Goal: Task Accomplishment & Management: Manage account settings

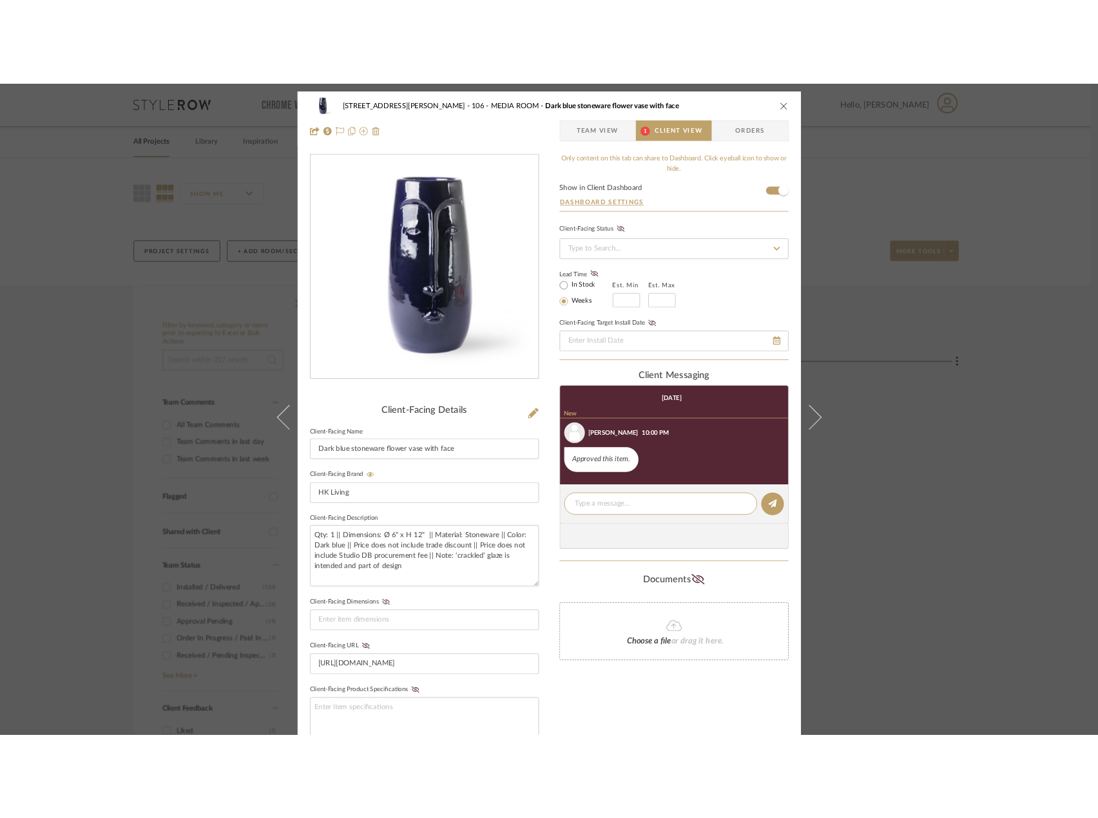
scroll to position [1, 0]
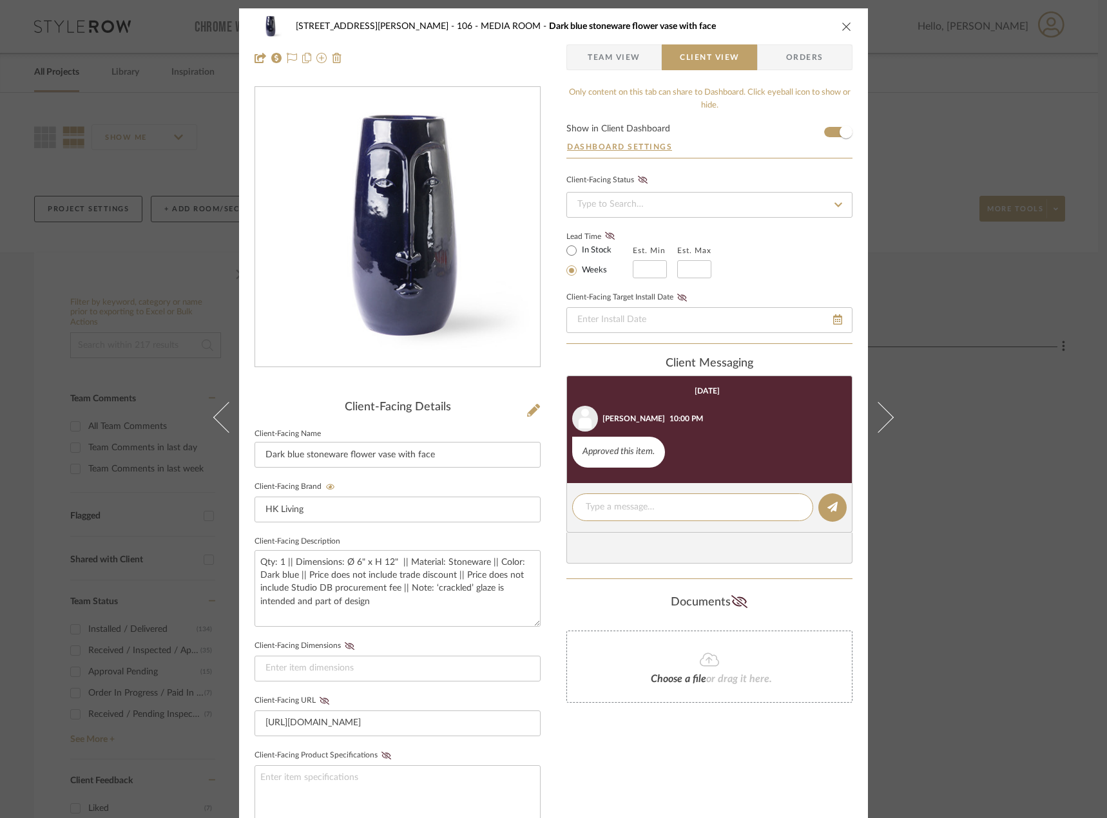
click at [602, 50] on span "Team View" at bounding box center [613, 57] width 53 height 26
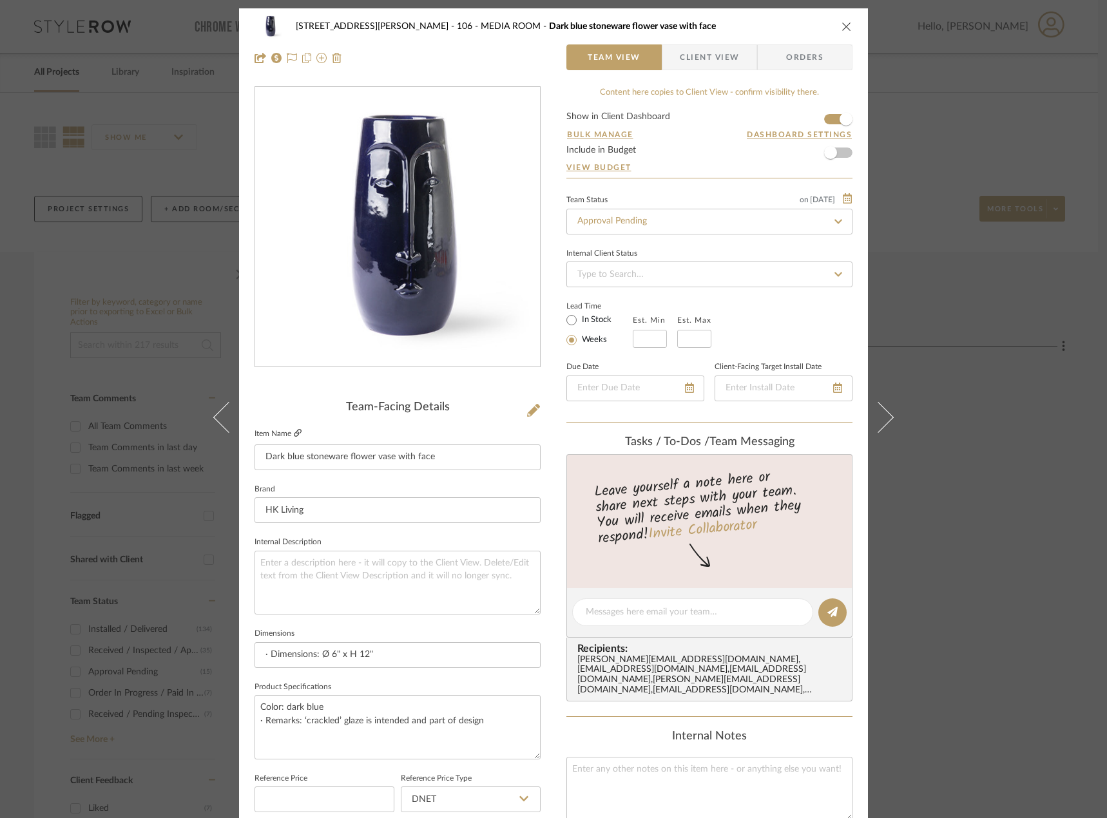
click at [294, 434] on icon at bounding box center [298, 433] width 8 height 8
click at [88, 280] on div "[STREET_ADDRESS][PERSON_NAME] - MEDIA ROOM Dark blue stoneware flower vase with…" at bounding box center [553, 409] width 1107 height 818
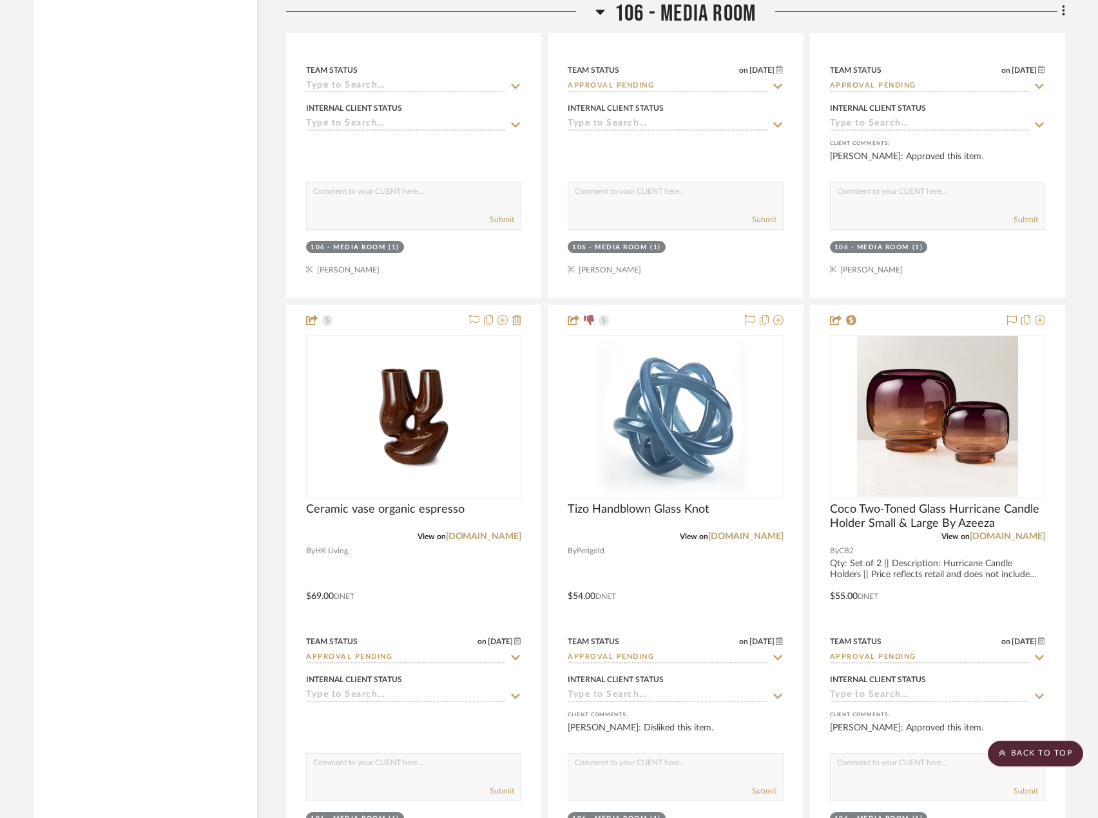
scroll to position [7601, 0]
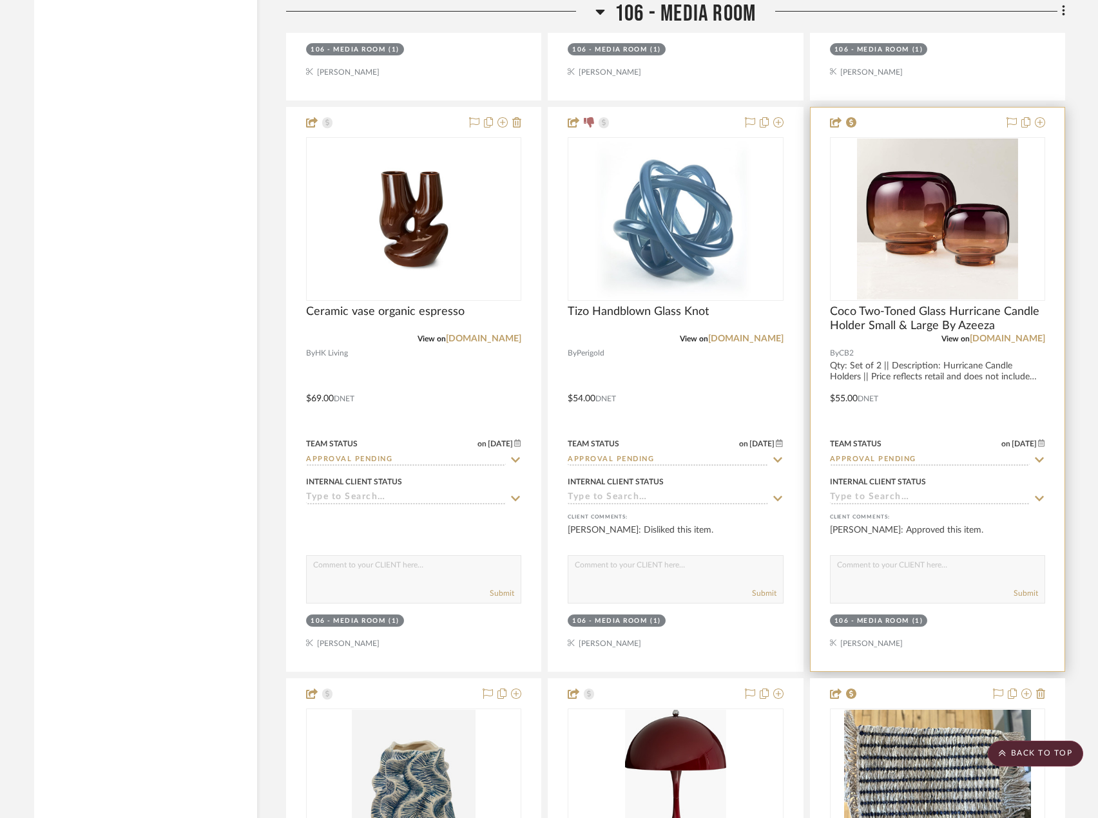
click at [967, 388] on div at bounding box center [937, 390] width 254 height 564
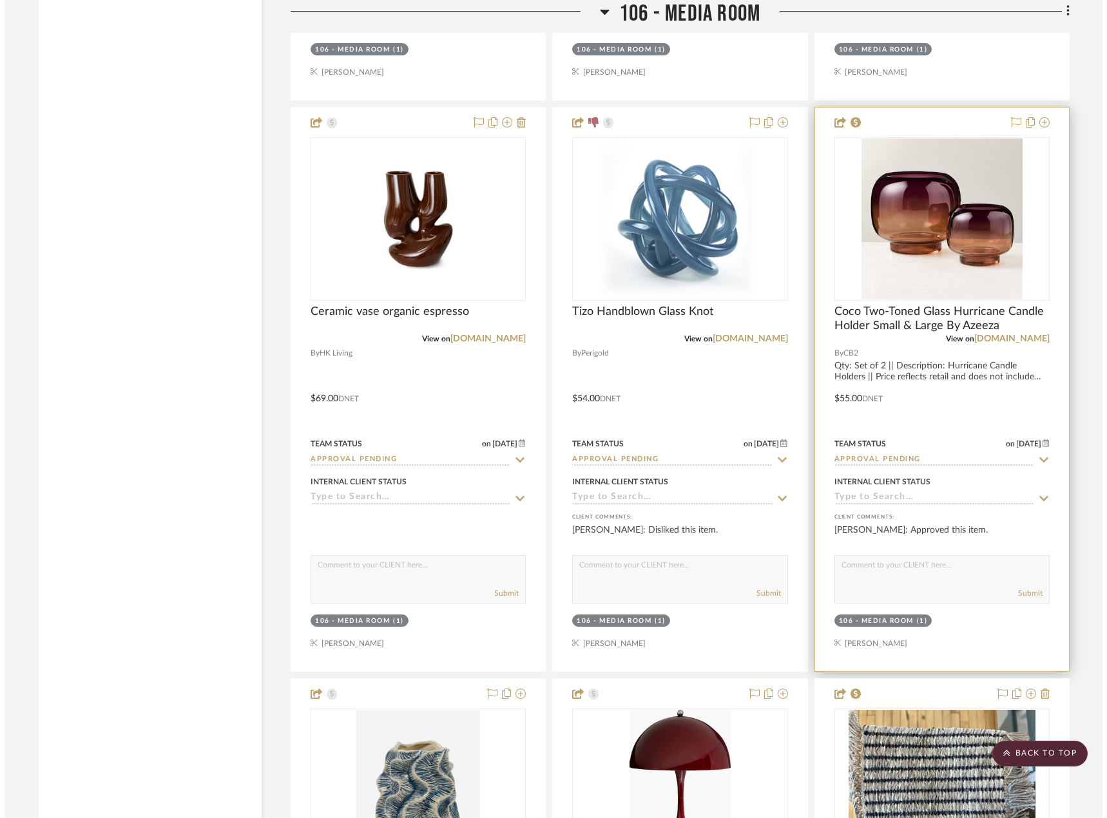
scroll to position [0, 0]
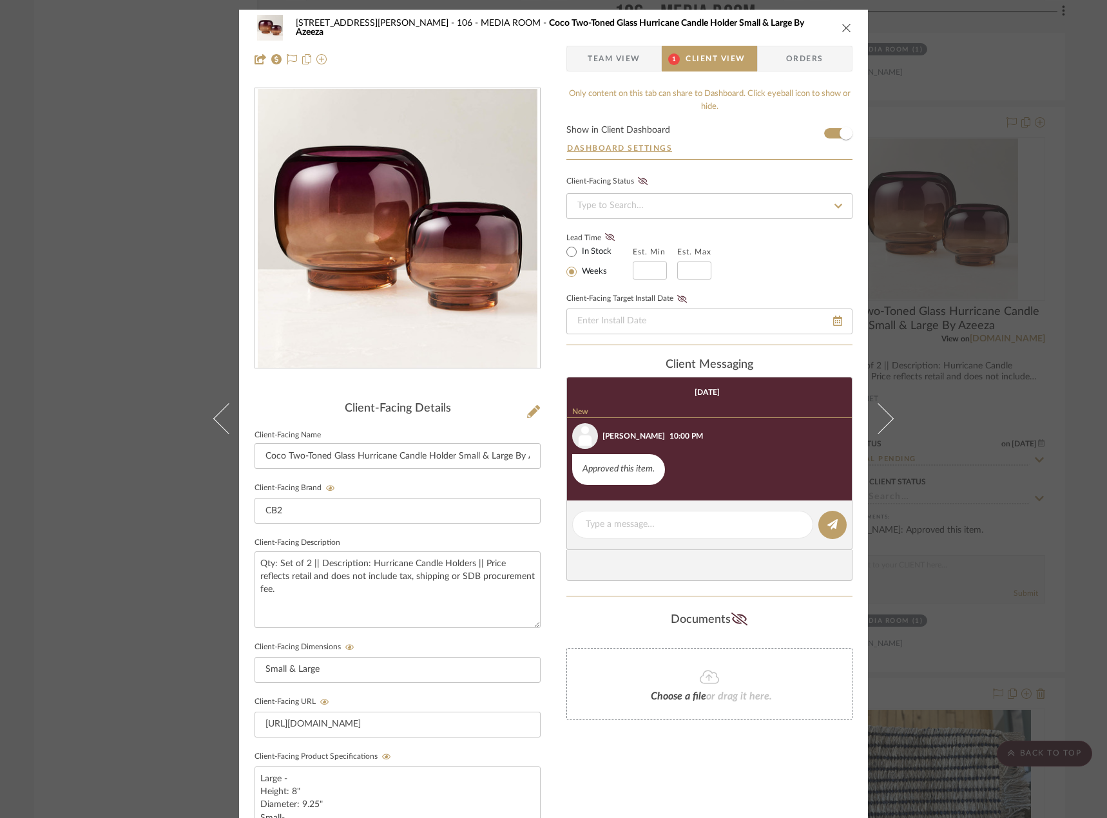
click at [629, 62] on span "Team View" at bounding box center [613, 59] width 53 height 26
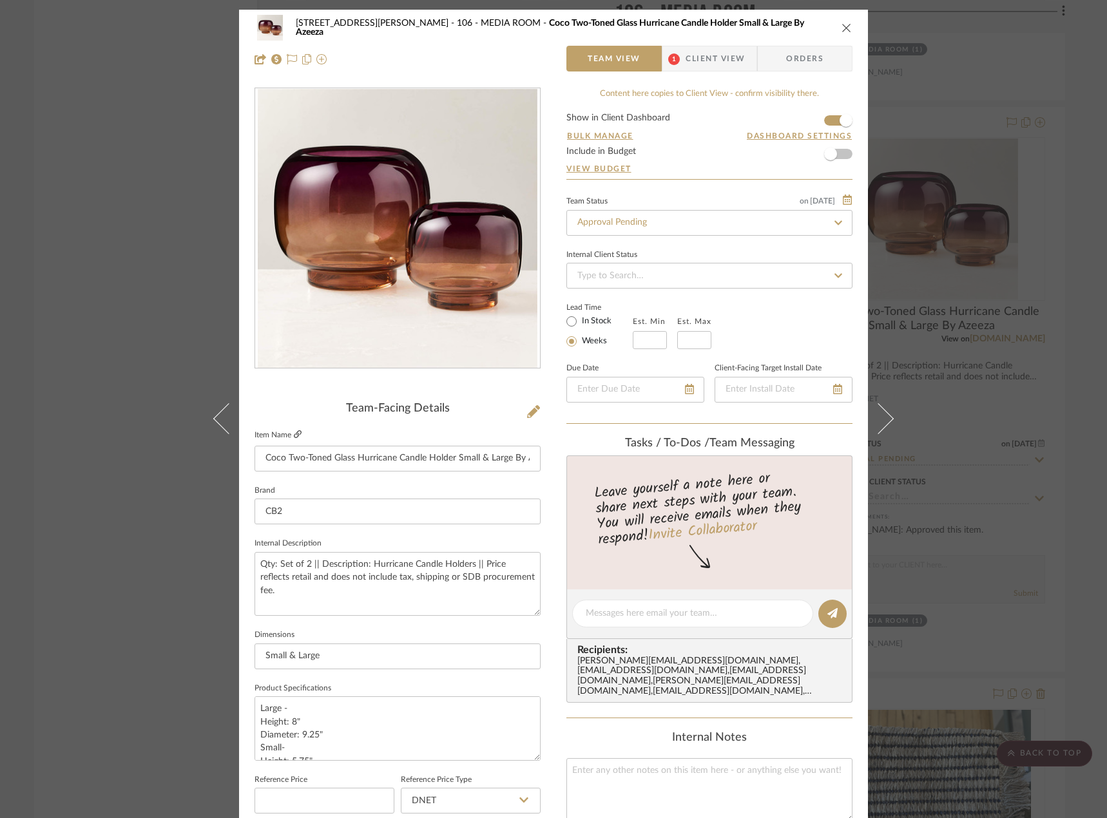
click at [294, 433] on icon at bounding box center [298, 434] width 8 height 8
click at [1015, 296] on div "[STREET_ADDRESS][PERSON_NAME] - MEDIA ROOM Coco Two-Toned Glass Hurricane Candl…" at bounding box center [553, 409] width 1107 height 818
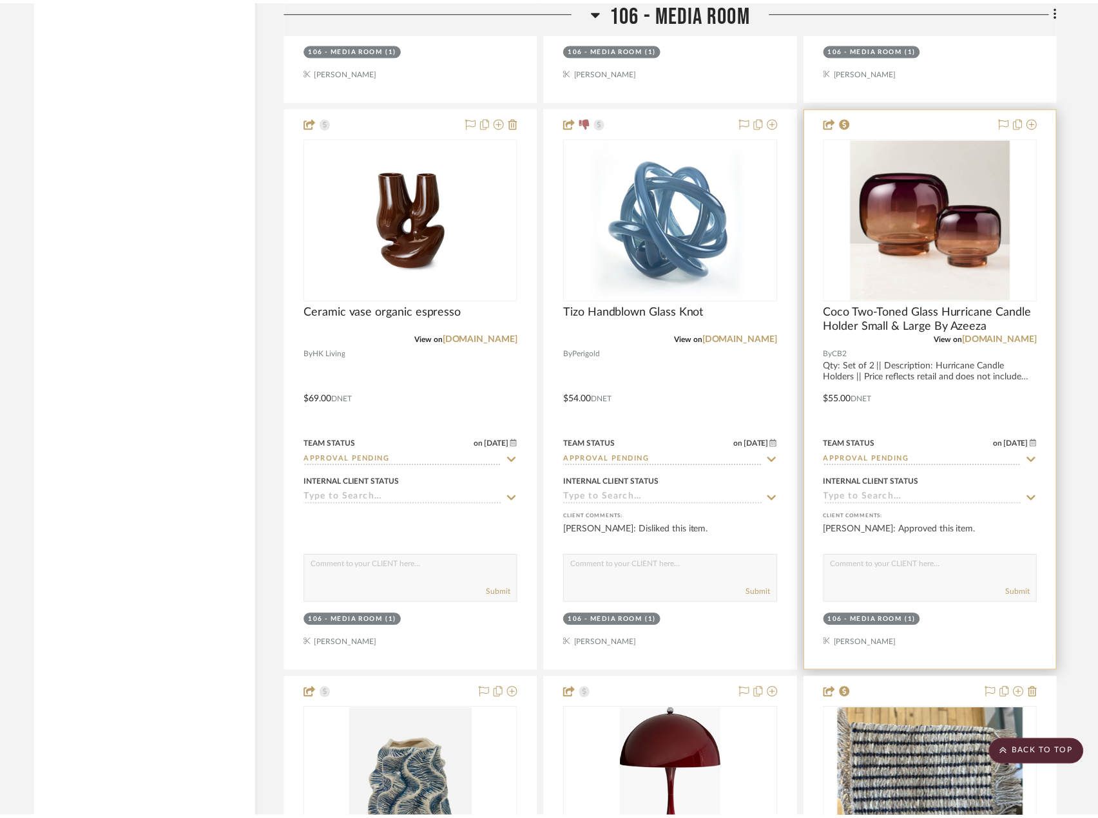
scroll to position [7601, 0]
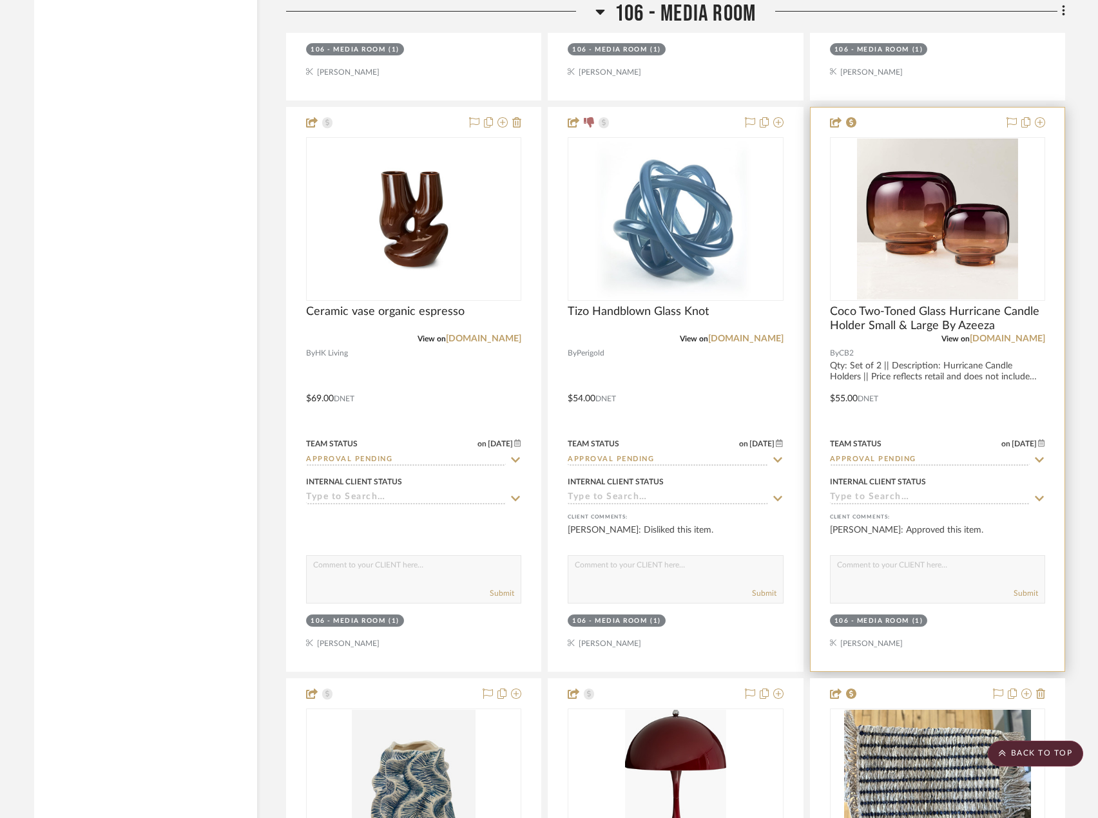
click at [910, 338] on div at bounding box center [937, 390] width 254 height 564
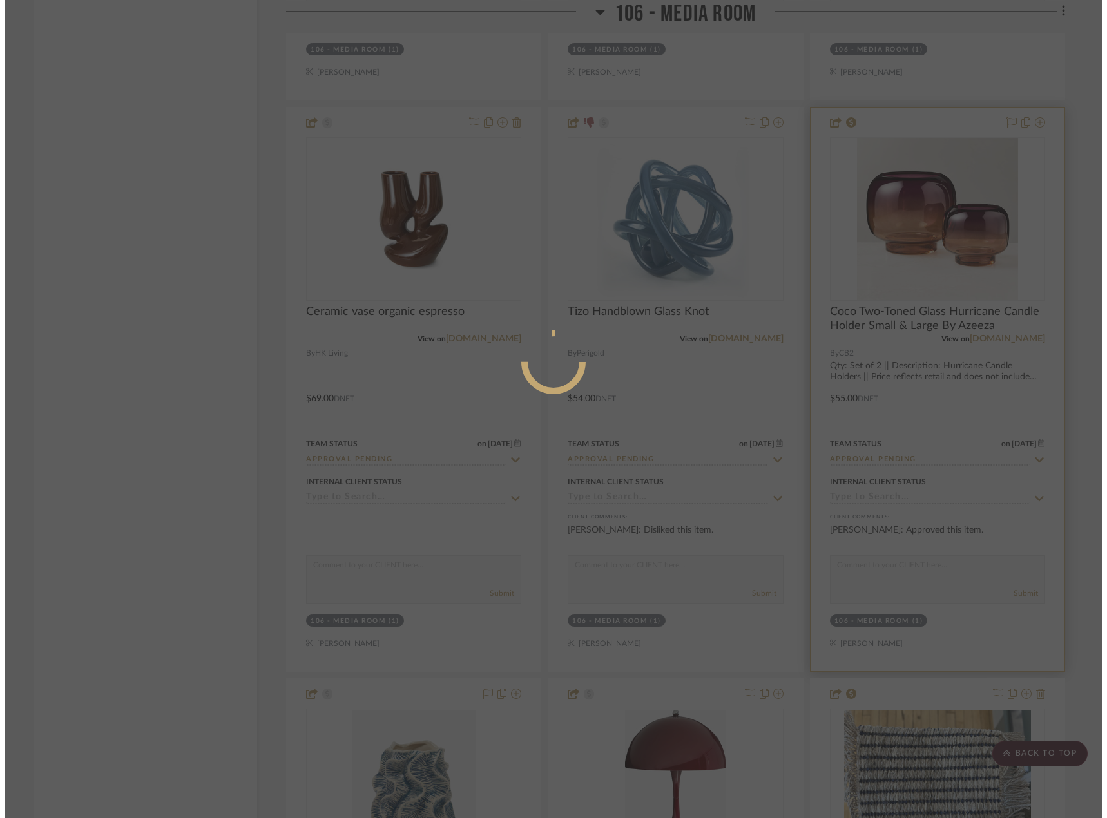
scroll to position [0, 0]
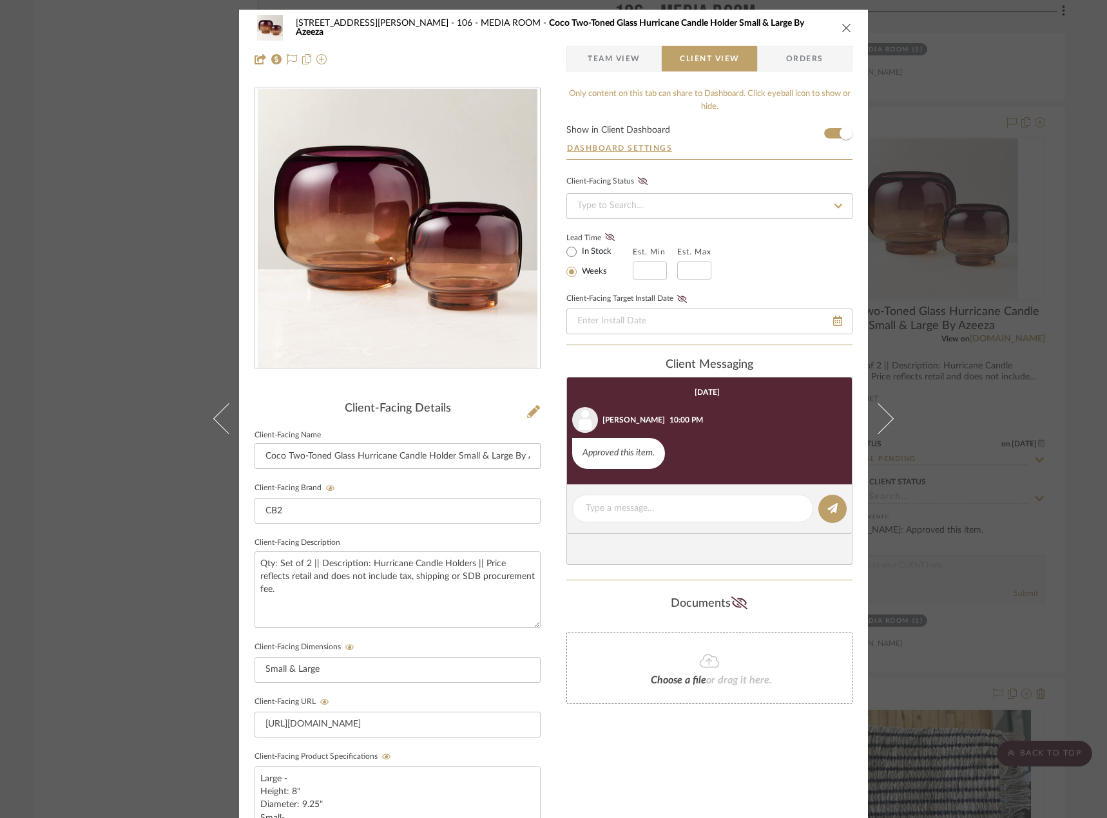
drag, startPoint x: 596, startPoint y: 53, endPoint x: 594, endPoint y: 76, distance: 22.7
click at [596, 53] on span "Team View" at bounding box center [613, 59] width 53 height 26
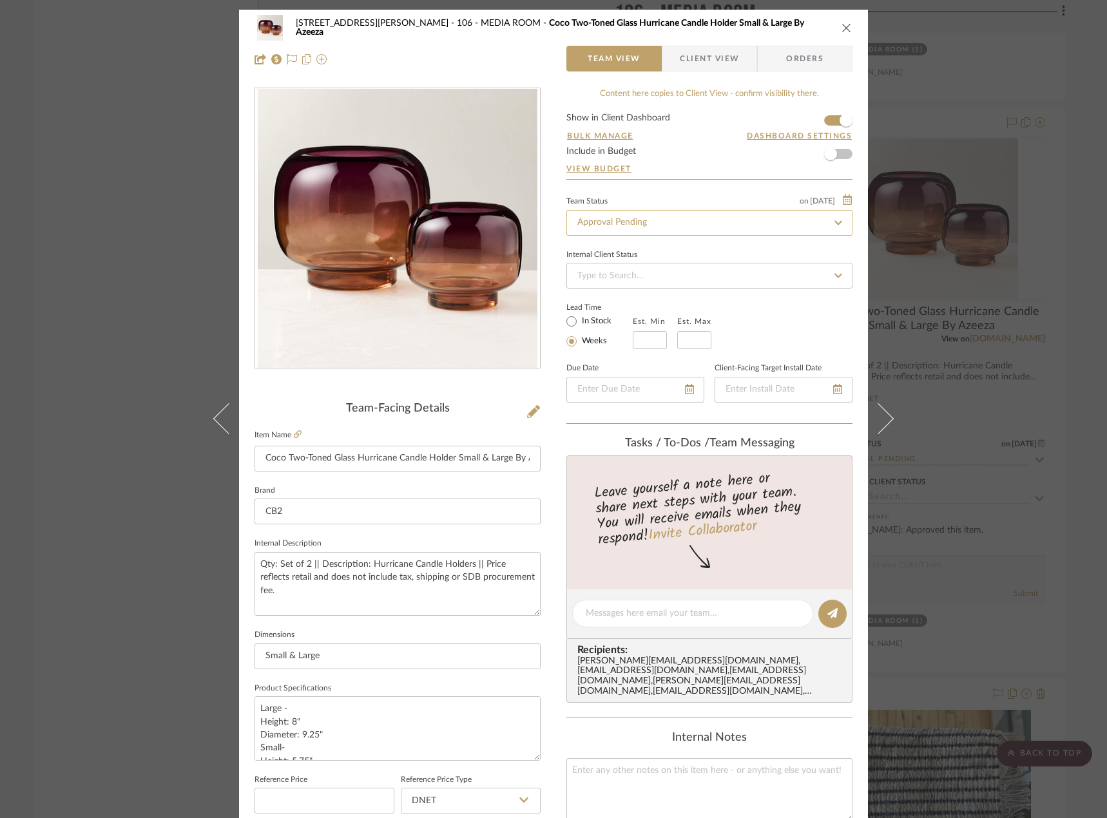
click at [620, 227] on input "Approval Pending" at bounding box center [709, 223] width 286 height 26
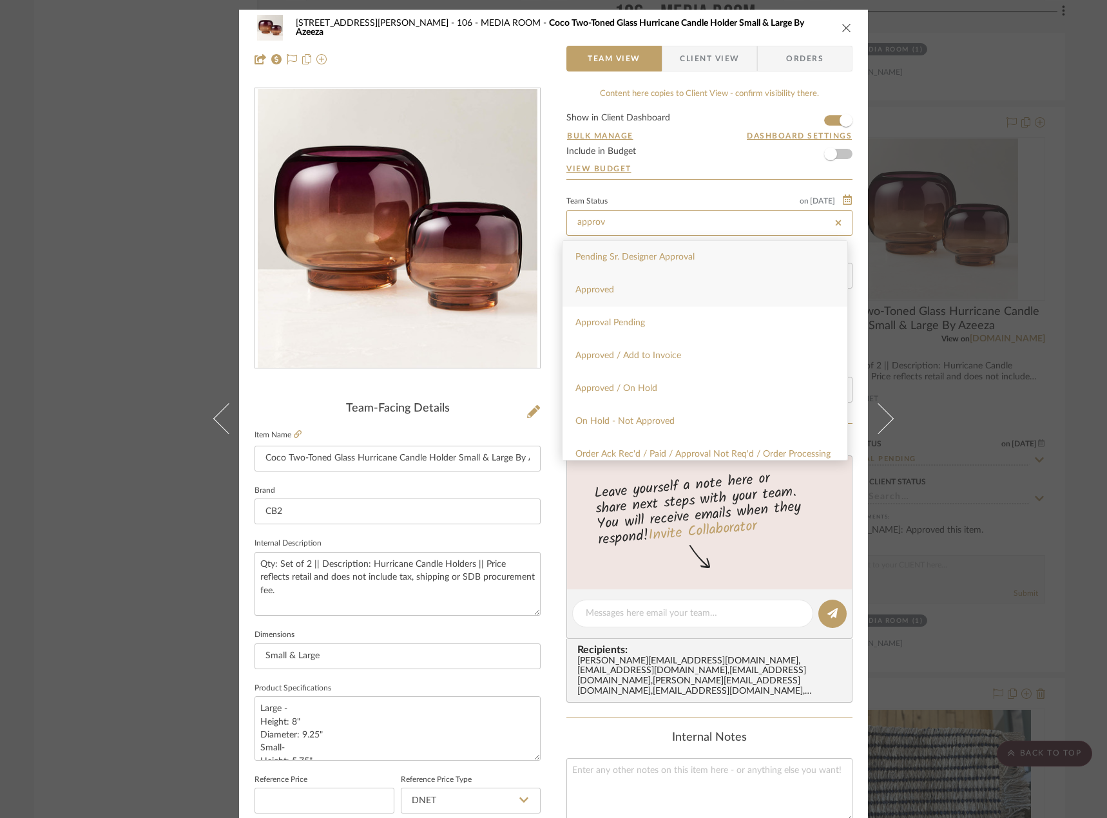
type input "approv"
click at [595, 283] on div "Approved" at bounding box center [704, 290] width 285 height 33
type input "[DATE]"
type input "Approved"
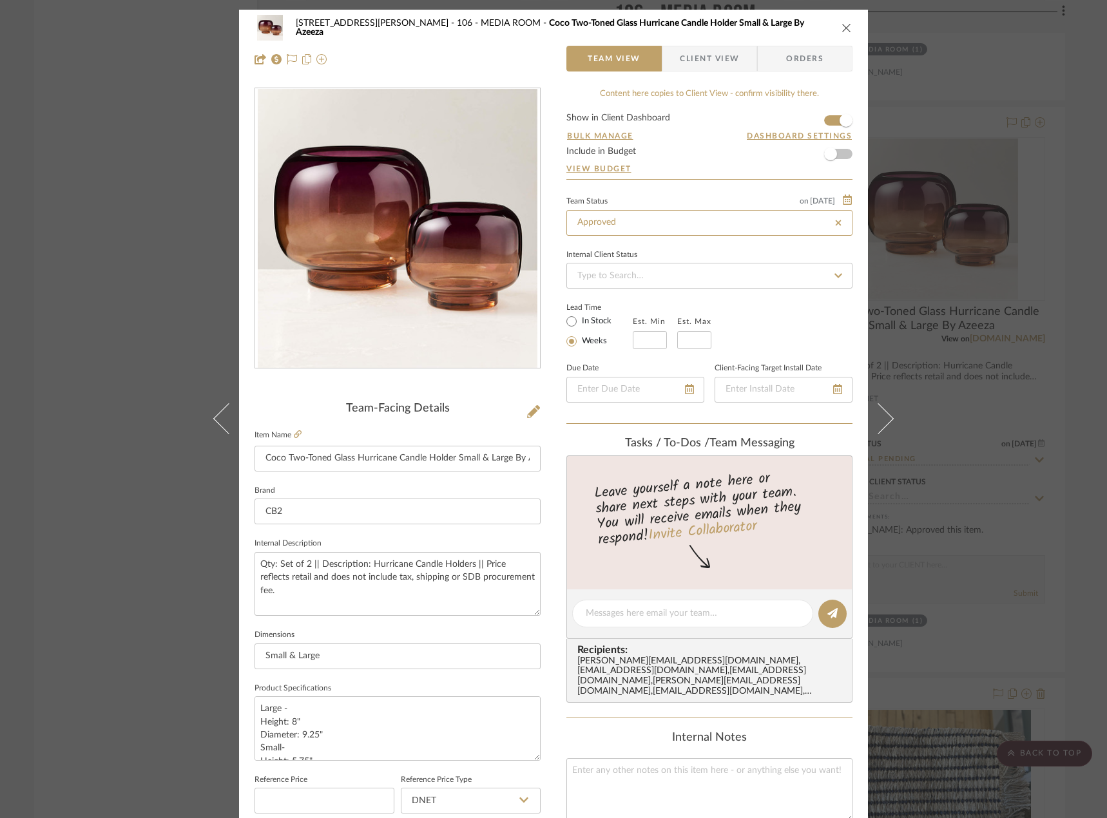
type input "[DATE]"
type input "Approved"
drag, startPoint x: 86, startPoint y: 202, endPoint x: 107, endPoint y: 221, distance: 28.3
click at [86, 201] on div "[STREET_ADDRESS][PERSON_NAME] - MEDIA ROOM Coco Two-Toned Glass Hurricane Candl…" at bounding box center [553, 409] width 1107 height 818
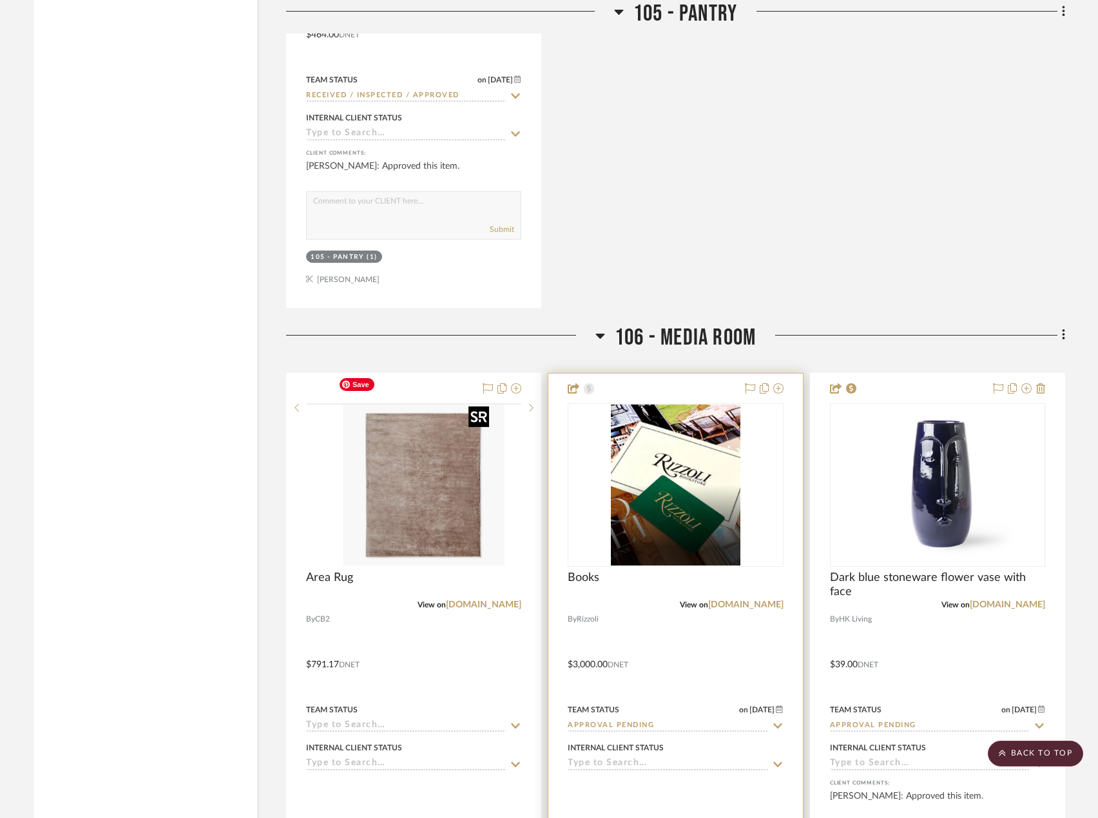
scroll to position [7021, 0]
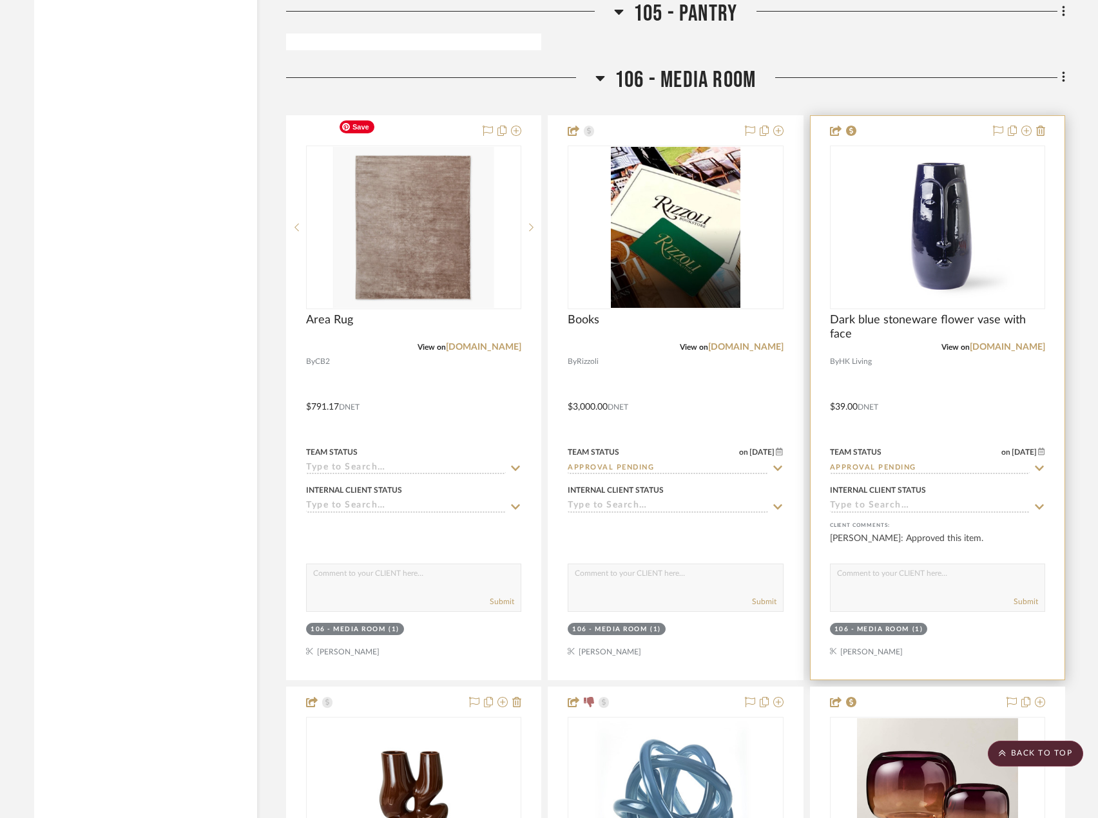
click at [964, 370] on div at bounding box center [937, 398] width 254 height 564
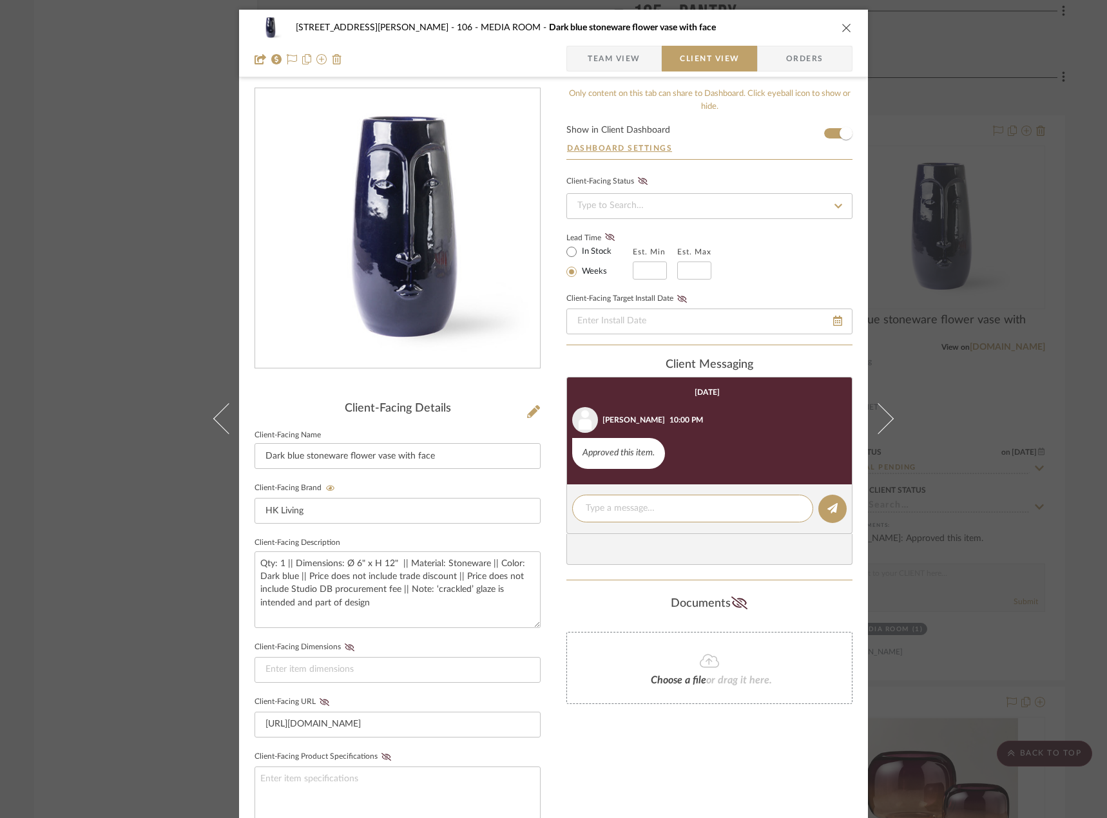
scroll to position [21, 0]
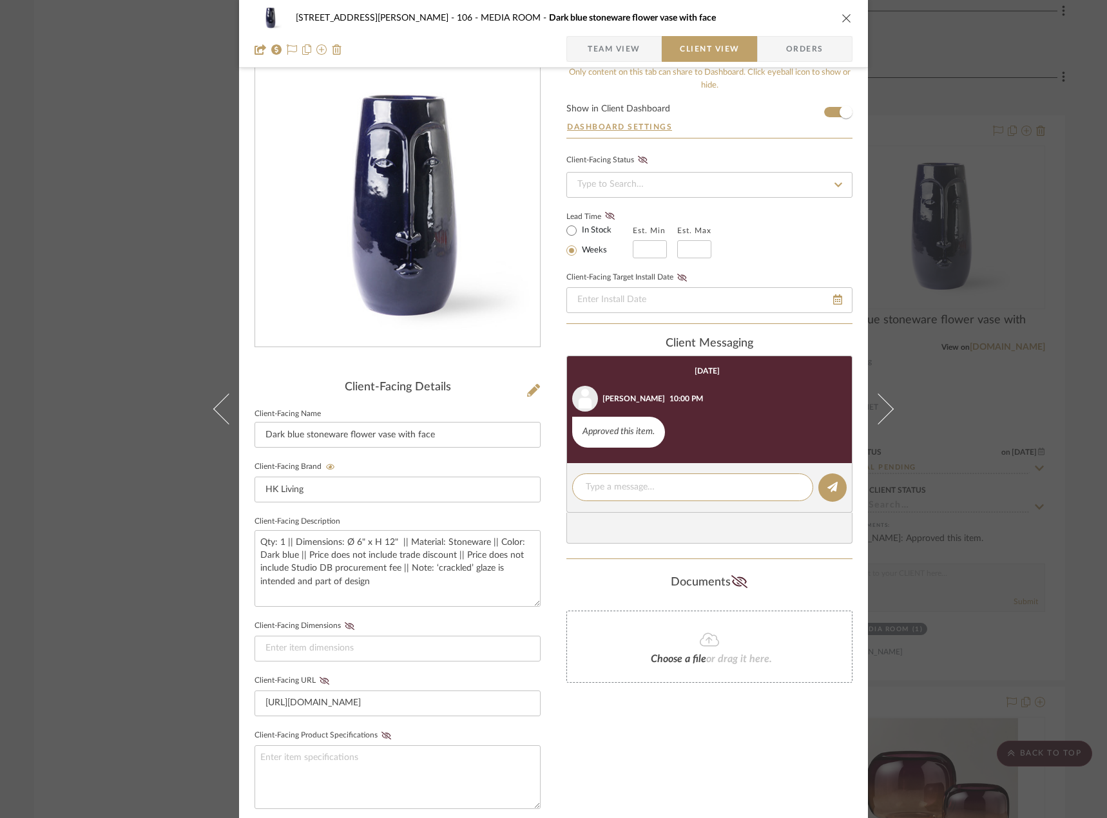
click at [593, 47] on span "Team View" at bounding box center [613, 49] width 53 height 26
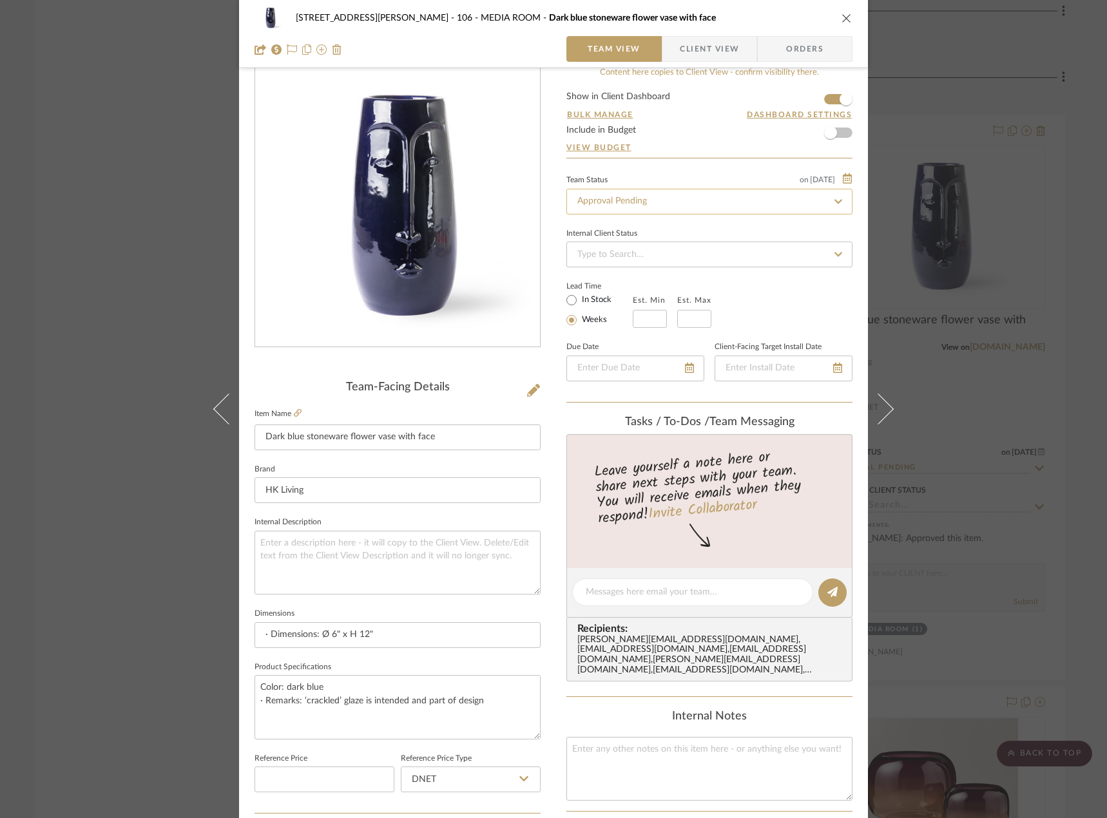
click at [644, 197] on input "Approval Pending" at bounding box center [709, 202] width 286 height 26
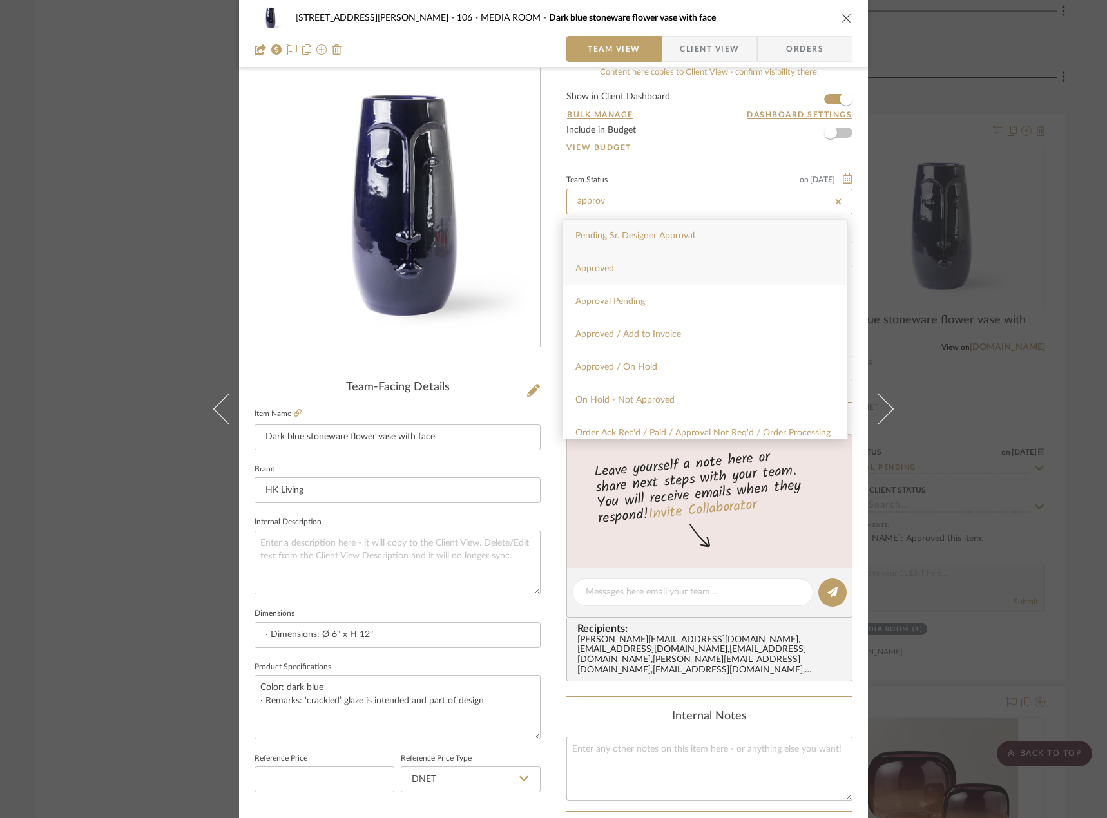
type input "approv"
click at [640, 271] on div "Approved" at bounding box center [704, 268] width 285 height 33
type input "[DATE]"
type input "Approved"
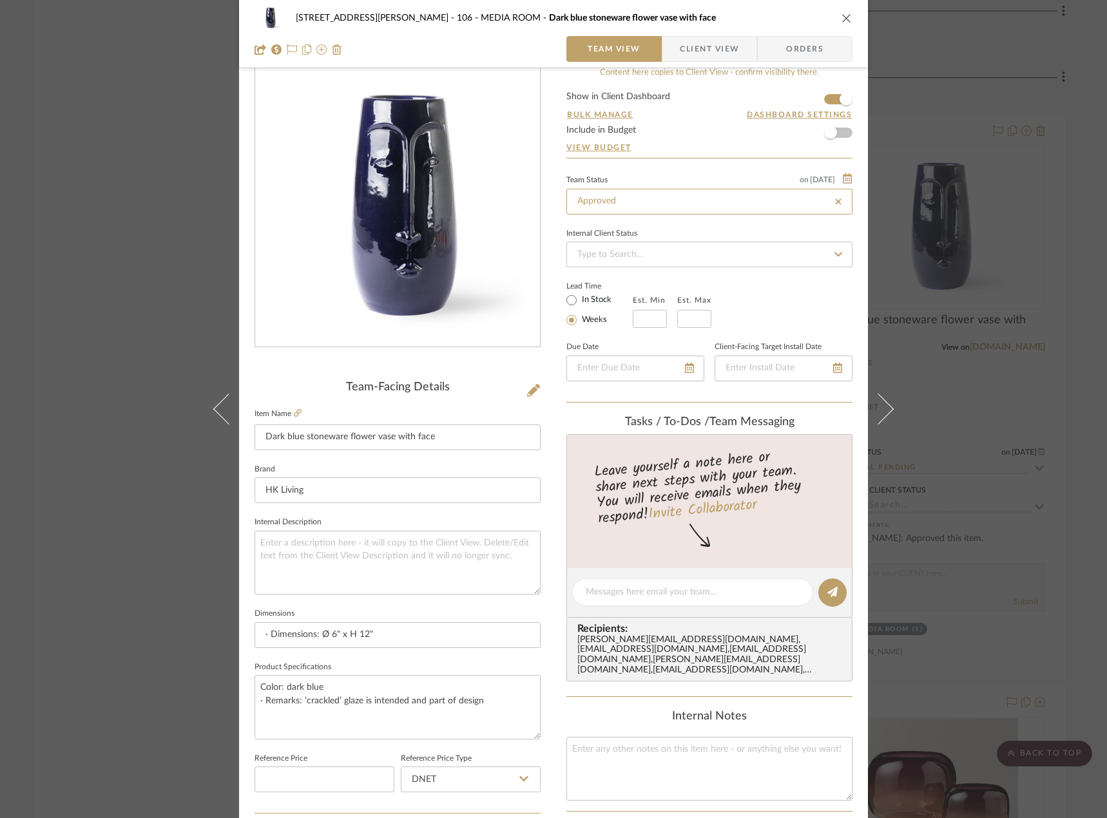
type input "[DATE]"
type input "Approved"
click at [70, 120] on div "[STREET_ADDRESS][PERSON_NAME] - MEDIA ROOM Dark blue stoneware flower vase with…" at bounding box center [553, 409] width 1107 height 818
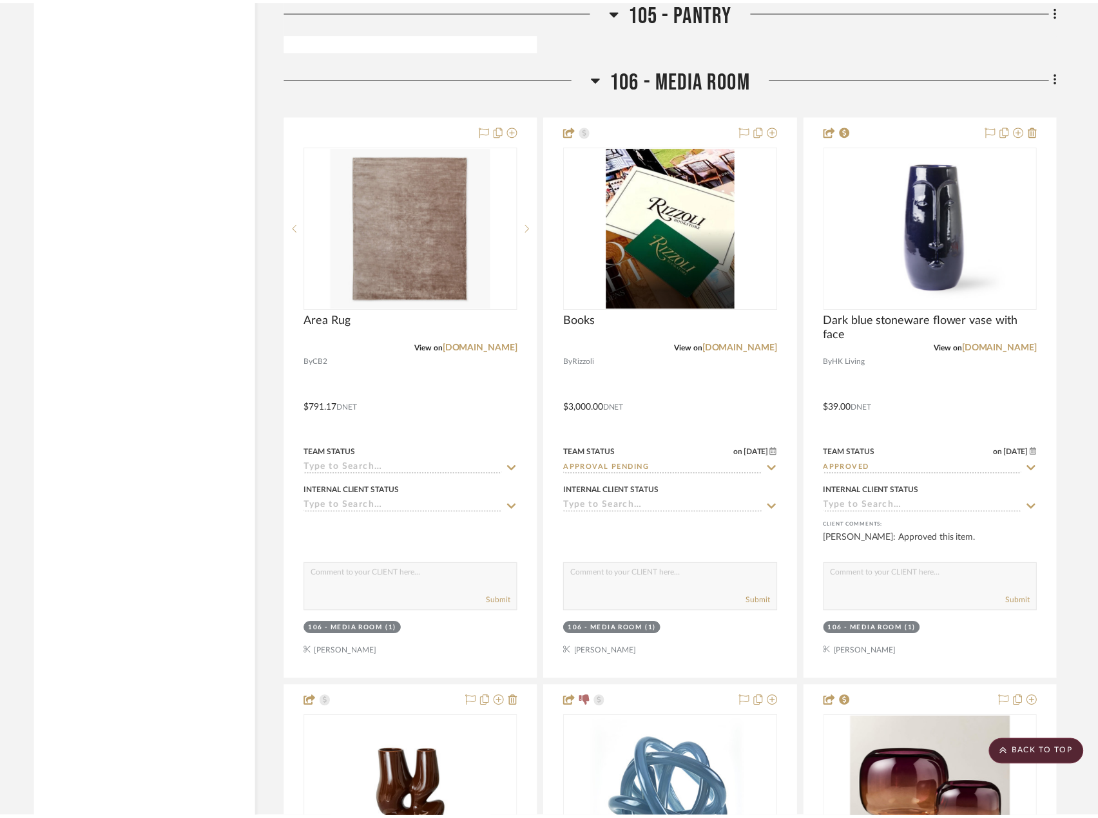
scroll to position [7021, 0]
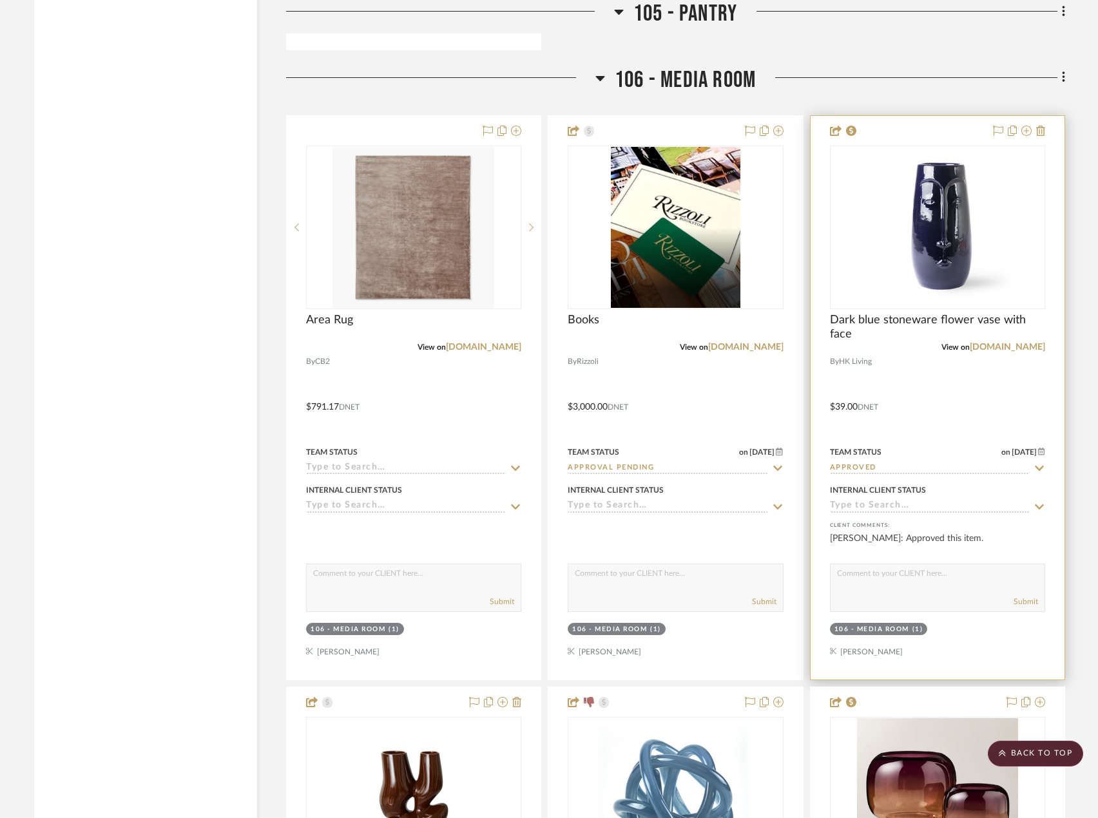
click at [963, 370] on div at bounding box center [937, 398] width 254 height 564
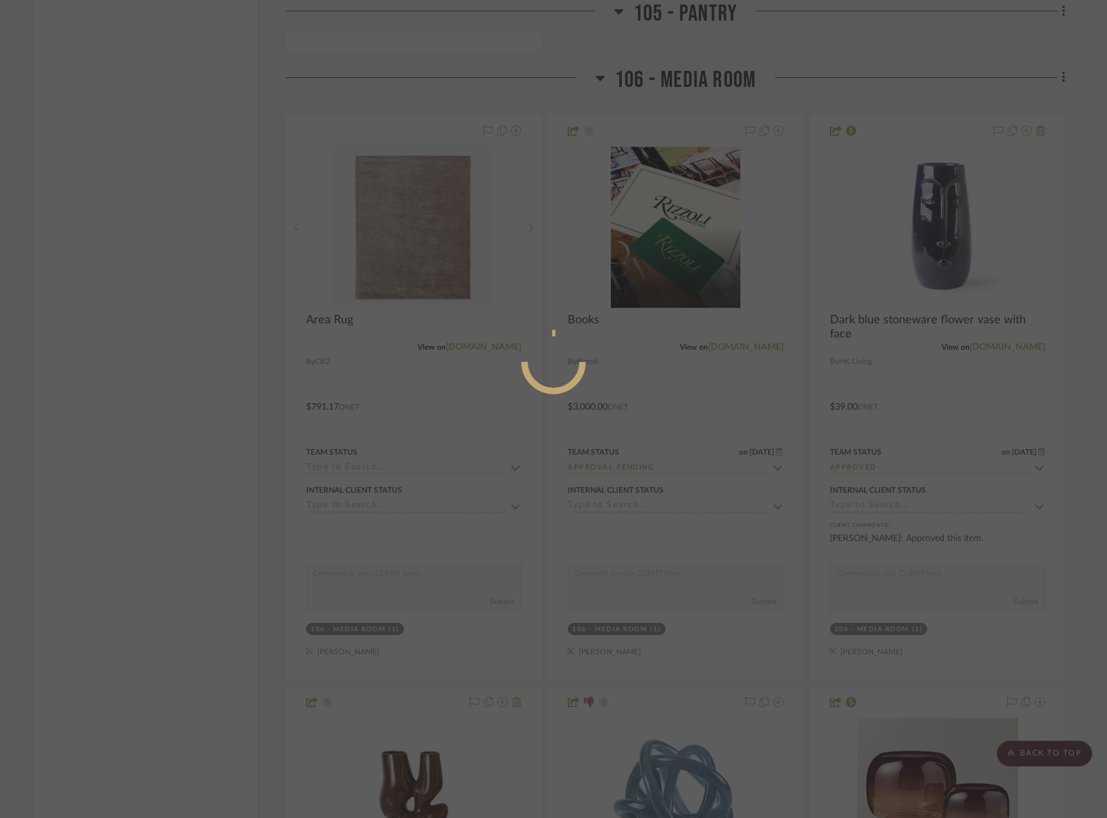
scroll to position [21, 0]
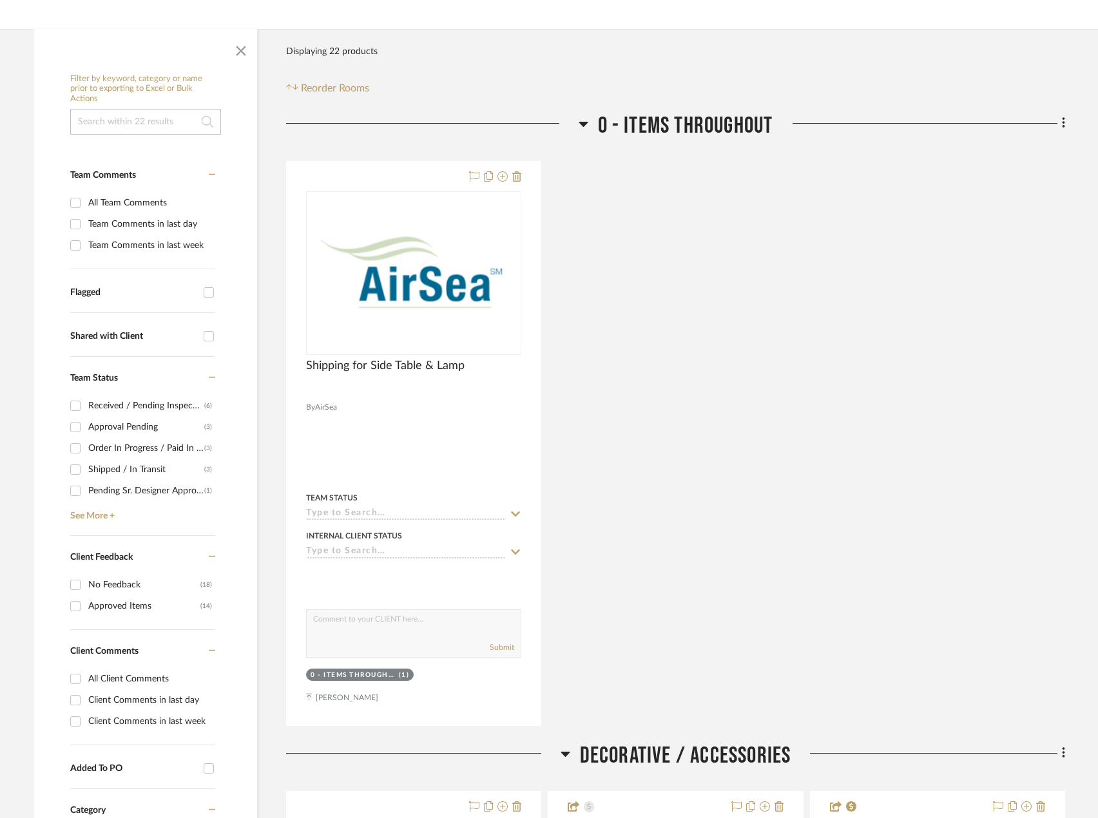
scroll to position [322, 0]
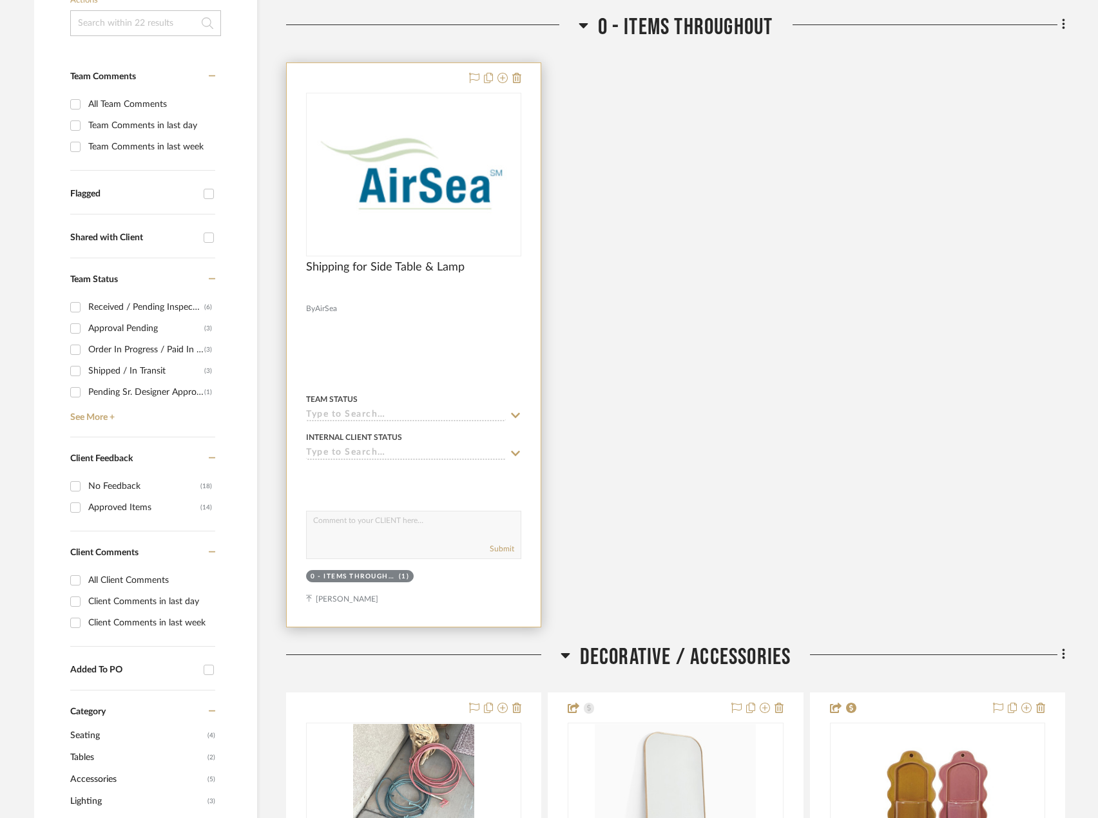
click at [442, 293] on div at bounding box center [414, 345] width 254 height 564
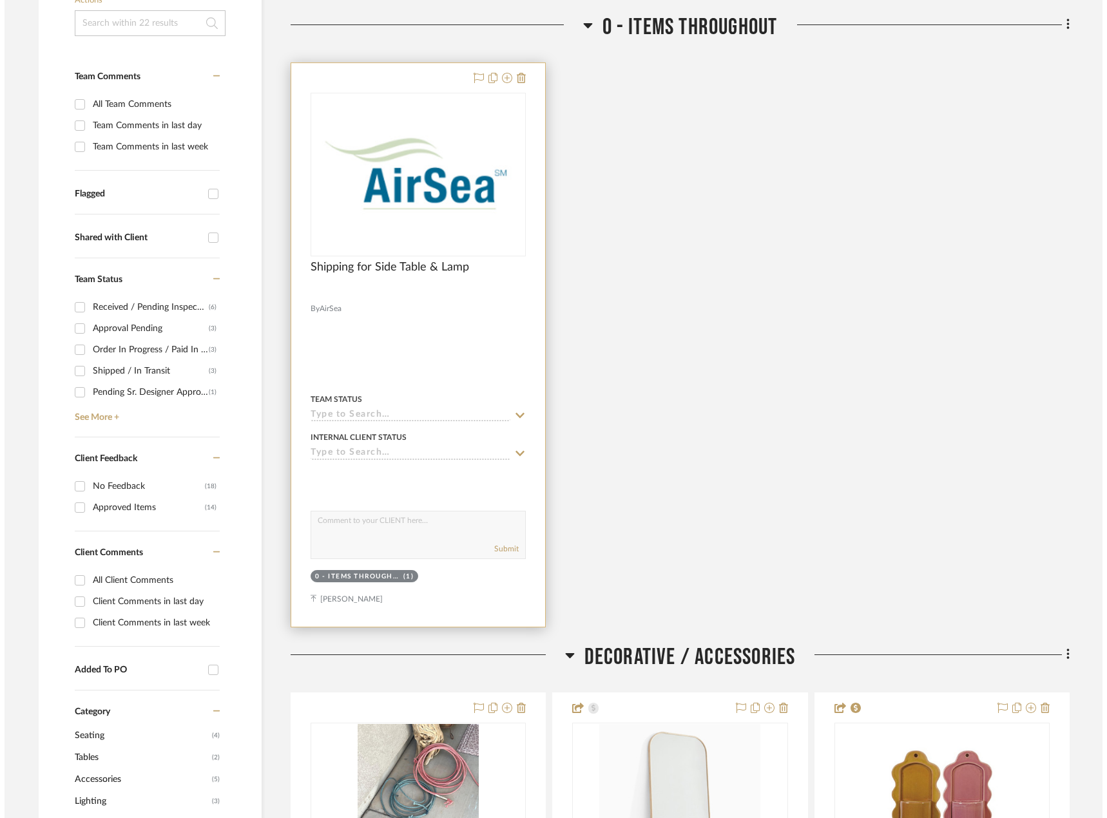
scroll to position [0, 0]
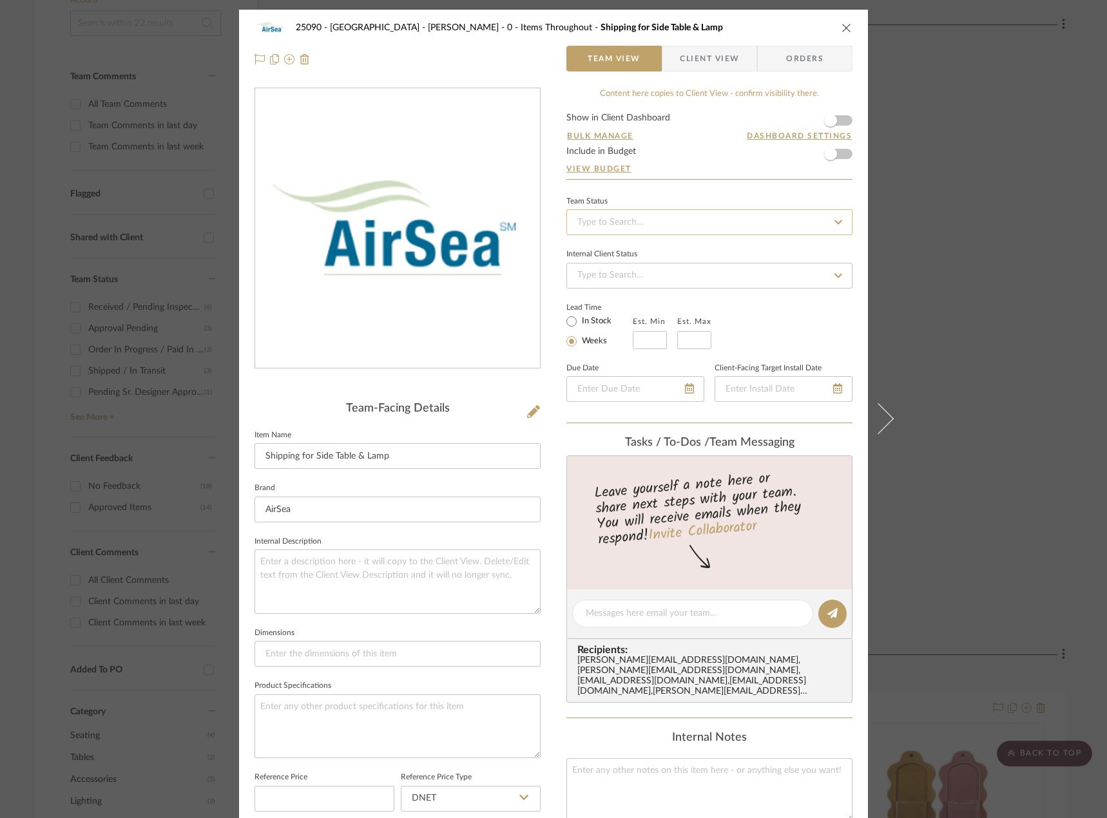
click at [642, 225] on input at bounding box center [709, 222] width 286 height 26
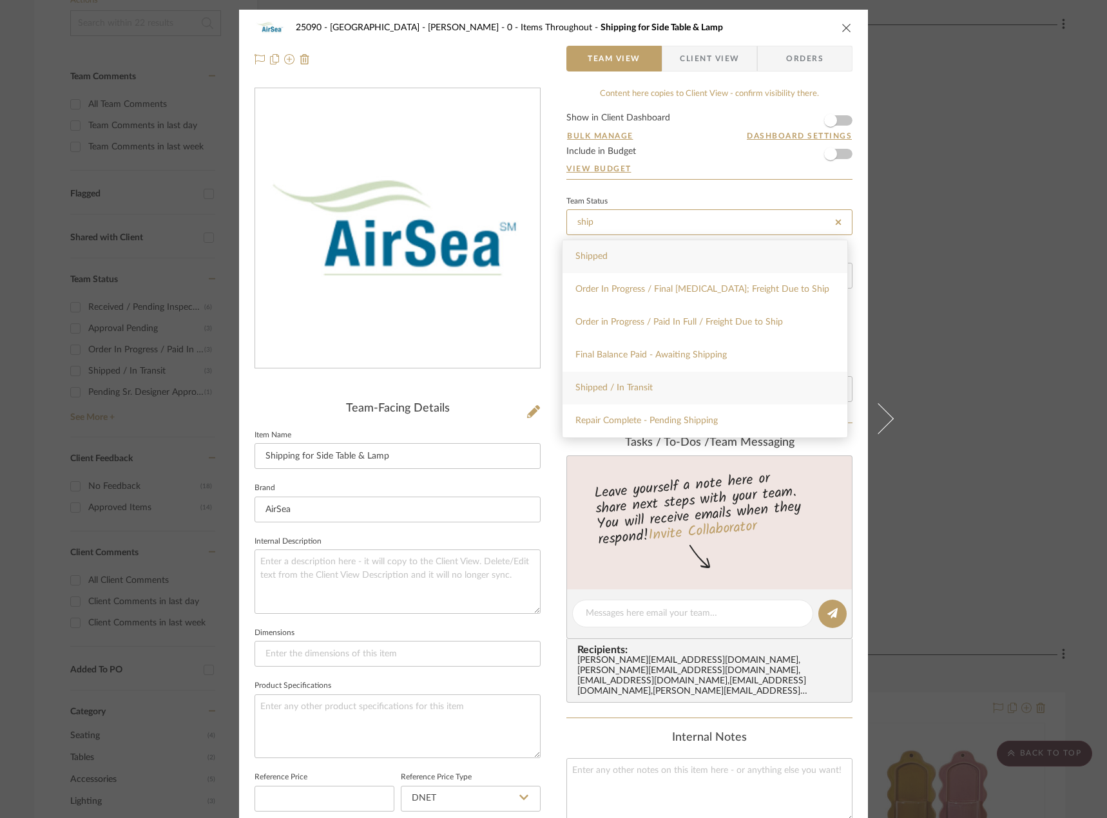
type input "ship"
click at [646, 395] on div "Shipped / In Transit" at bounding box center [704, 388] width 285 height 33
type input "[DATE]"
type input "Shipped / In Transit"
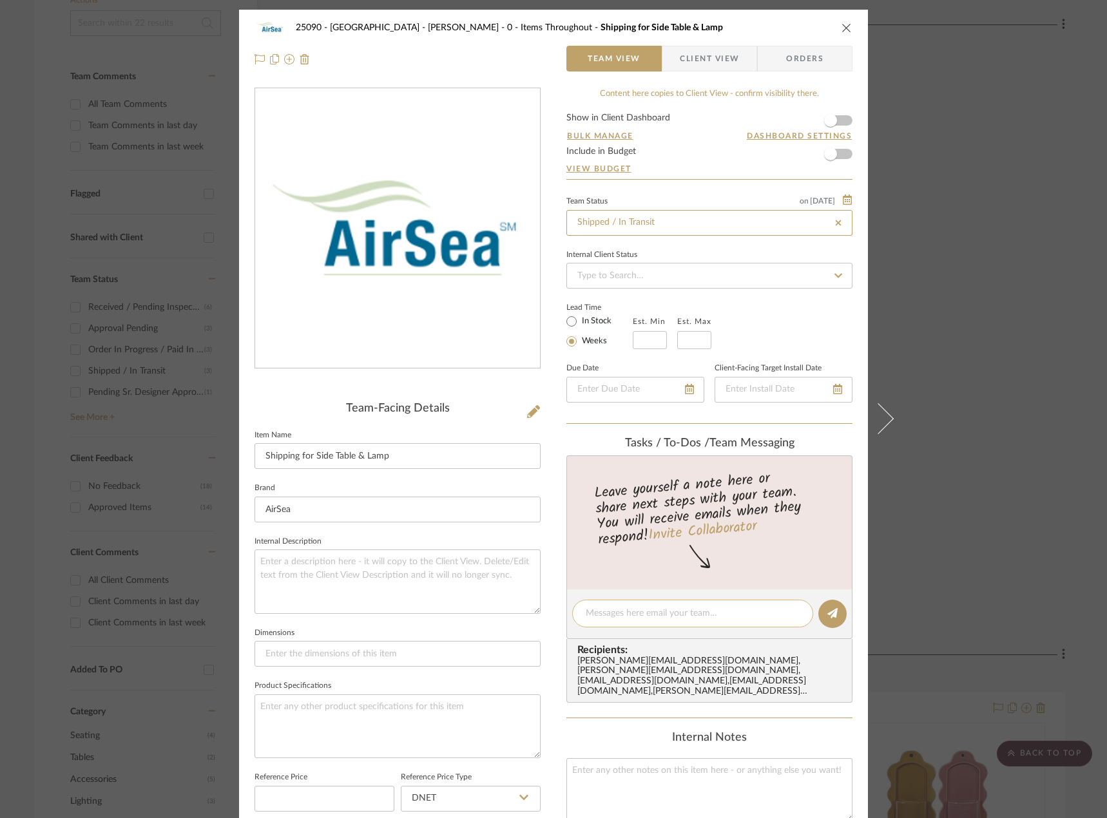
type input "[DATE]"
type input "Shipped / In Transit"
click at [640, 613] on textarea at bounding box center [693, 614] width 214 height 14
type textarea "Items on the way, ETA is Sept 4th"
click at [827, 618] on icon at bounding box center [832, 613] width 10 height 10
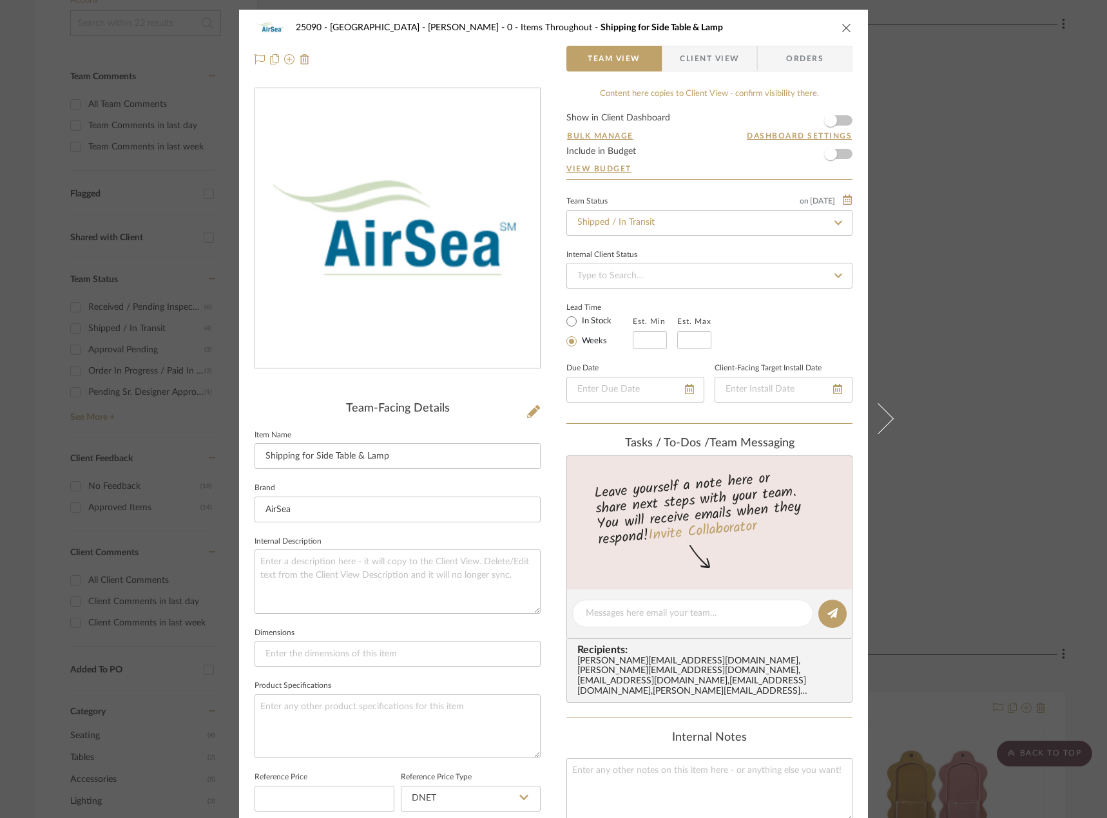
click at [1040, 300] on div "25090 - Bowie House - Lela Rose 0 - Items Throughout Shipping for Side Table & …" at bounding box center [553, 409] width 1107 height 818
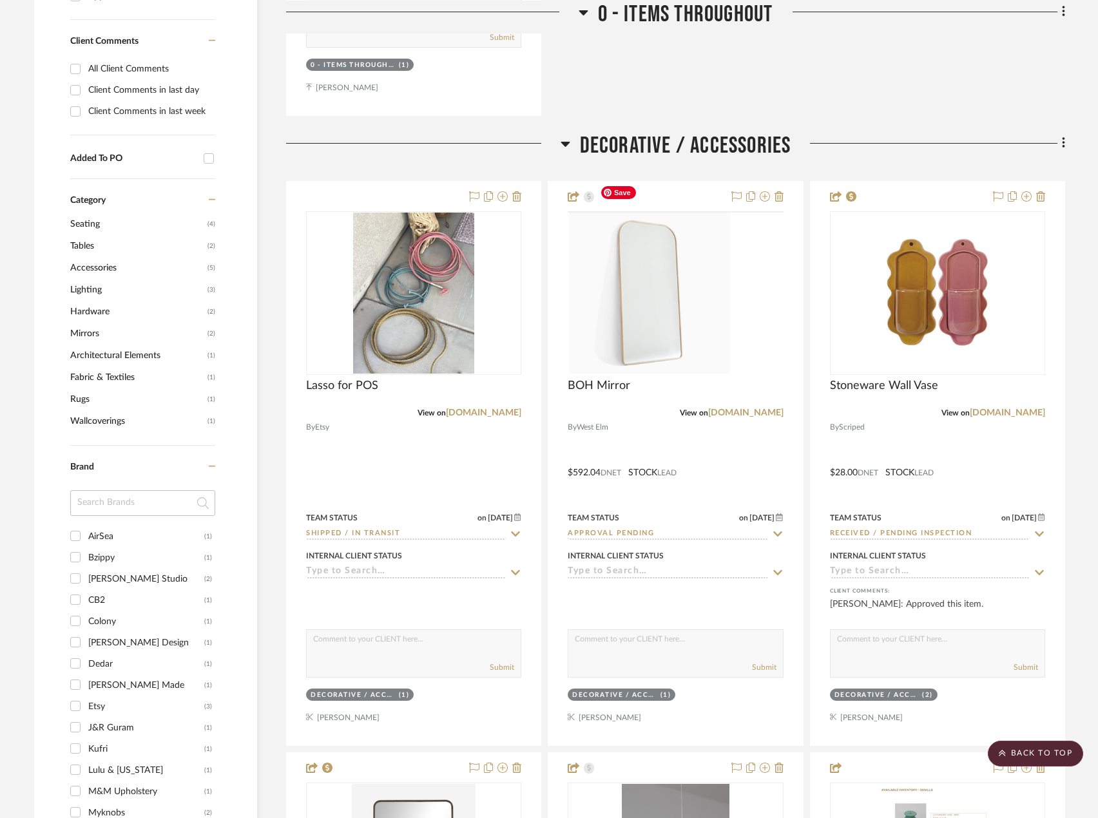
scroll to position [837, 0]
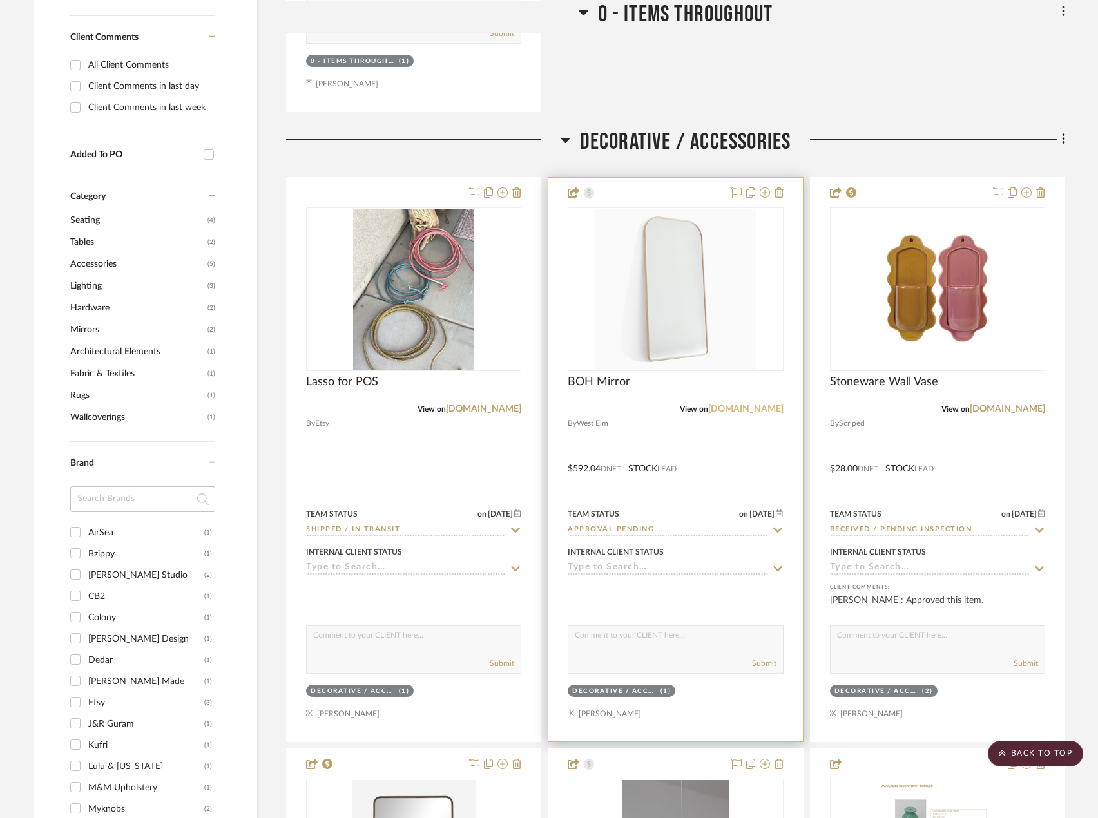
click at [756, 405] on link "[DOMAIN_NAME]" at bounding box center [745, 409] width 75 height 9
click at [734, 448] on div at bounding box center [675, 460] width 254 height 564
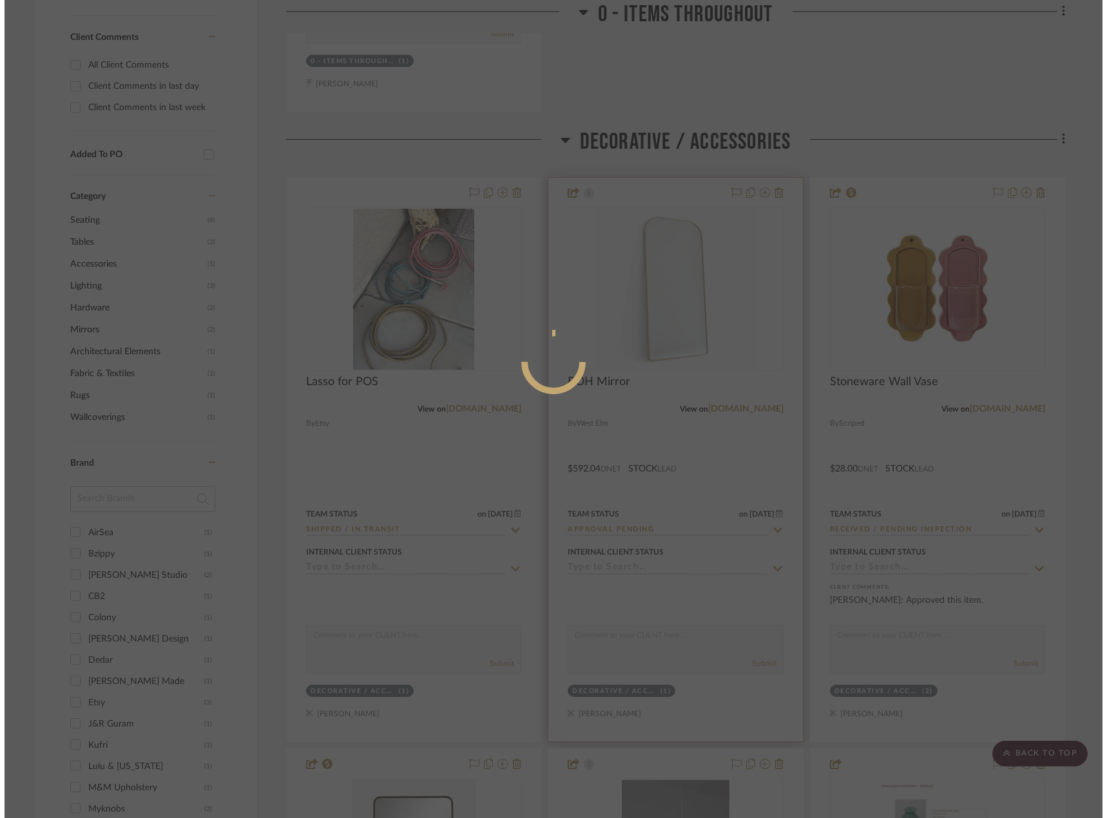
scroll to position [0, 0]
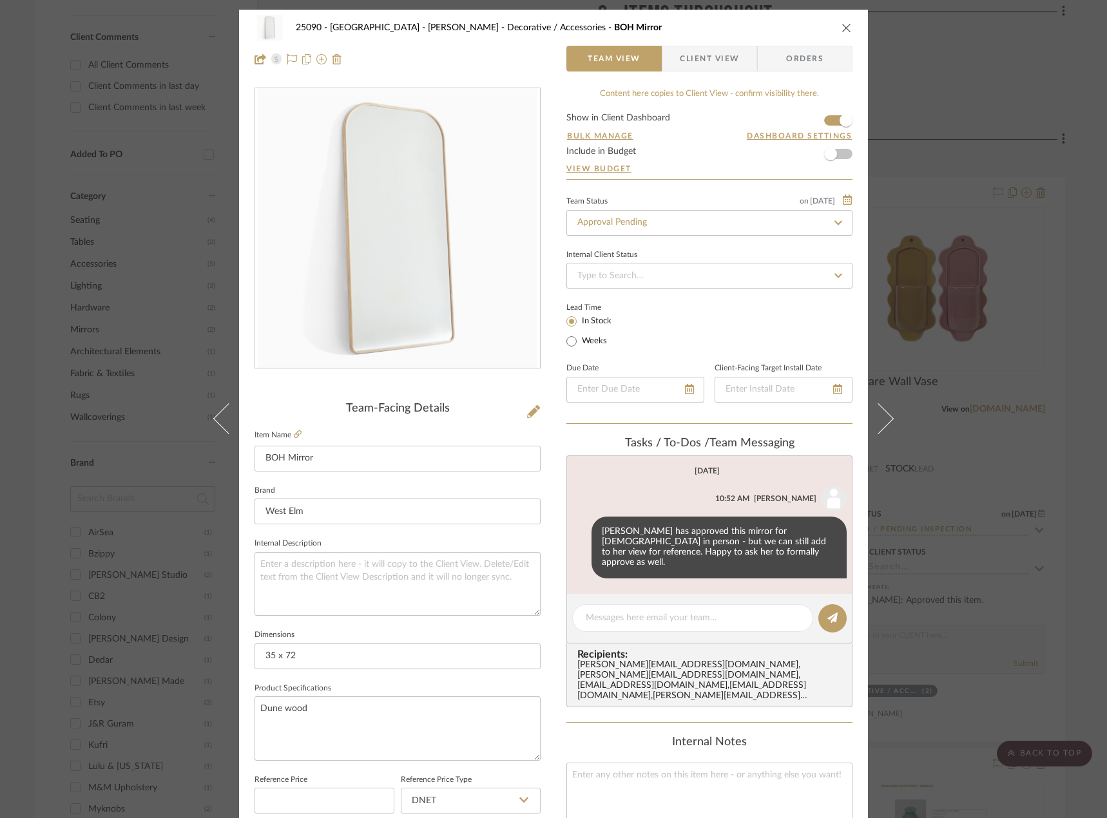
click at [841, 26] on icon "close" at bounding box center [846, 28] width 10 height 10
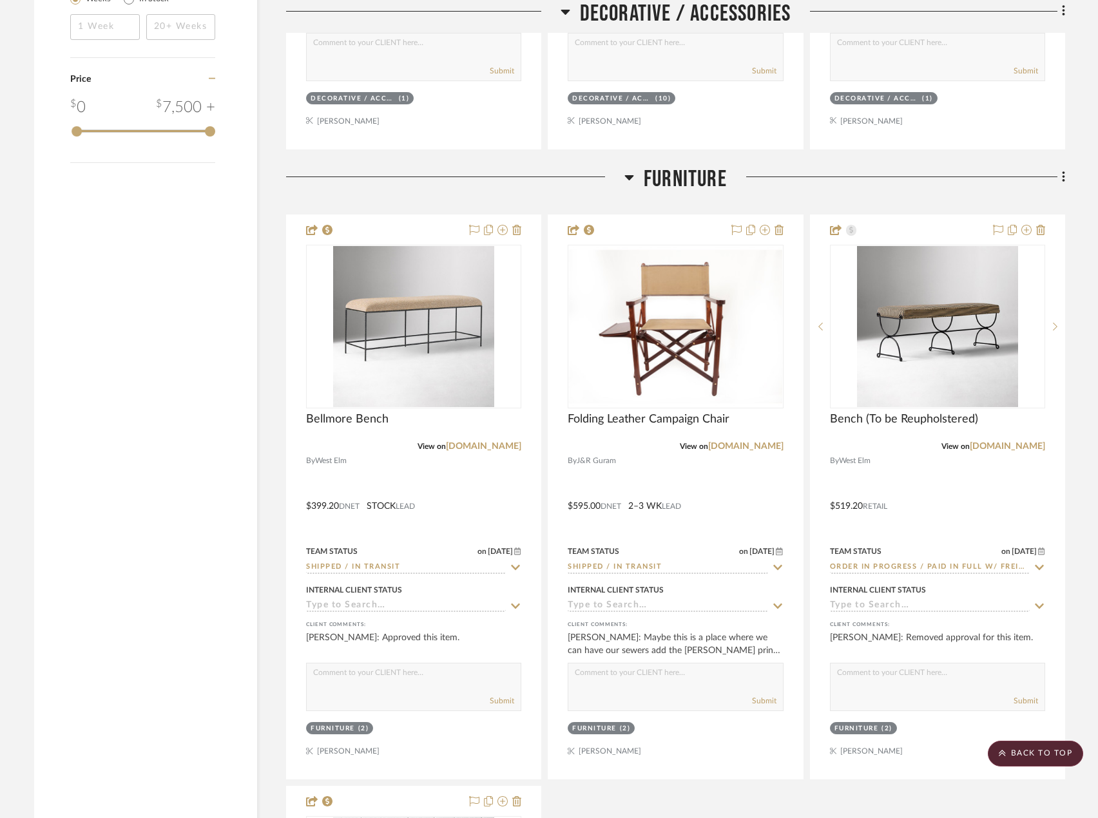
scroll to position [1997, 0]
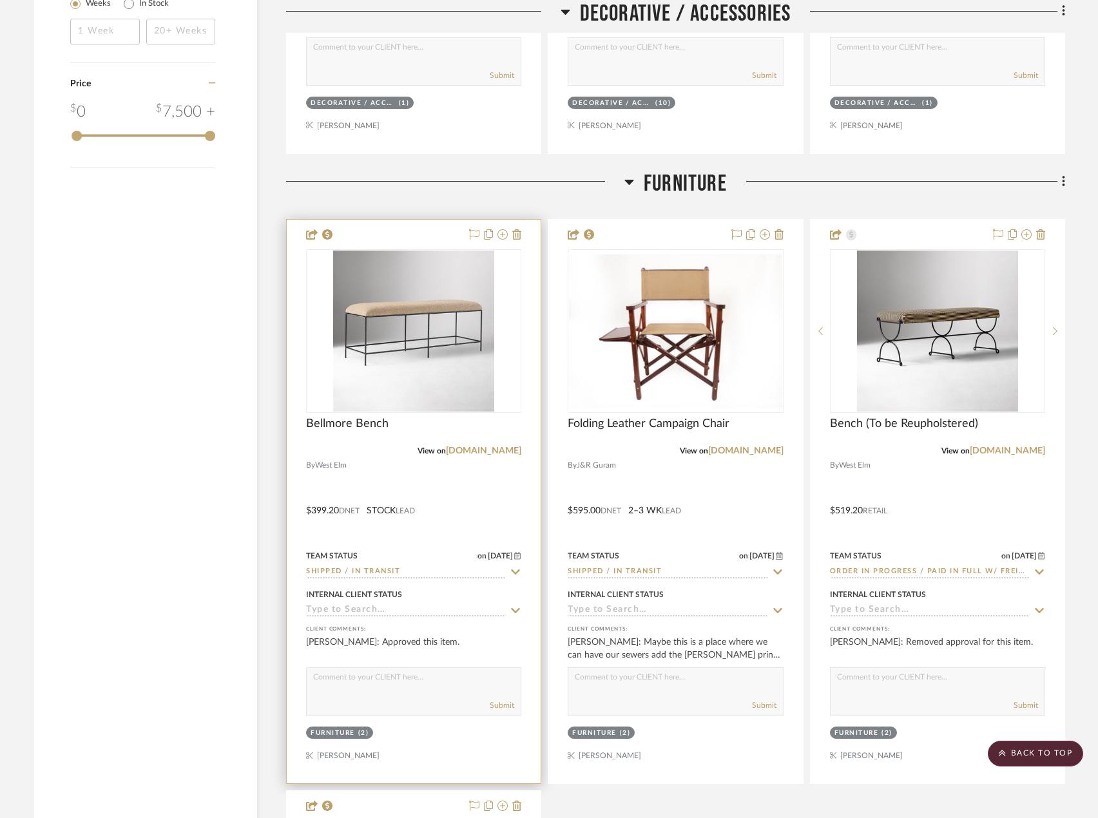
click at [484, 454] on div at bounding box center [414, 502] width 254 height 564
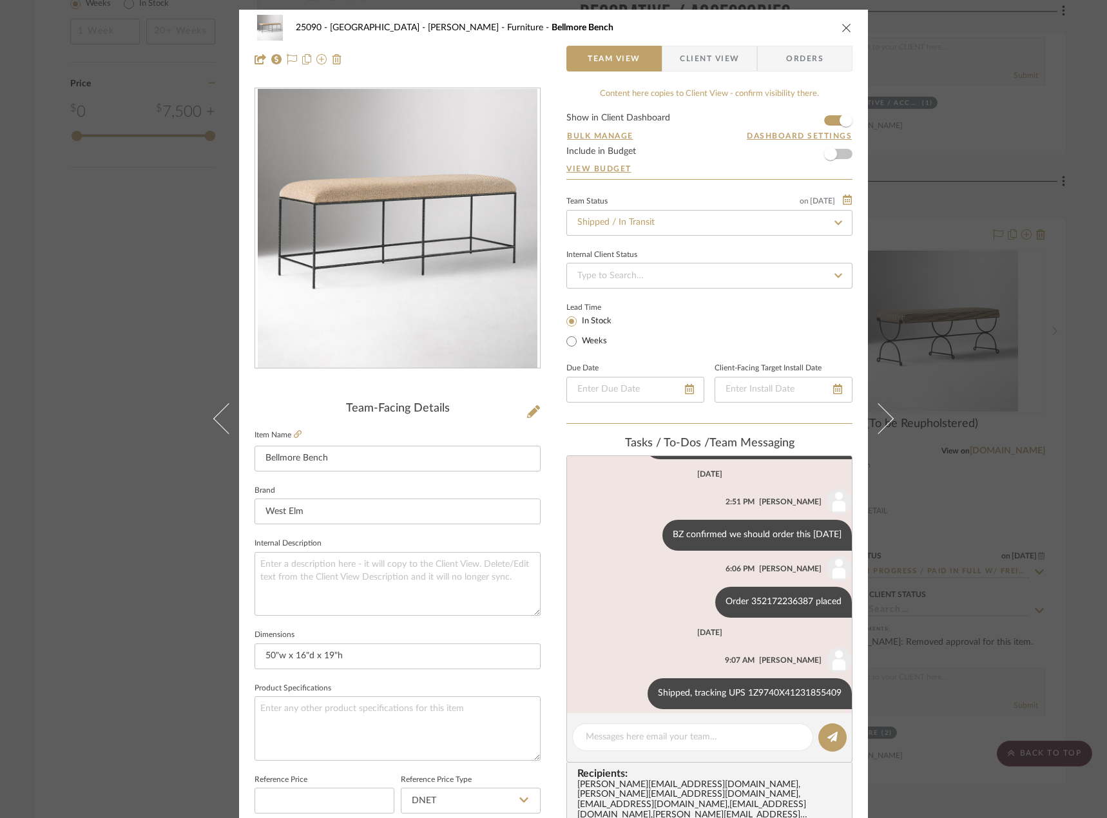
scroll to position [311, 0]
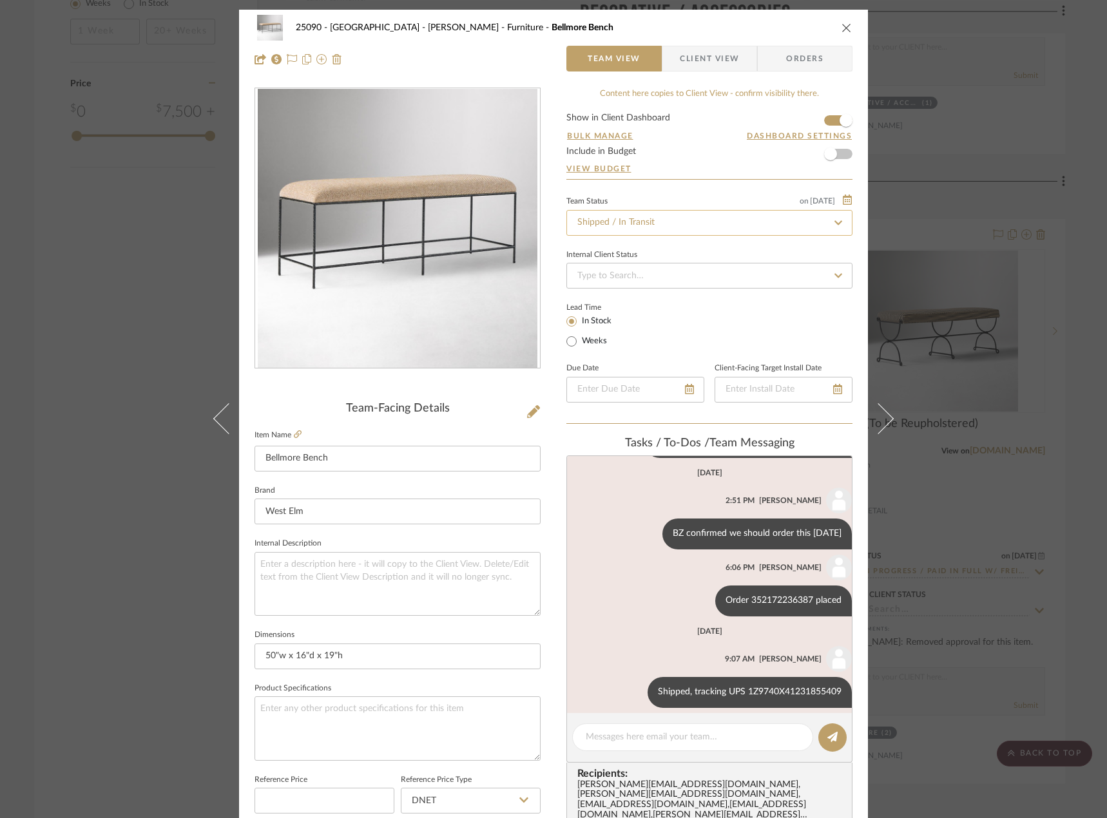
click at [663, 218] on input "Shipped / In Transit" at bounding box center [709, 223] width 286 height 26
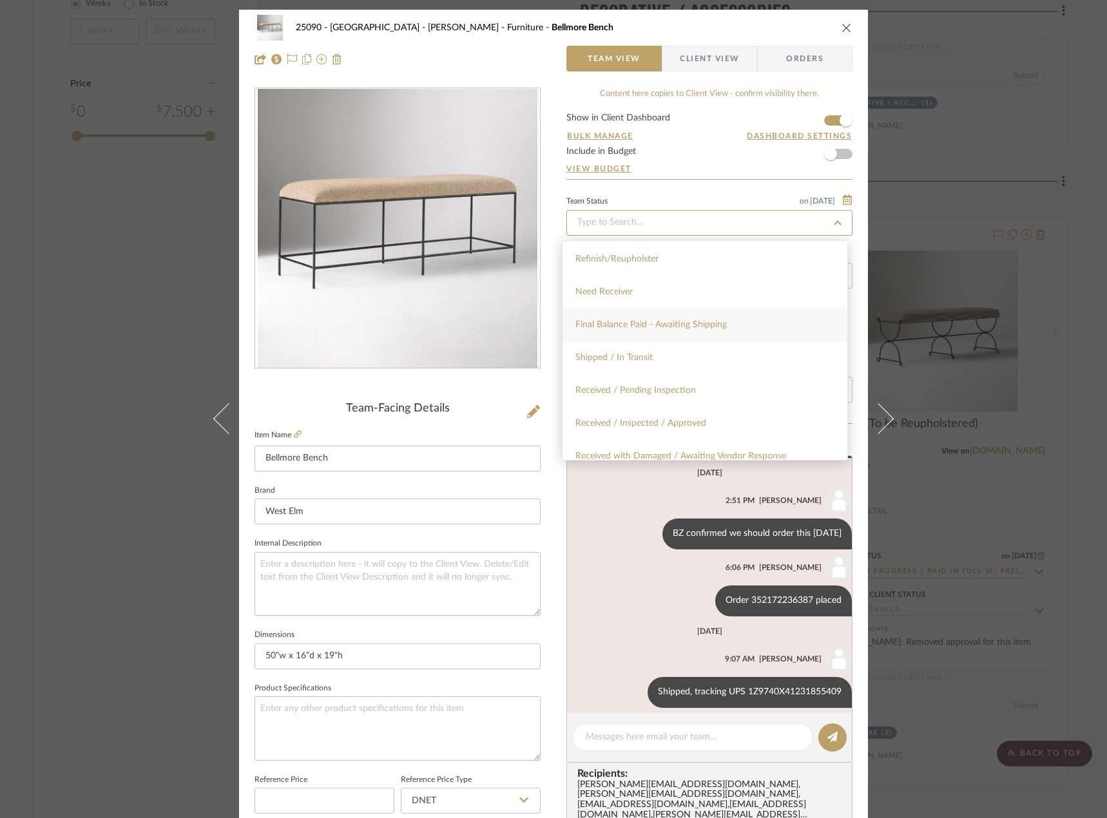
scroll to position [1610, 0]
click at [654, 375] on div "Refinish/Reupholster" at bounding box center [704, 388] width 285 height 33
type input "[DATE]"
type input "Refinish/Reupholster"
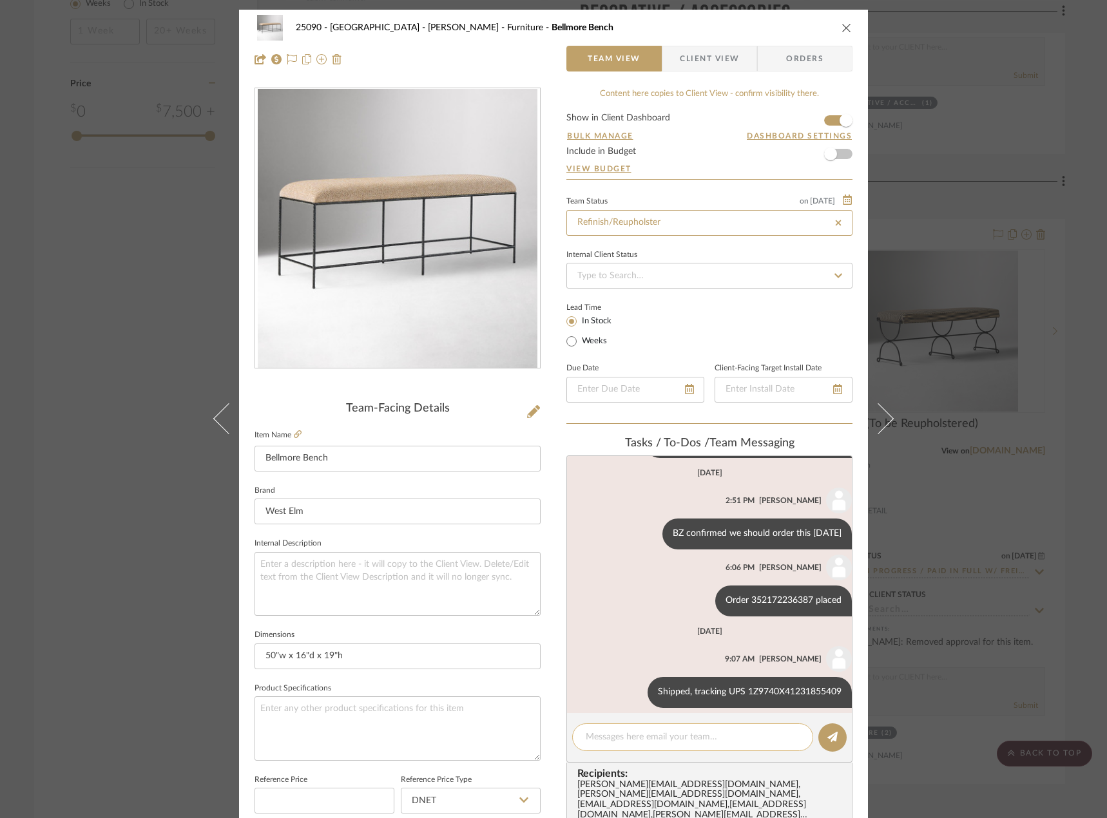
type input "[DATE]"
type input "Refinish/Reupholster"
click at [622, 732] on textarea at bounding box center [693, 737] width 214 height 14
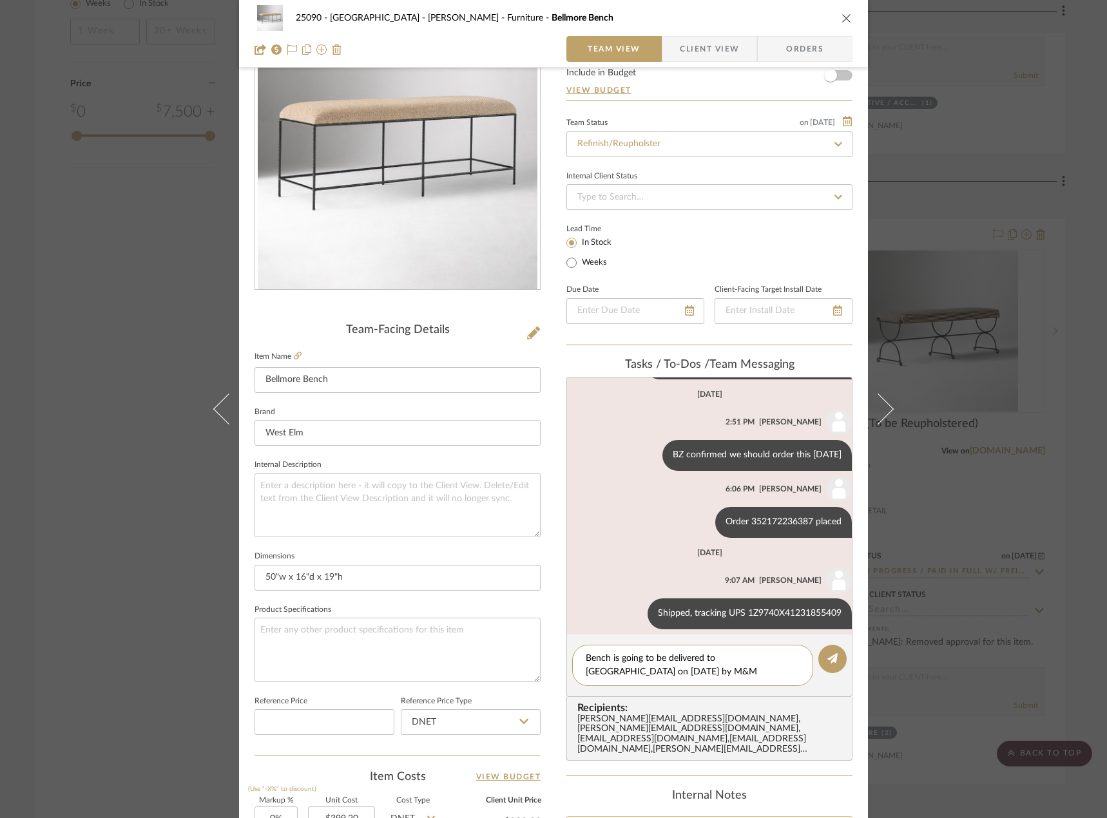
scroll to position [193, 0]
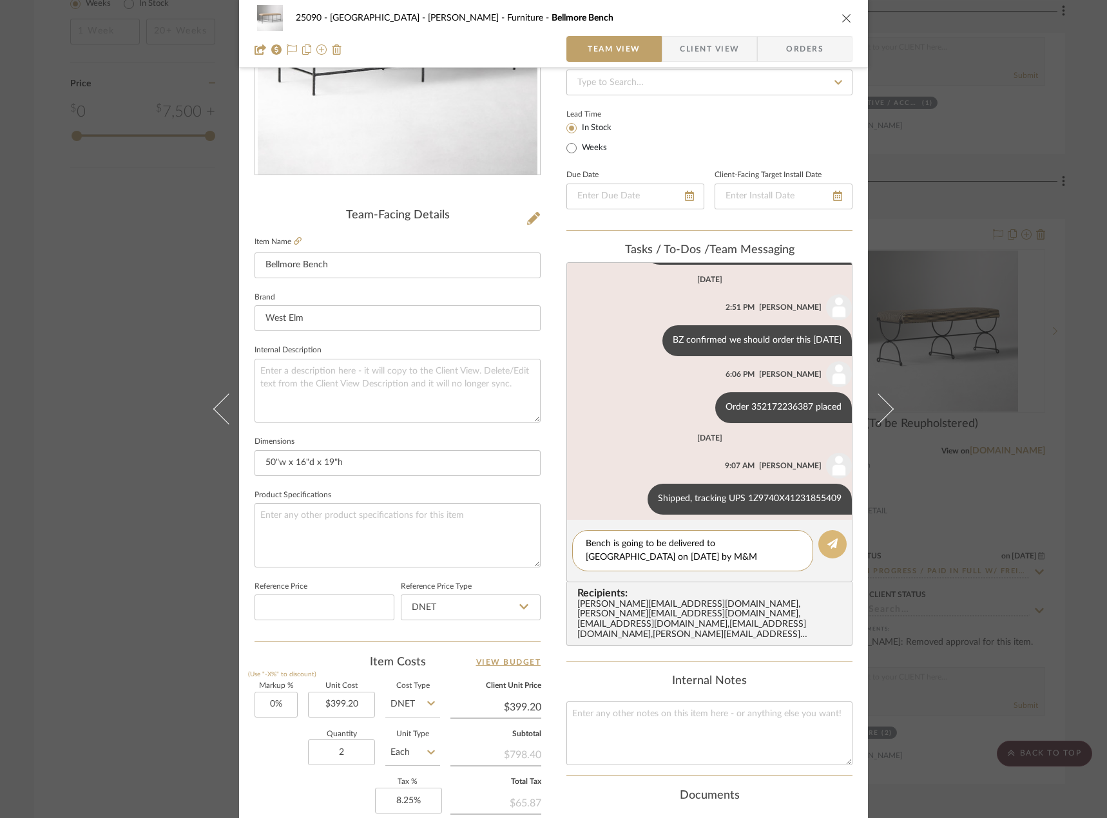
type textarea "Bench is going to be delivered to Bowie House on Sept 4th by M&M Upholstery"
click at [827, 540] on icon at bounding box center [832, 543] width 10 height 10
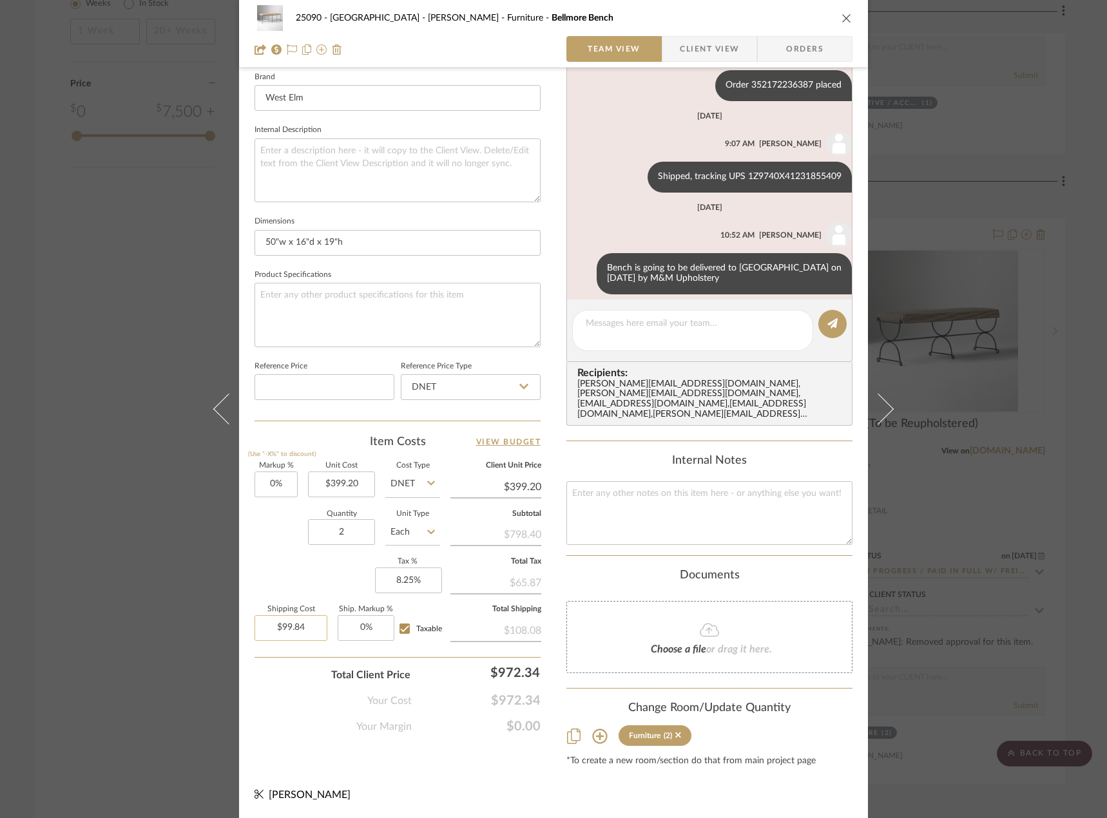
scroll to position [27, 0]
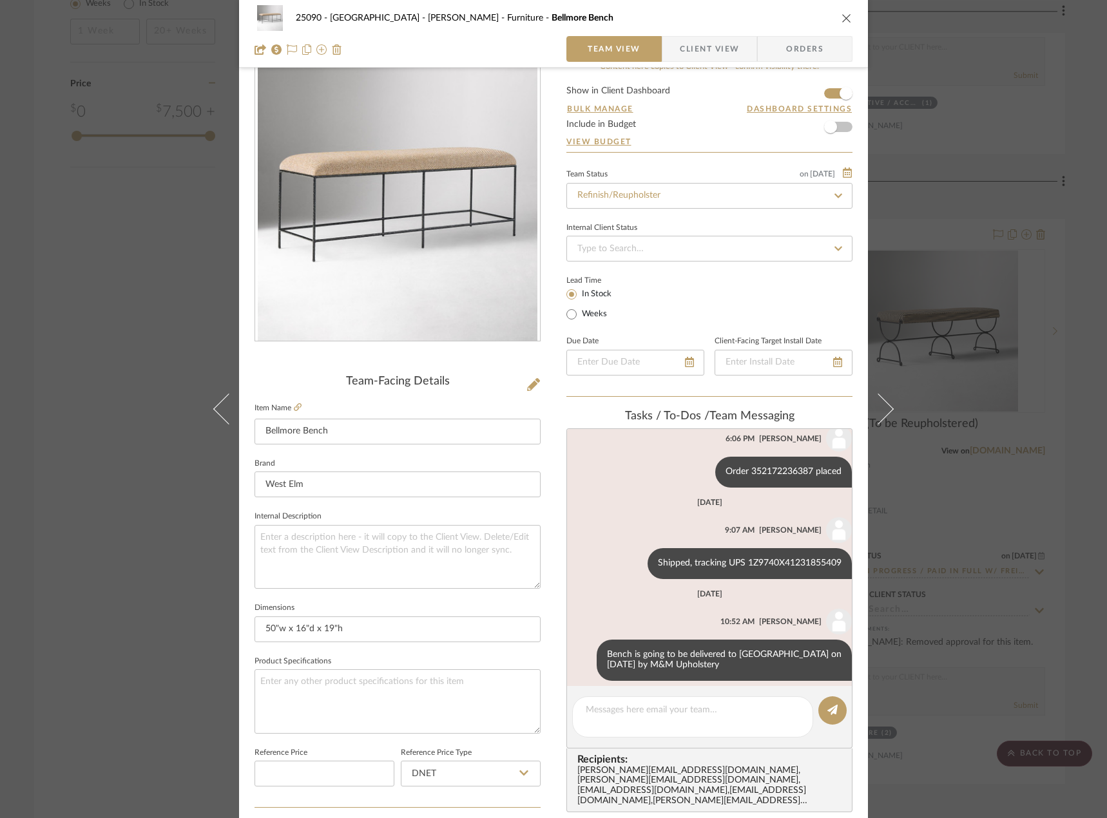
click at [82, 261] on div "25090 - Bowie House - Lela Rose Furniture Bellmore Bench Team View Client View …" at bounding box center [553, 409] width 1107 height 818
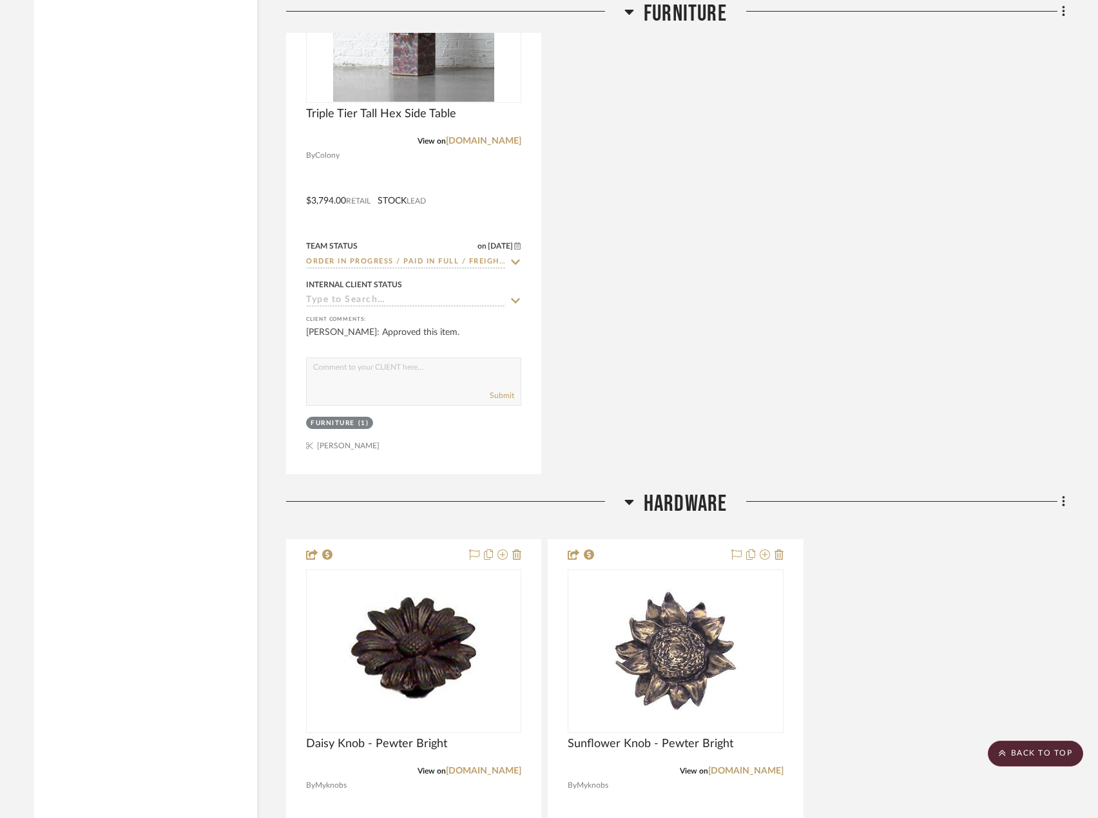
scroll to position [2770, 0]
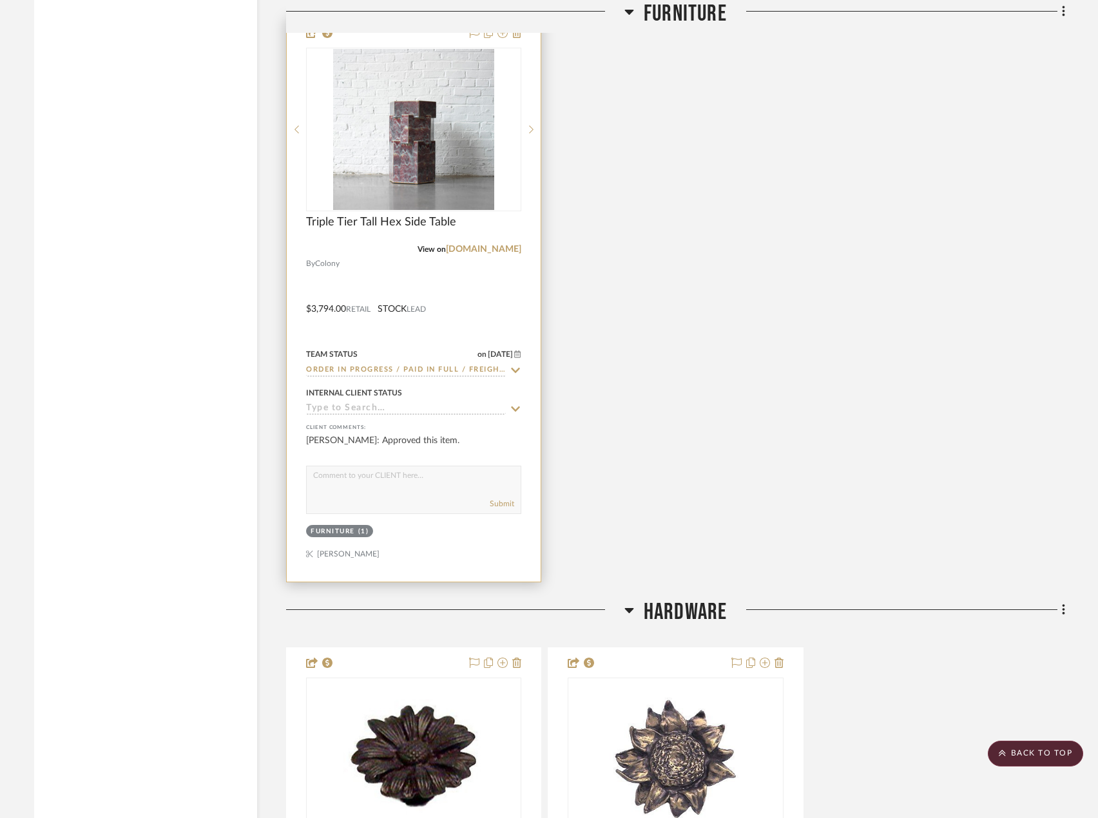
click at [496, 268] on div at bounding box center [414, 300] width 254 height 564
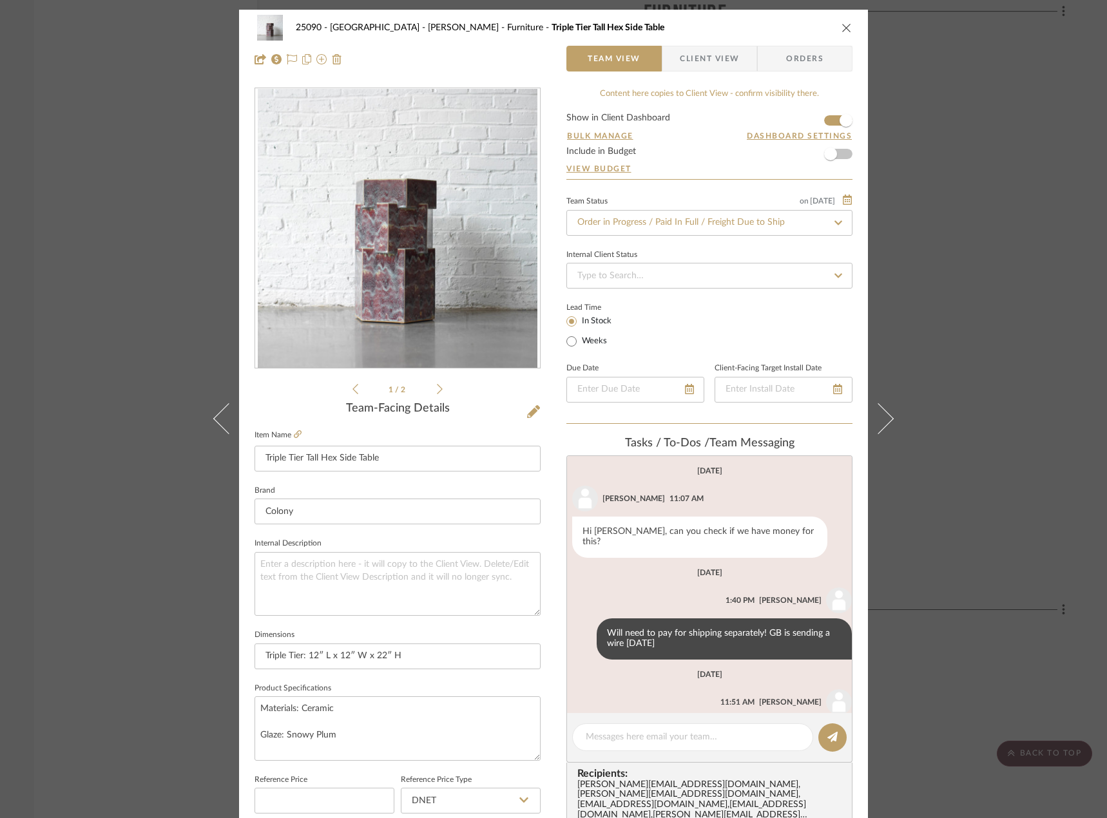
scroll to position [53, 0]
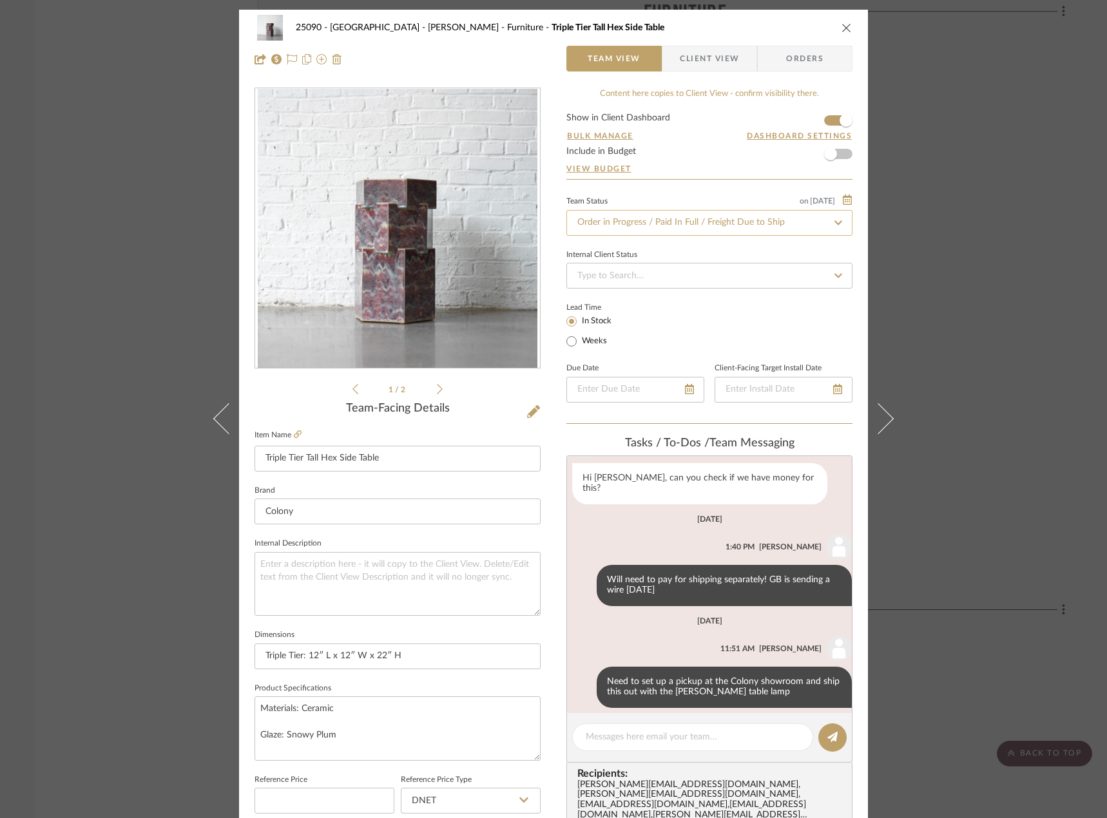
click at [632, 223] on input "Order in Progress / Paid In Full / Freight Due to Ship" at bounding box center [709, 223] width 286 height 26
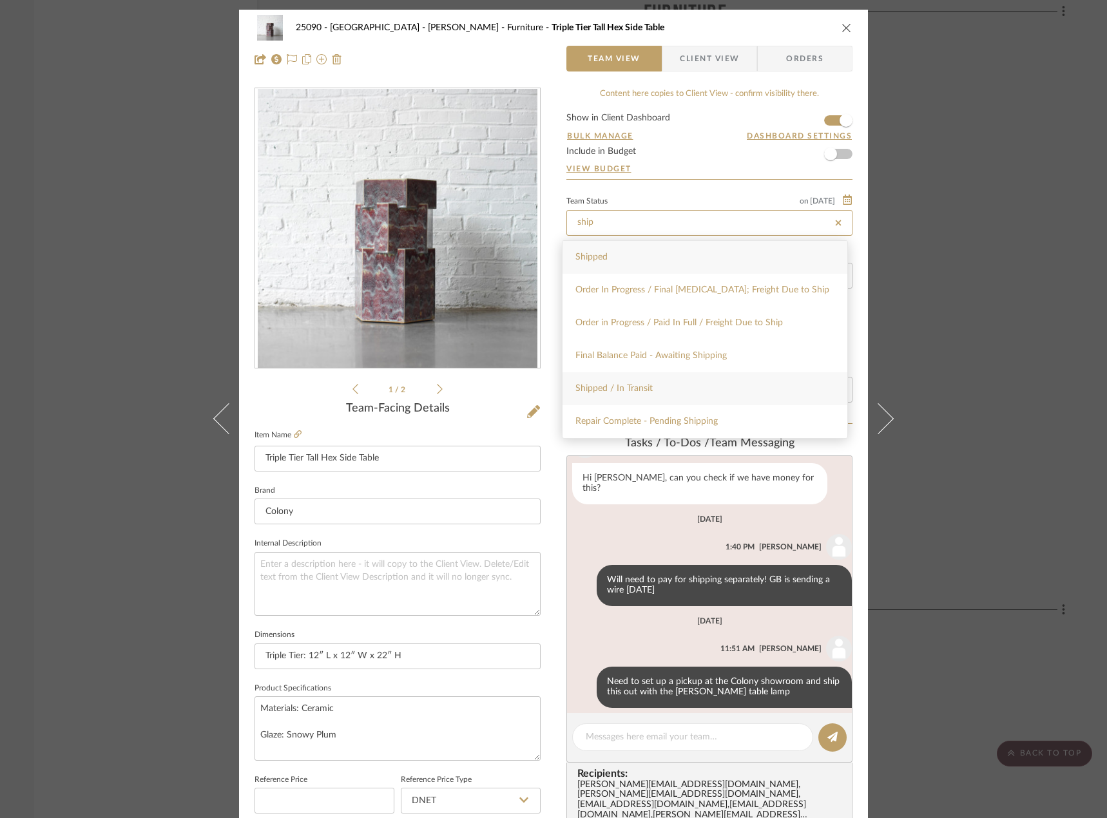
type input "ship"
click at [652, 391] on div "Shipped / In Transit" at bounding box center [704, 388] width 285 height 33
type input "[DATE]"
type input "Shipped / In Transit"
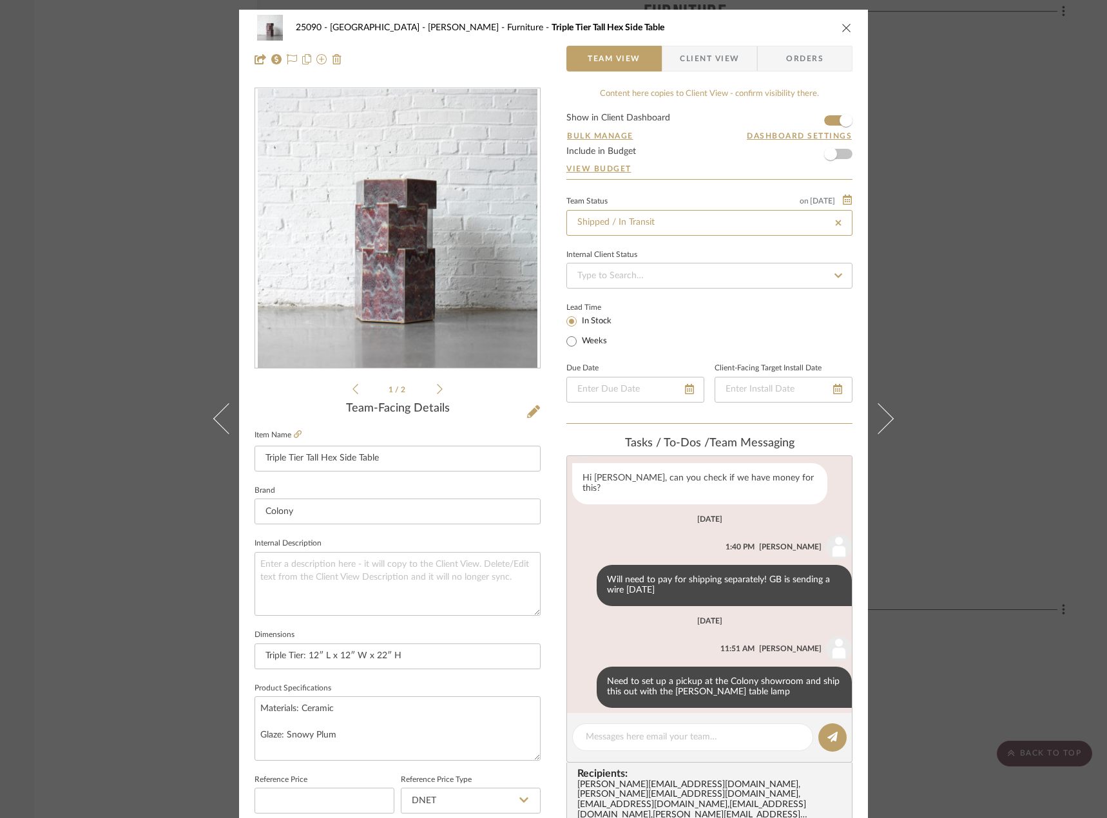
type input "[DATE]"
type input "Shipped / In Transit"
click at [633, 734] on textarea at bounding box center [693, 737] width 214 height 14
drag, startPoint x: 15, startPoint y: 396, endPoint x: 27, endPoint y: 402, distance: 13.5
click at [19, 396] on div "25090 - Bowie House - Lela Rose Furniture Triple Tier Tall Hex Side Table Team …" at bounding box center [553, 409] width 1107 height 818
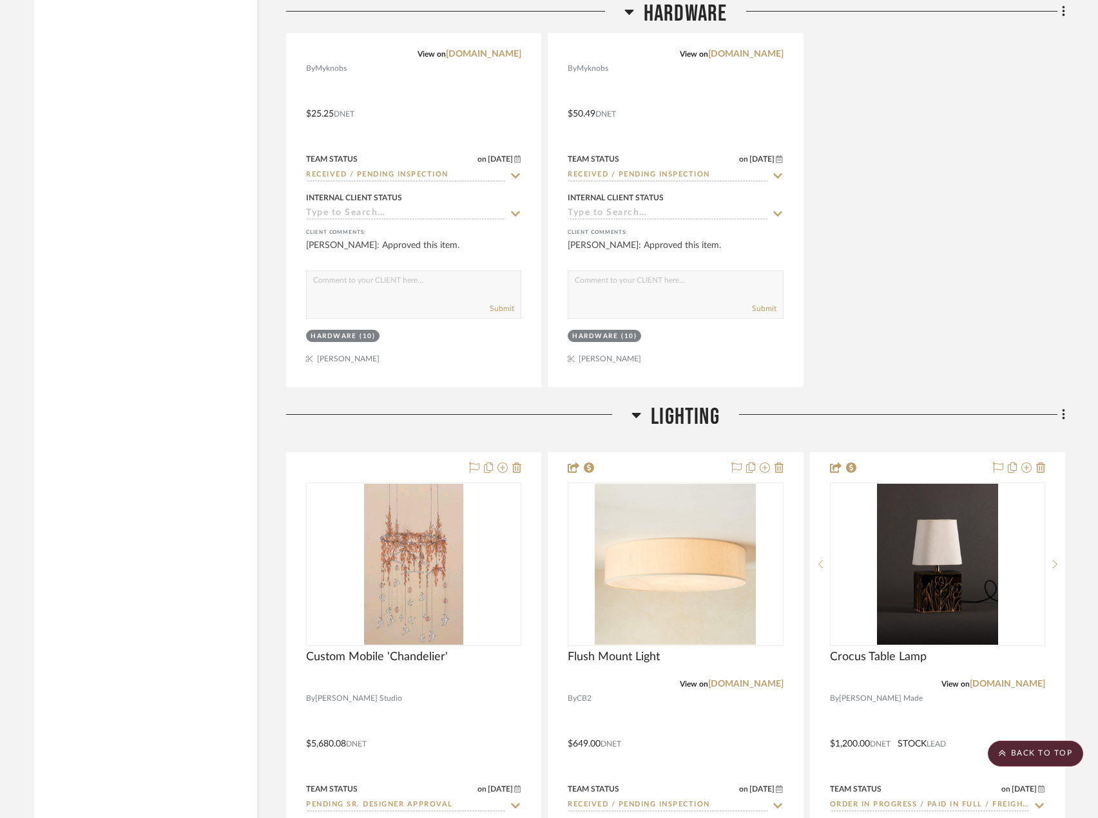
scroll to position [3800, 0]
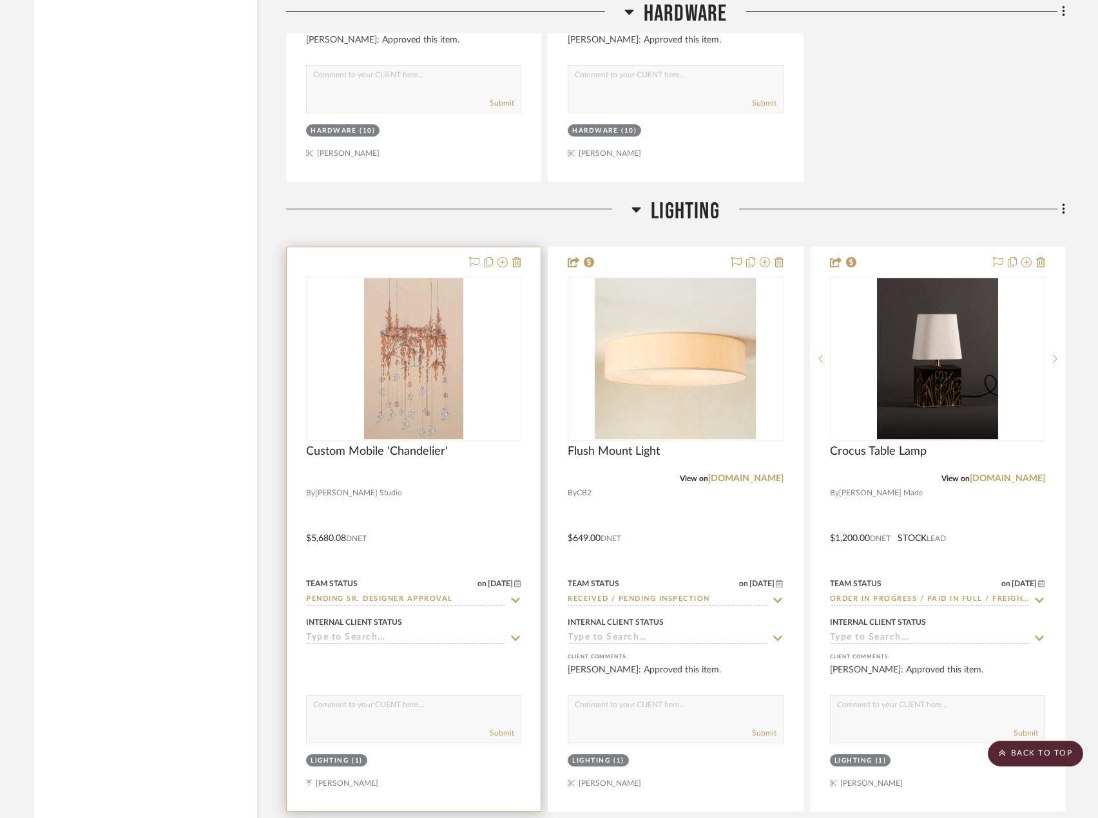
click at [451, 473] on div at bounding box center [413, 479] width 215 height 12
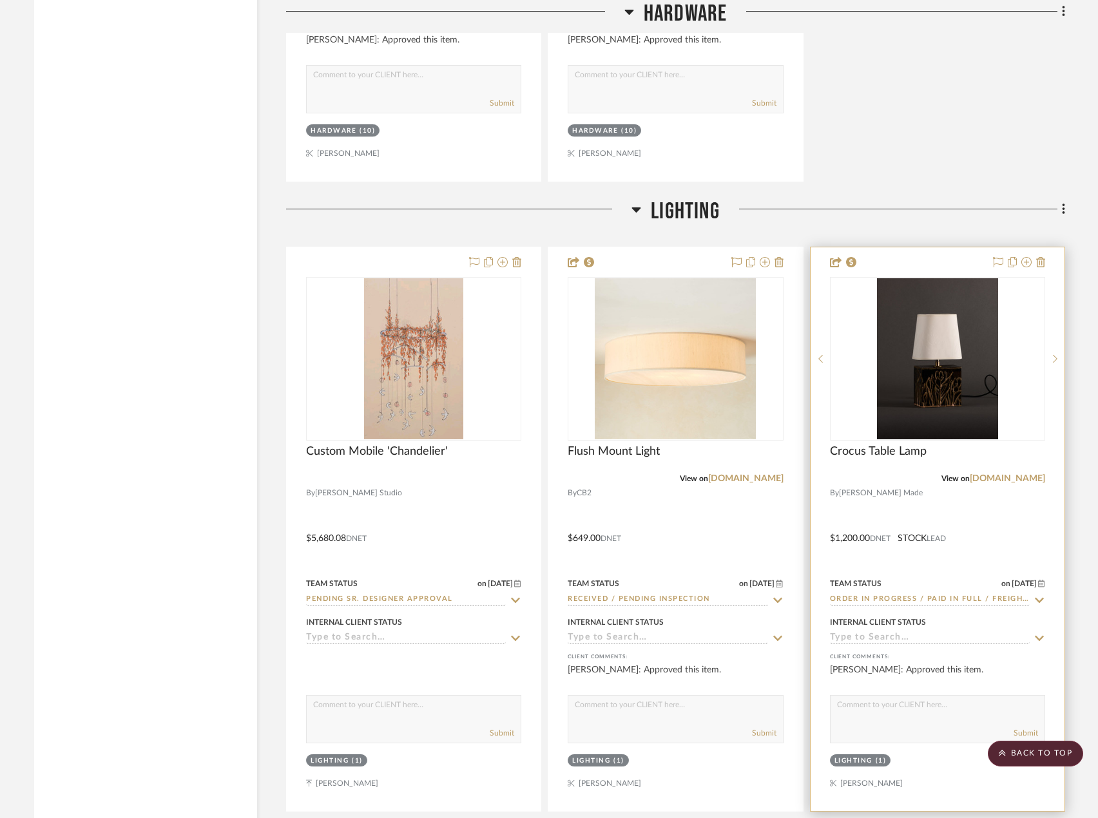
click at [1019, 516] on div at bounding box center [937, 529] width 254 height 564
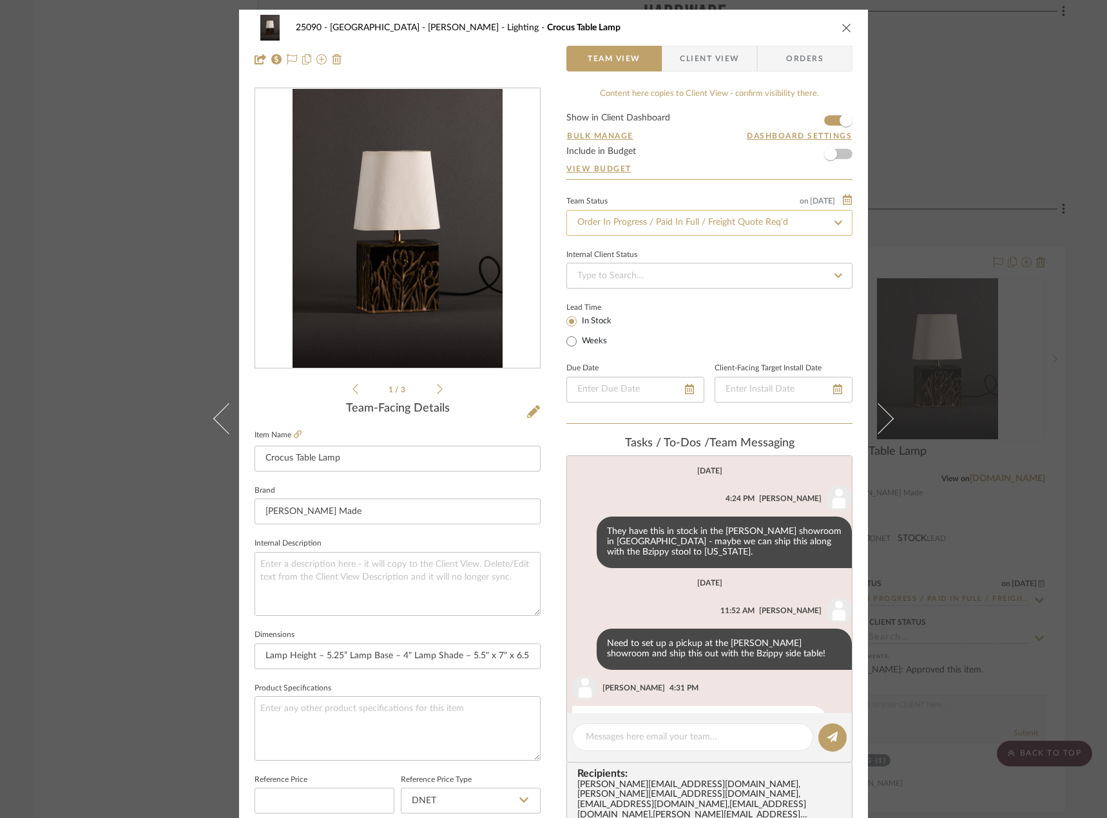
scroll to position [141, 0]
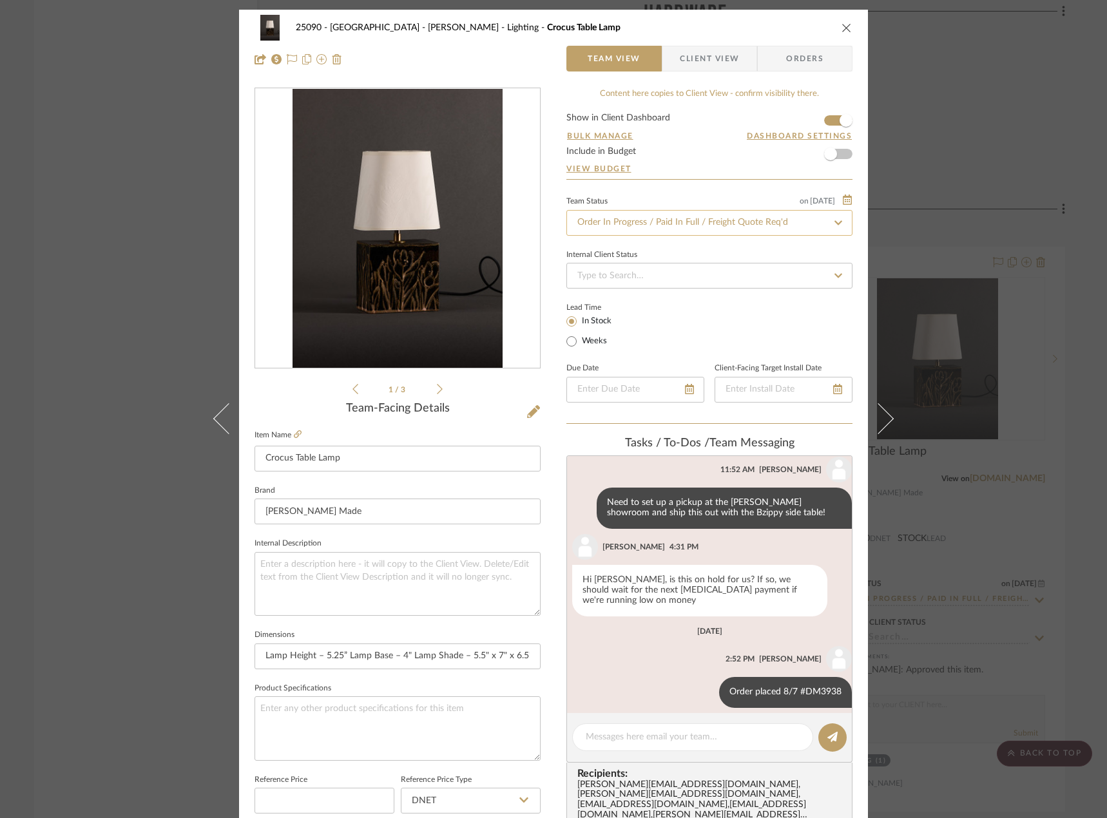
click at [642, 229] on input "Order In Progress / Paid In Full / Freight Quote Req'd" at bounding box center [709, 223] width 286 height 26
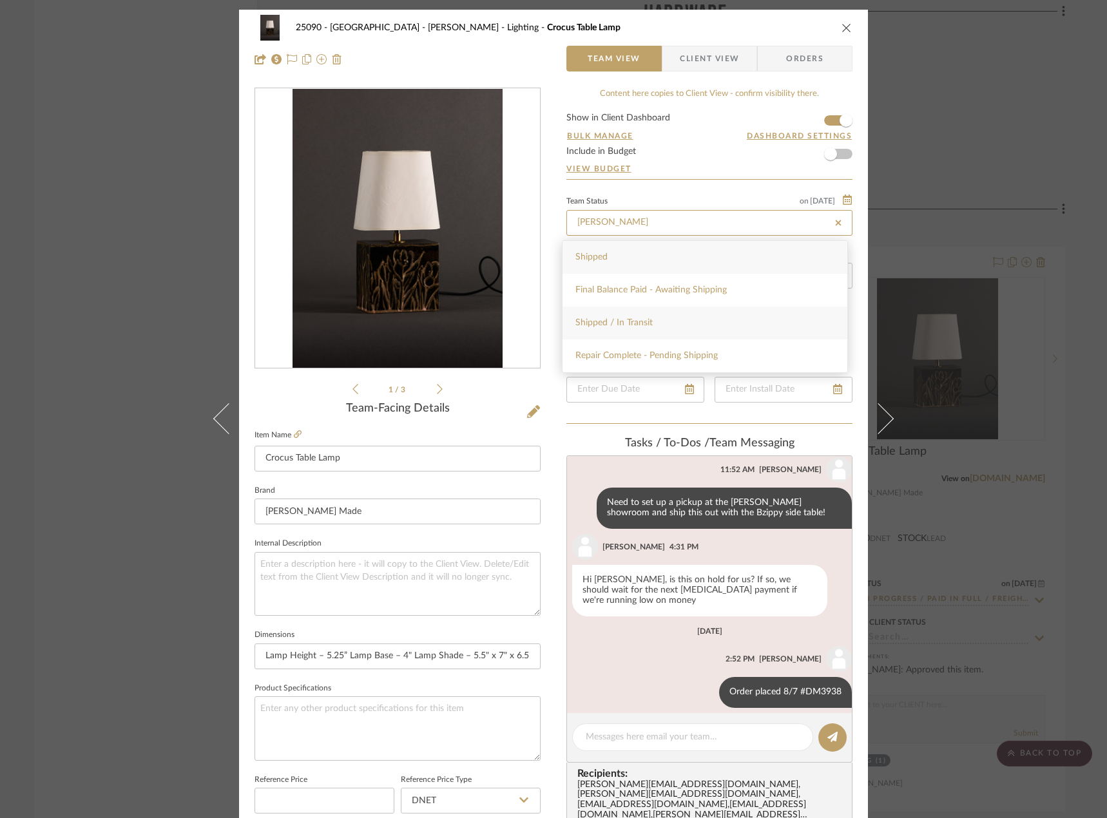
type input "shipp"
click at [646, 310] on div "Shipped / In Transit" at bounding box center [704, 323] width 285 height 33
type input "[DATE]"
type input "Shipped / In Transit"
type input "[DATE]"
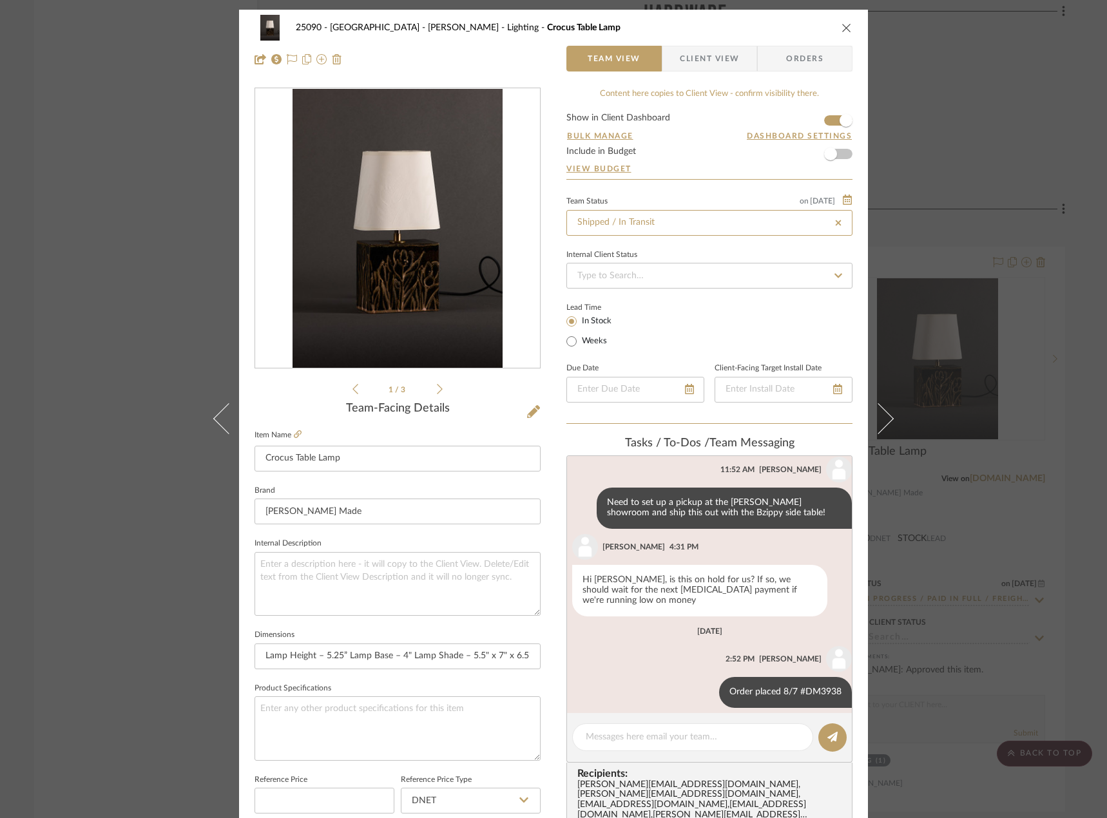
type input "Shipped / In Transit"
click at [77, 198] on div "25090 - Bowie House - Lela Rose Lighting Crocus Table Lamp Team View Client Vie…" at bounding box center [553, 409] width 1107 height 818
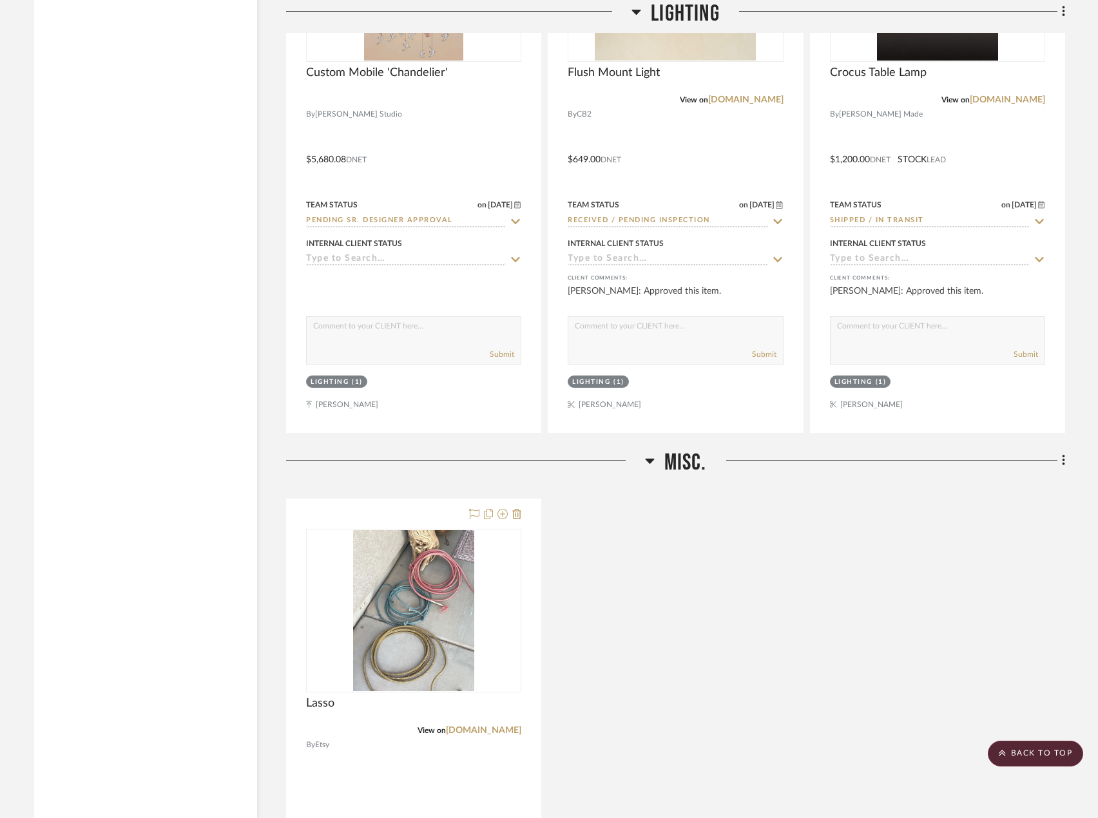
scroll to position [4450, 0]
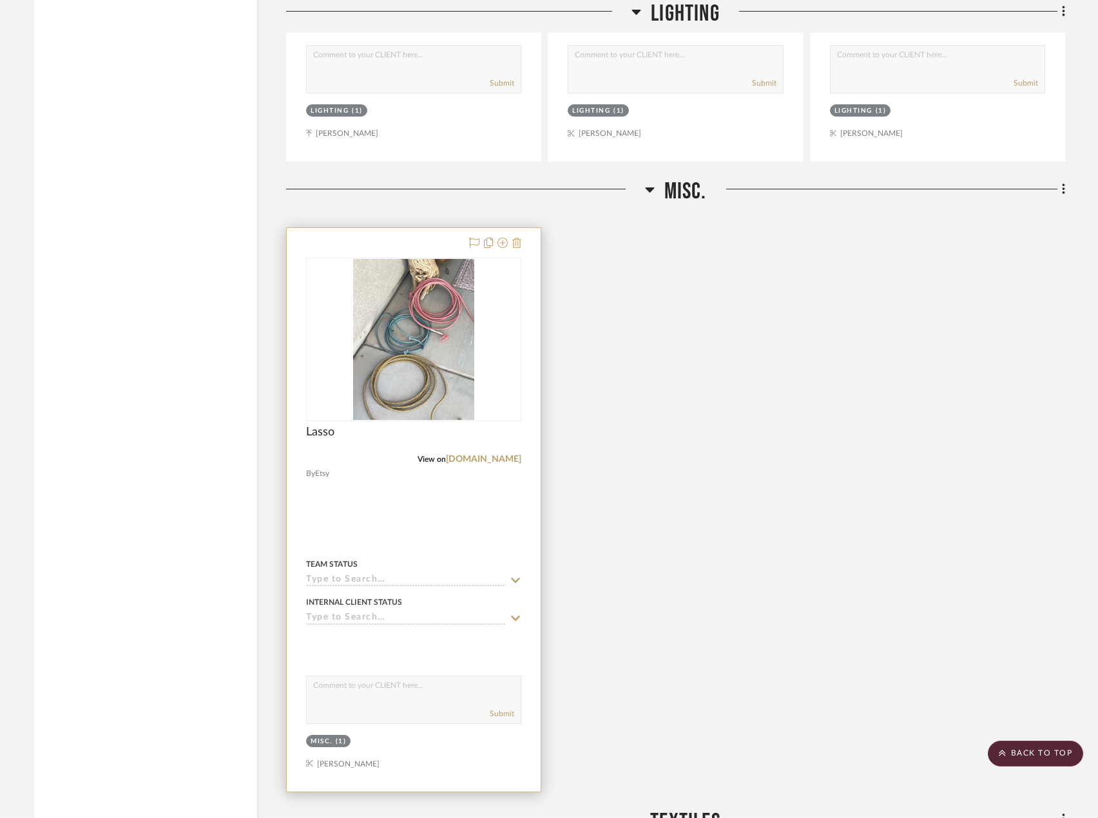
click at [516, 238] on icon at bounding box center [516, 243] width 9 height 10
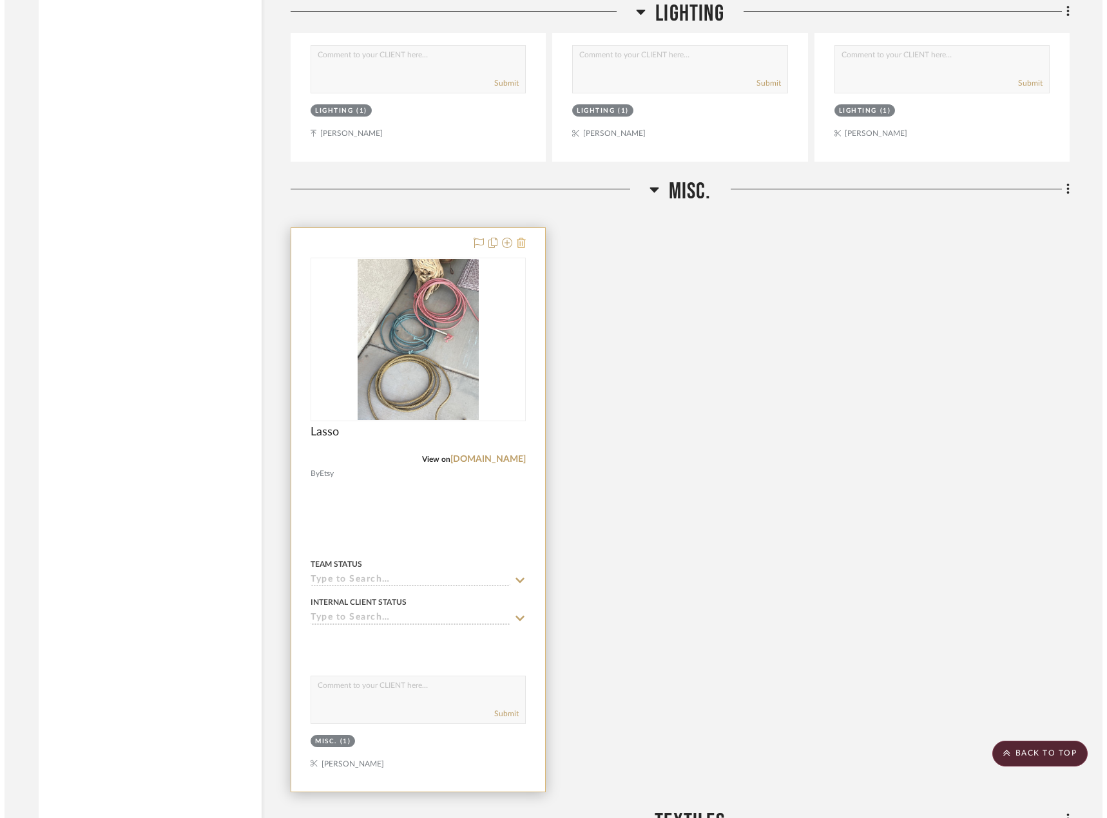
scroll to position [0, 0]
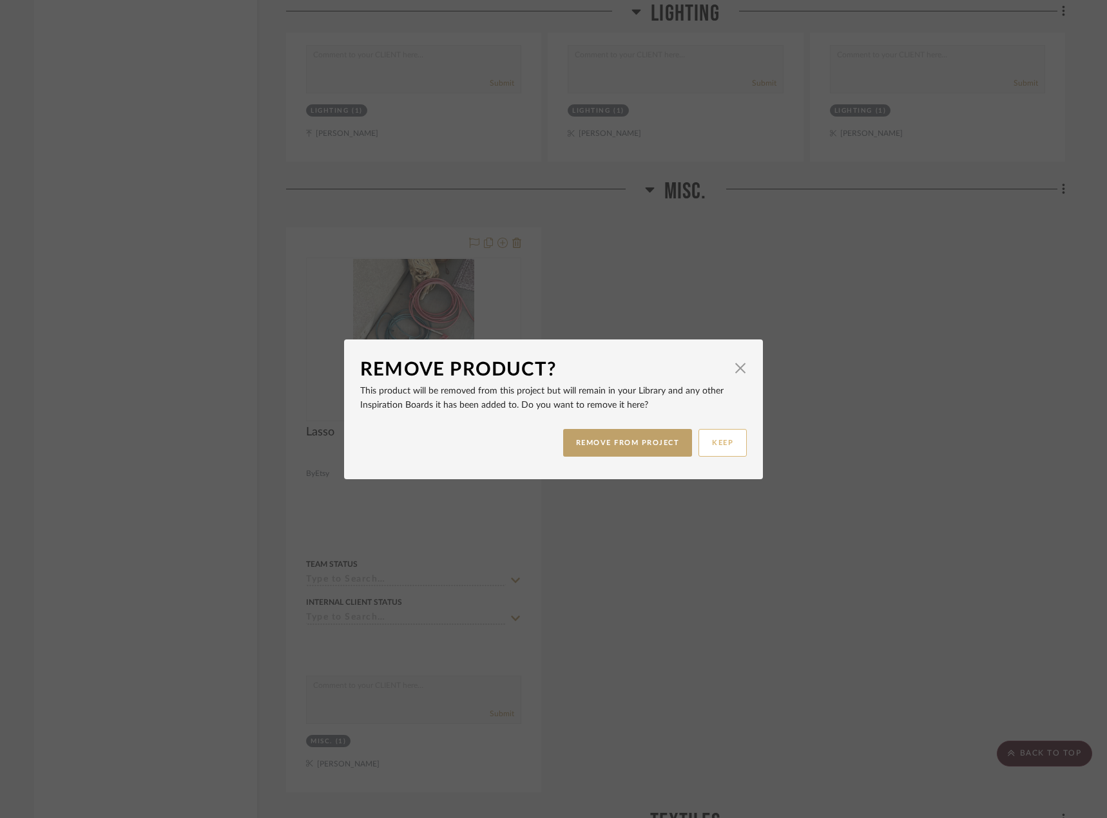
click at [658, 443] on button "REMOVE FROM PROJECT" at bounding box center [627, 443] width 129 height 28
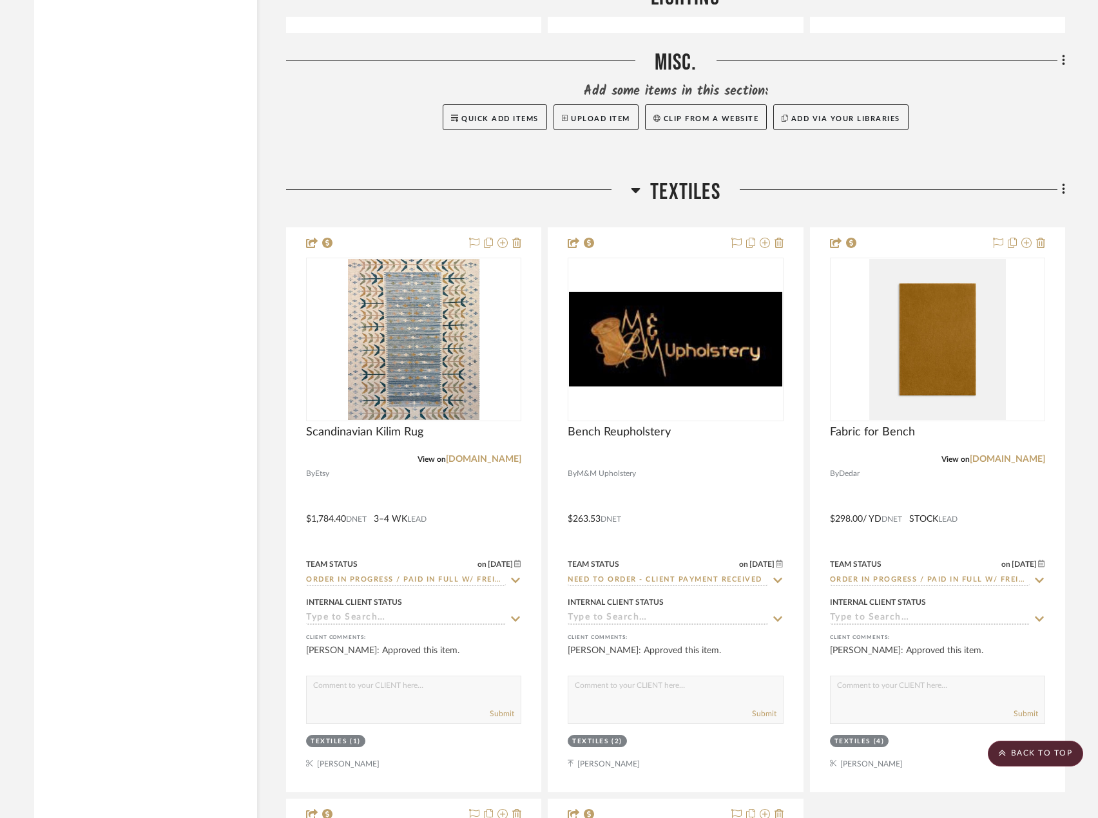
scroll to position [4644, 0]
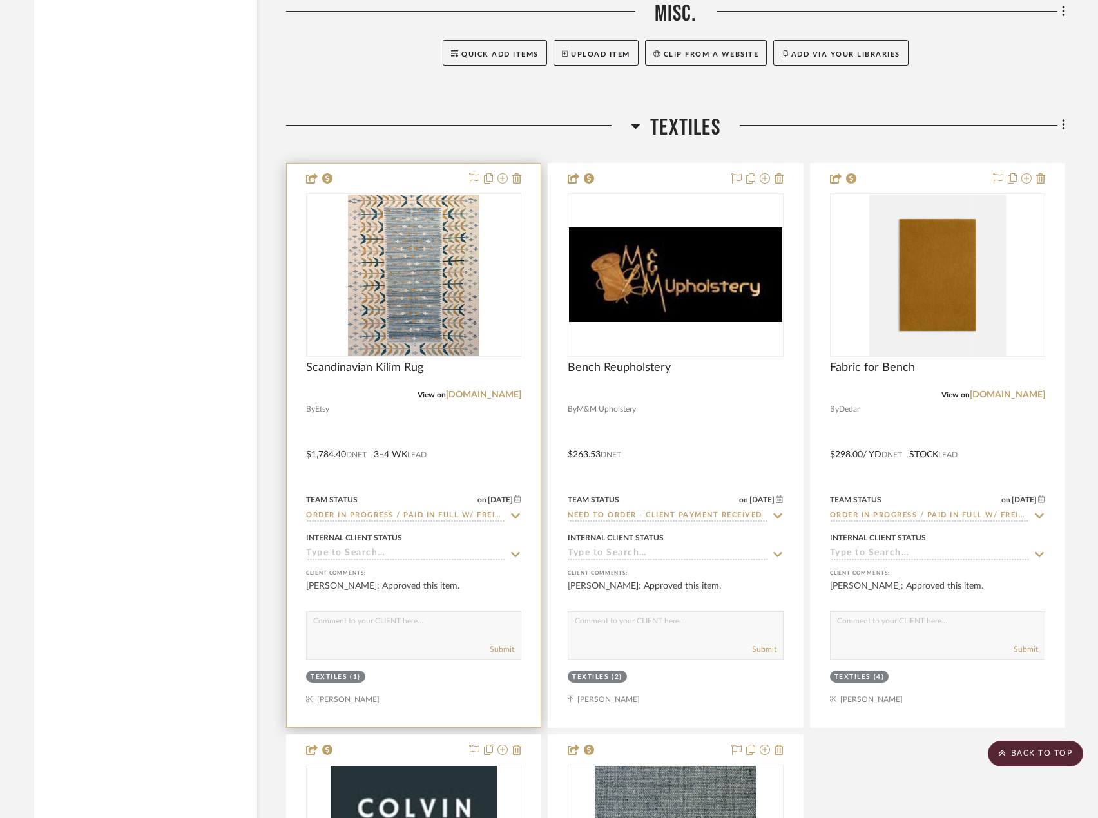
click at [491, 415] on div at bounding box center [414, 446] width 254 height 564
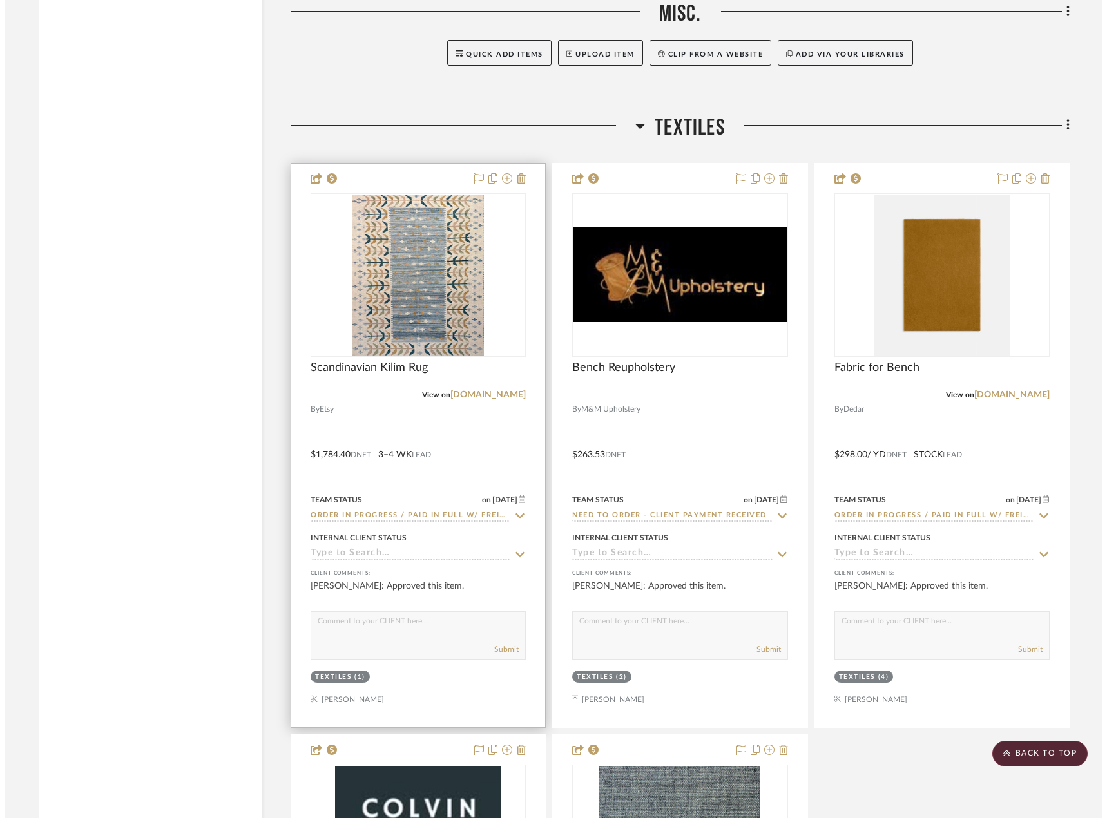
scroll to position [0, 0]
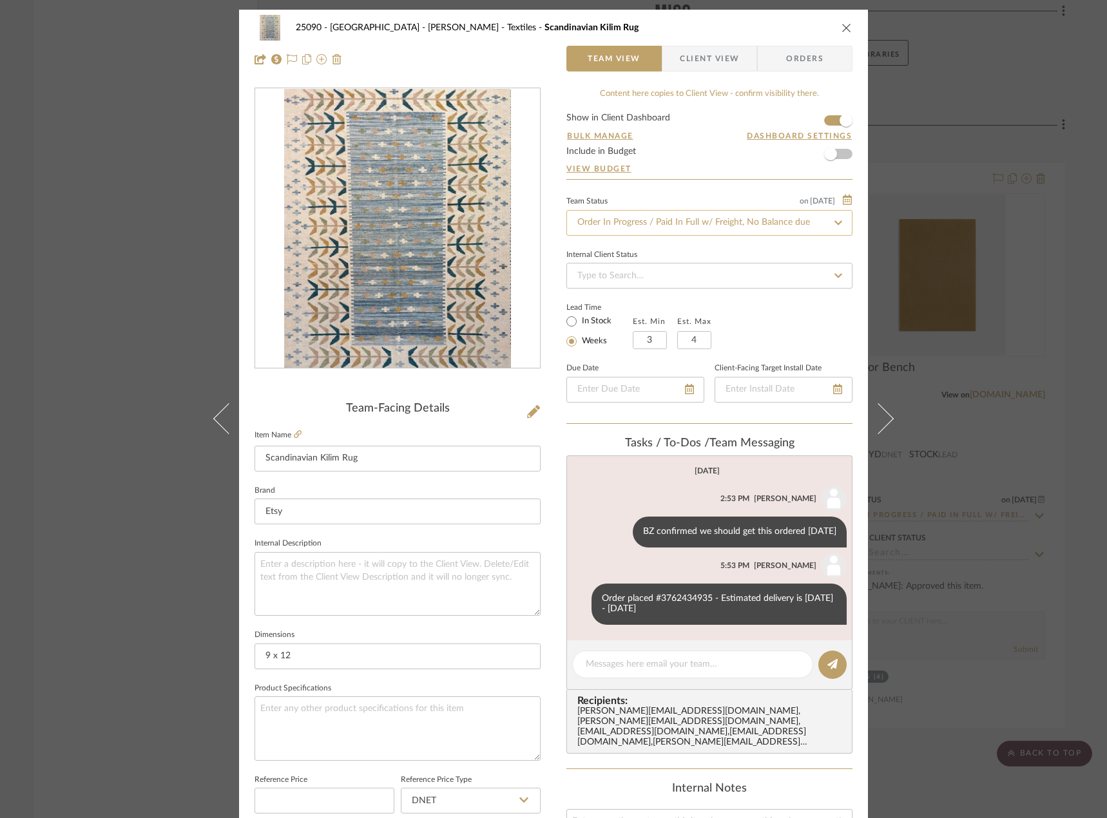
click at [594, 227] on input "Order In Progress / Paid In Full w/ Freight, No Balance due" at bounding box center [709, 223] width 286 height 26
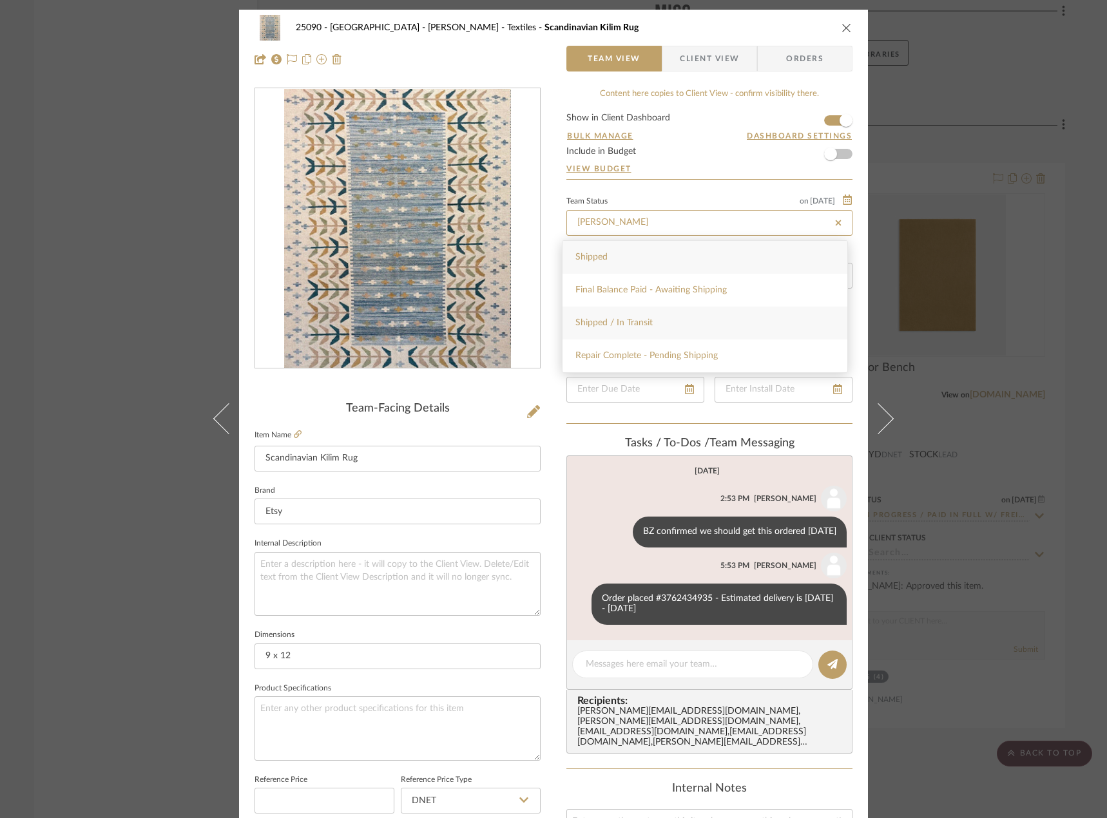
type input "shipp"
click at [629, 325] on span "Shipped / In Transit" at bounding box center [613, 322] width 77 height 9
type input "[DATE]"
type input "Shipped / In Transit"
type input "[DATE]"
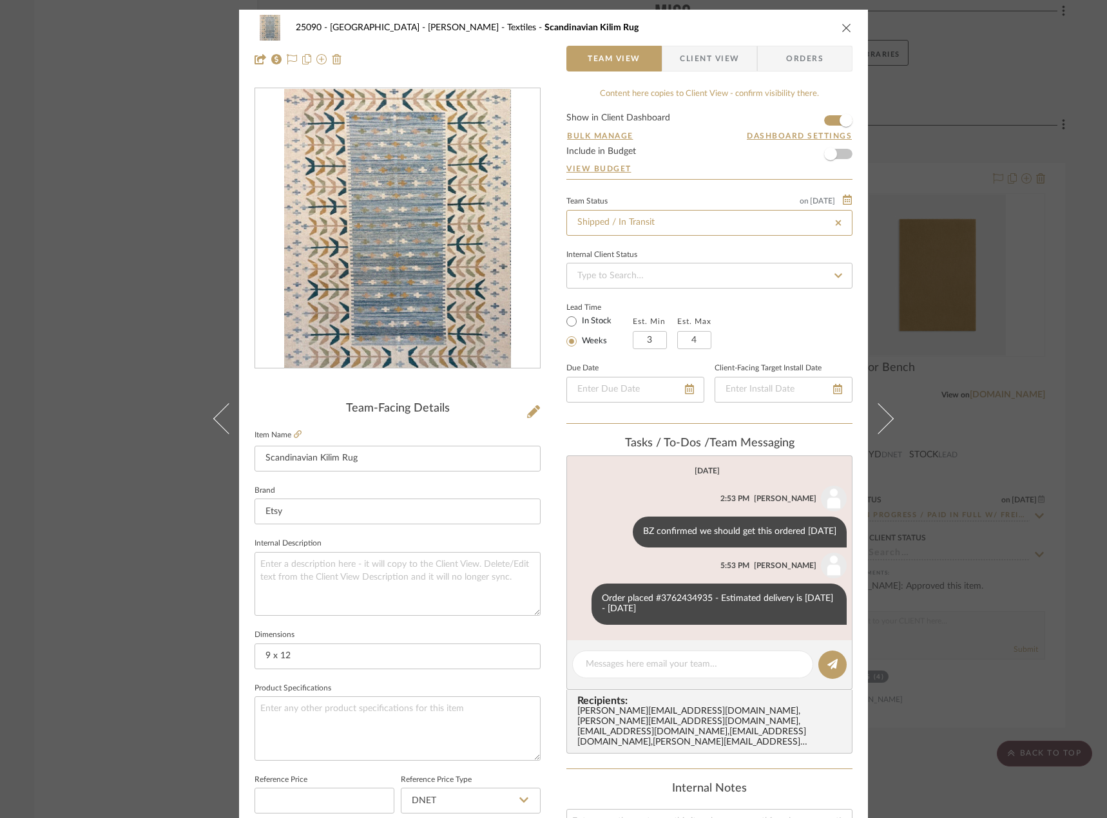
type input "Shipped / In Transit"
click at [50, 182] on div "25090 - Bowie House - Lela Rose Textiles Scandinavian Kilim Rug Team View Clien…" at bounding box center [553, 409] width 1107 height 818
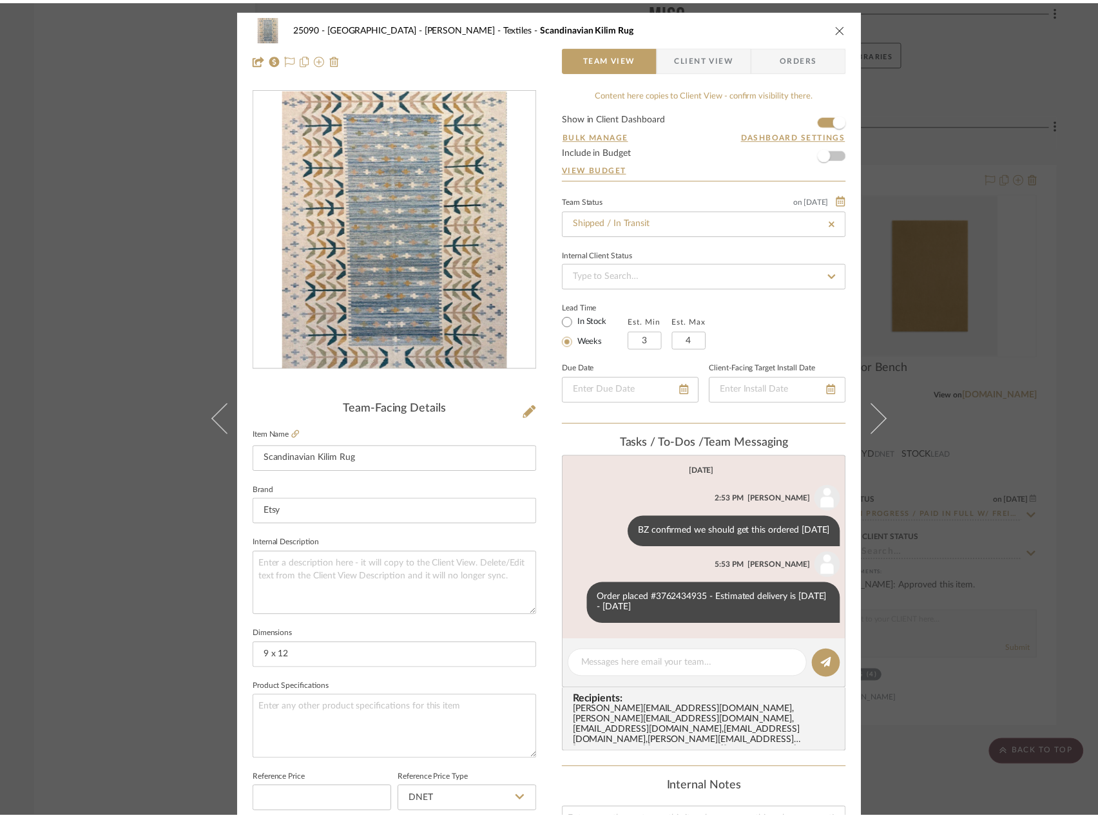
scroll to position [4644, 0]
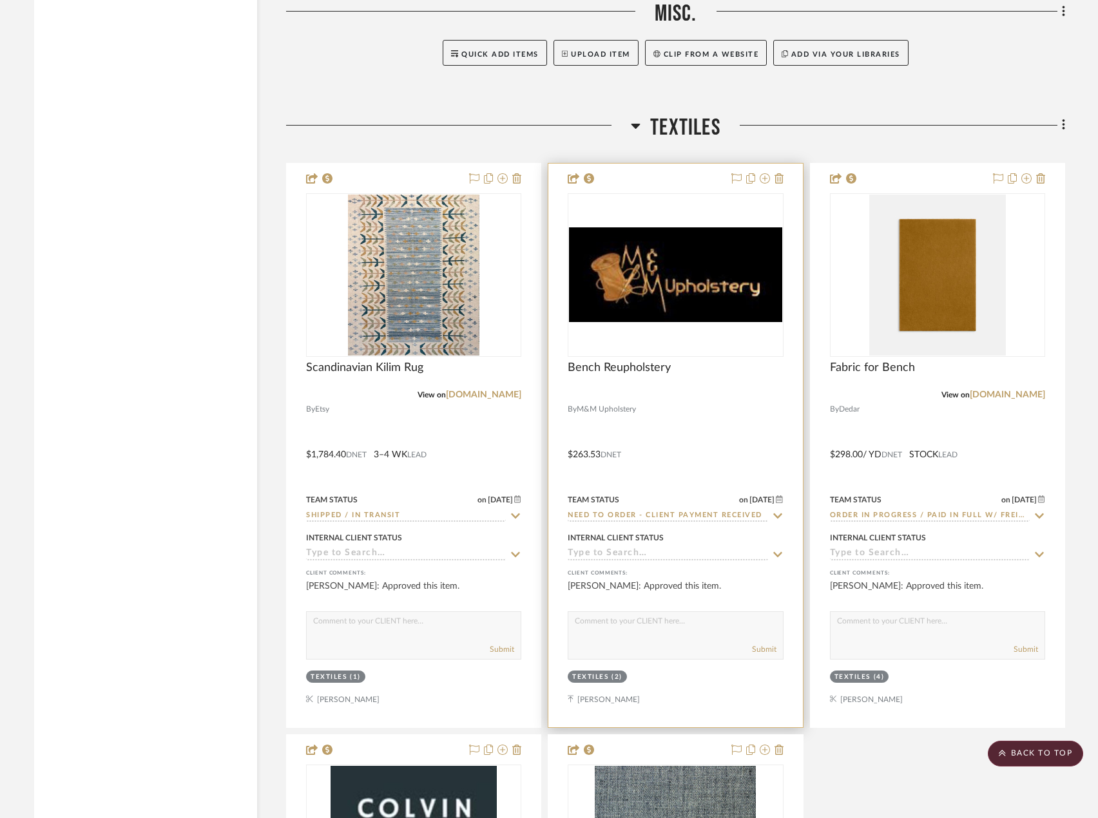
click at [771, 419] on div at bounding box center [675, 446] width 254 height 564
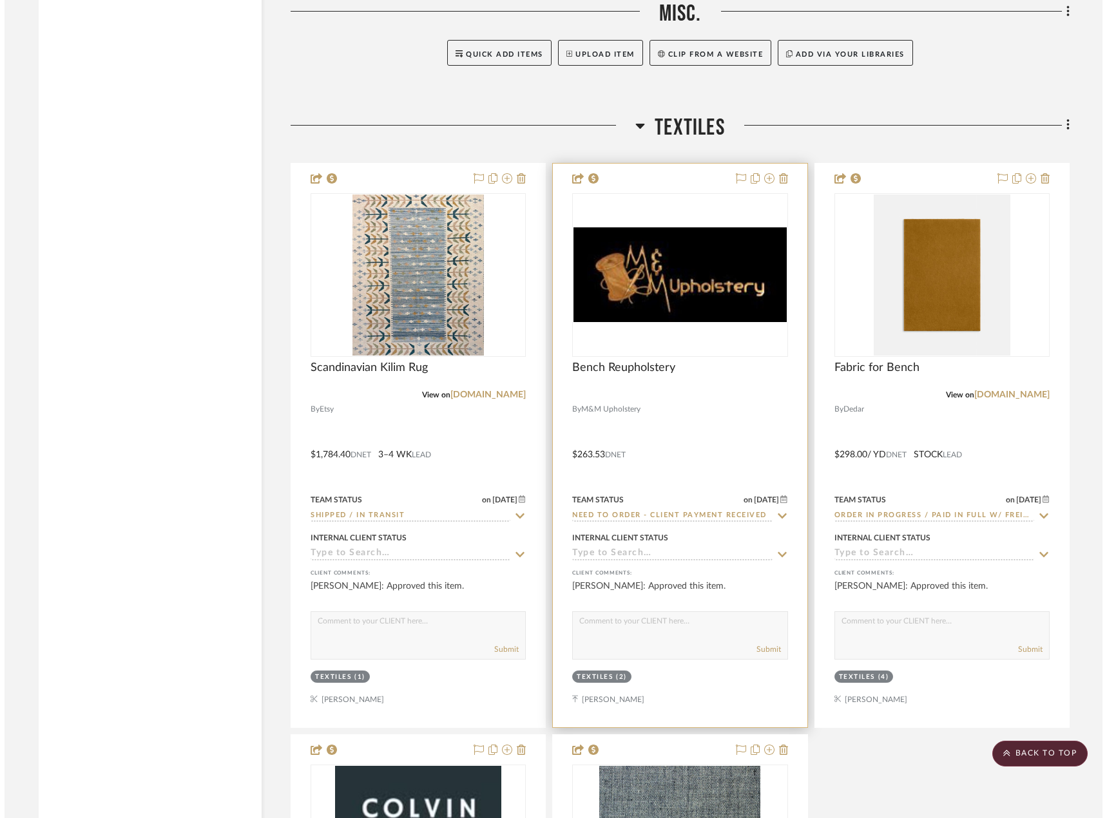
scroll to position [0, 0]
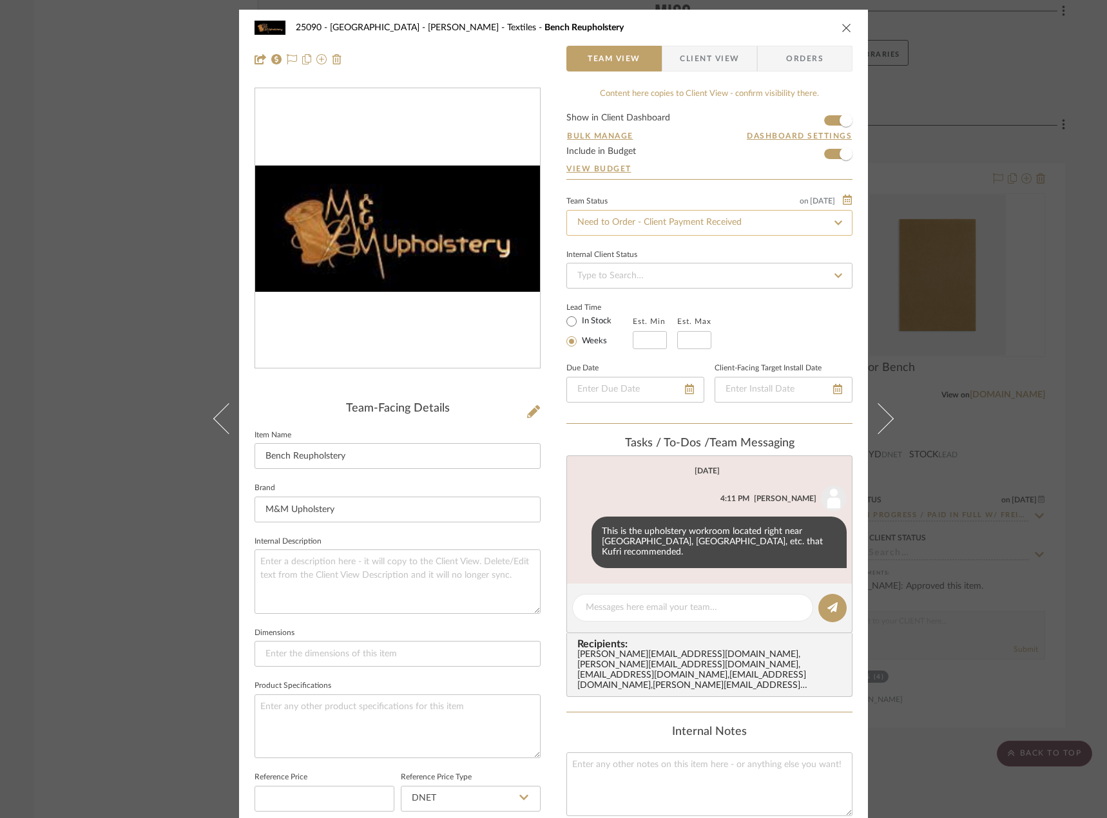
click at [607, 217] on input "Need to Order - Client Payment Received" at bounding box center [709, 223] width 286 height 26
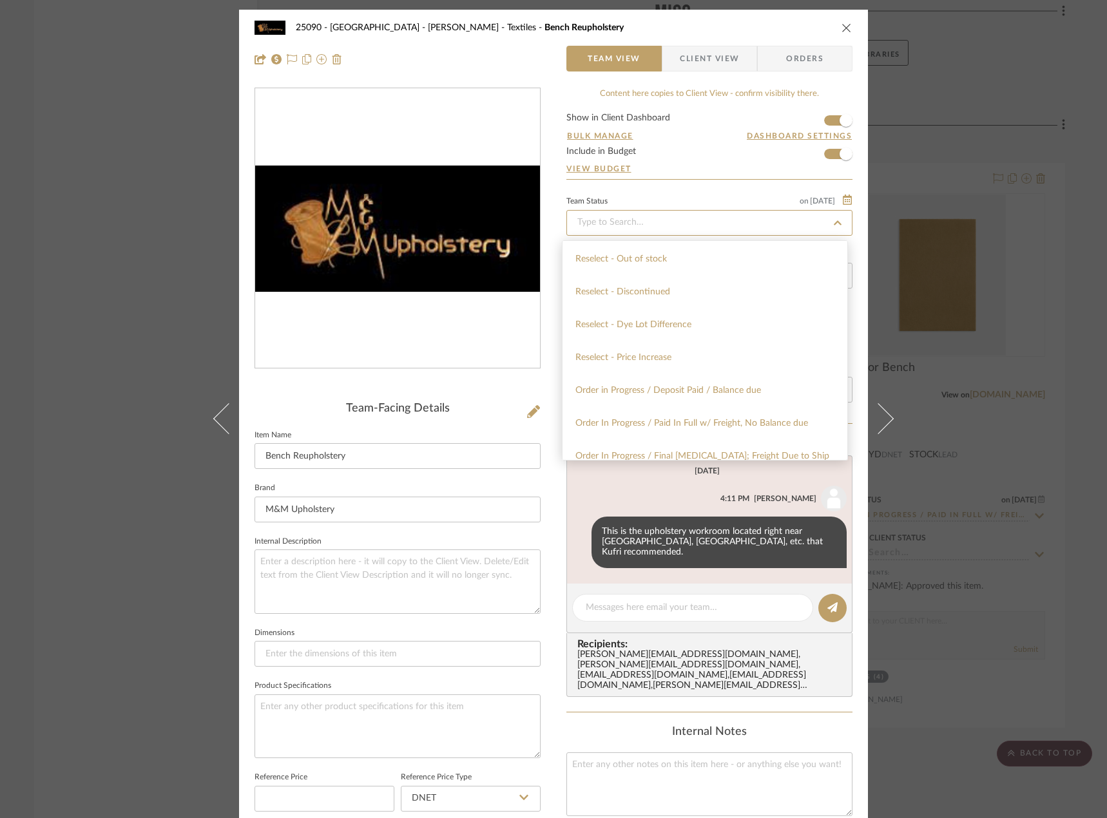
scroll to position [1224, 0]
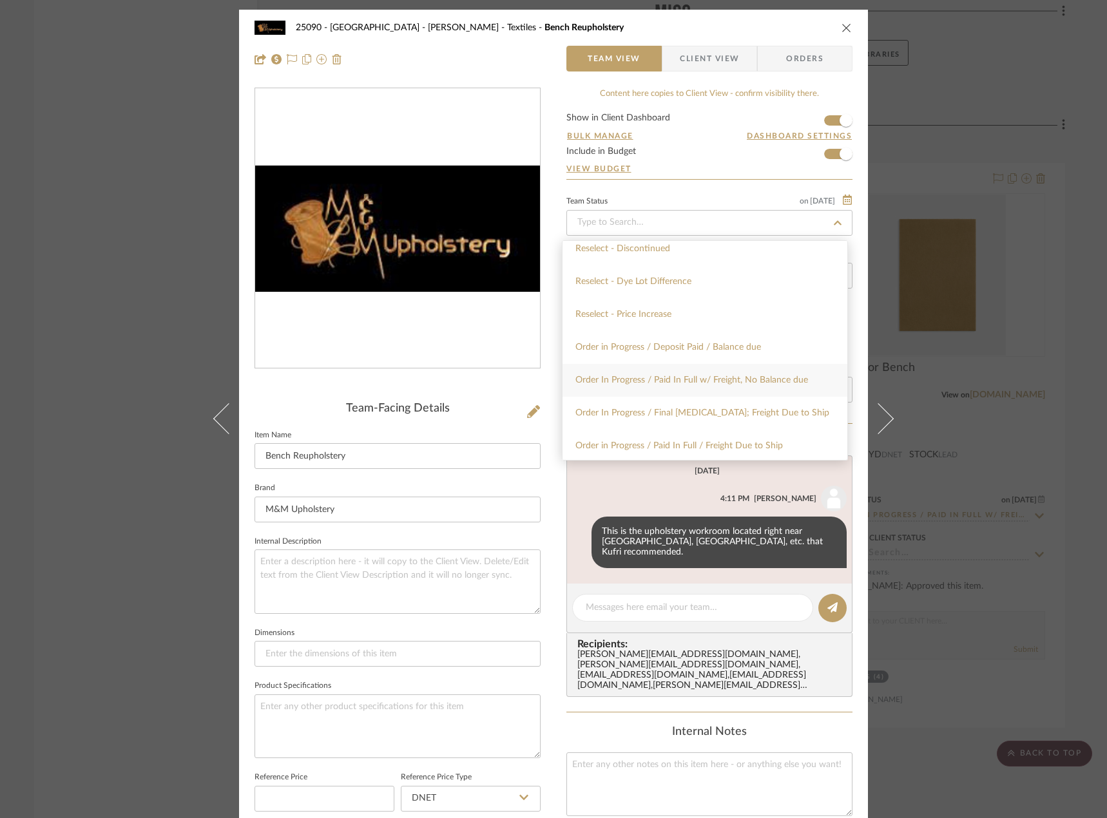
click at [735, 377] on span "Order In Progress / Paid In Full w/ Freight, No Balance due" at bounding box center [691, 380] width 233 height 9
type input "[DATE]"
type input "Order In Progress / Paid In Full w/ Freight, No Balance due"
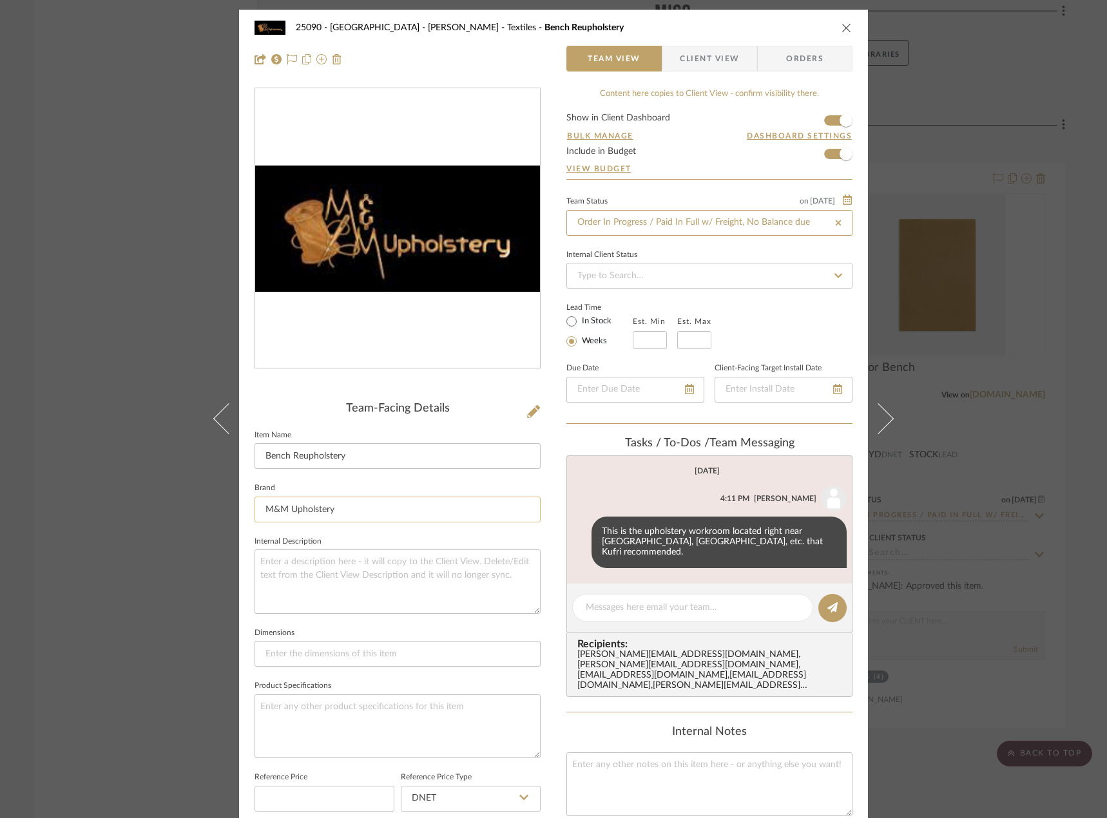
type input "[DATE]"
type input "Order In Progress / Paid In Full w/ Freight, No Balance due"
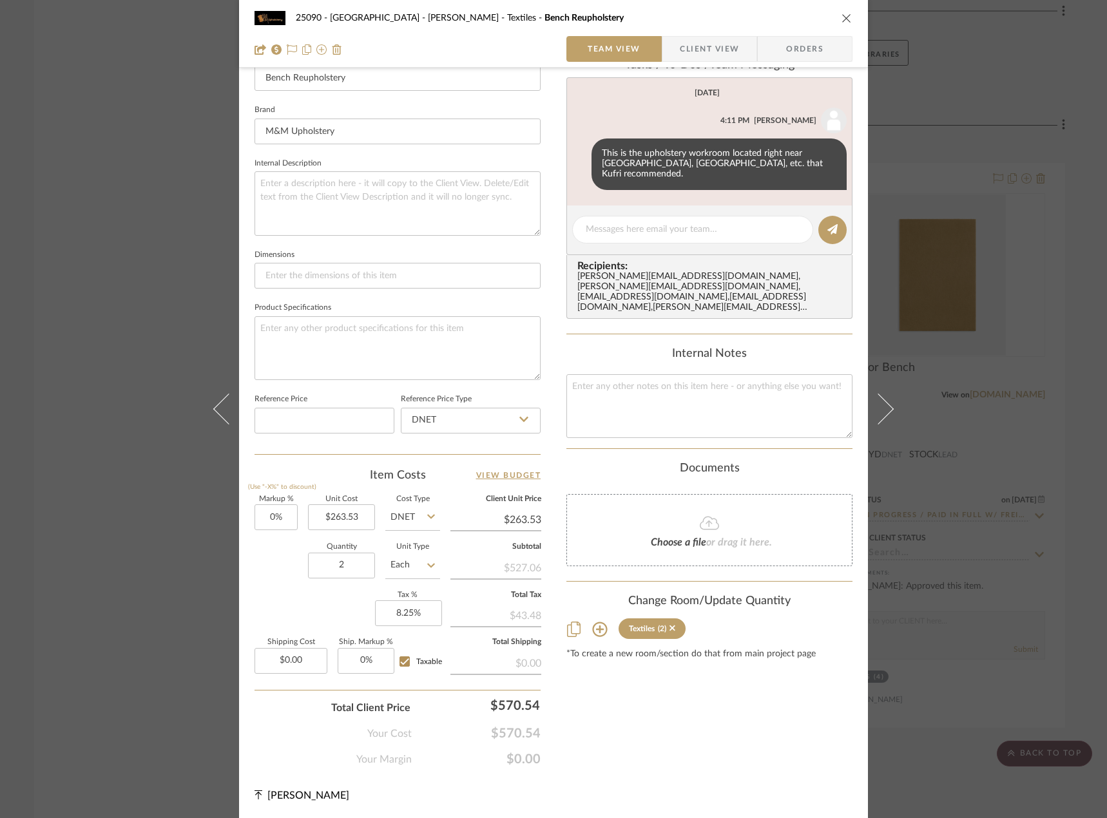
scroll to position [379, 0]
click at [147, 301] on div "25090 - Bowie House - Lela Rose Textiles Bench Reupholstery Team View Client Vi…" at bounding box center [553, 409] width 1107 height 818
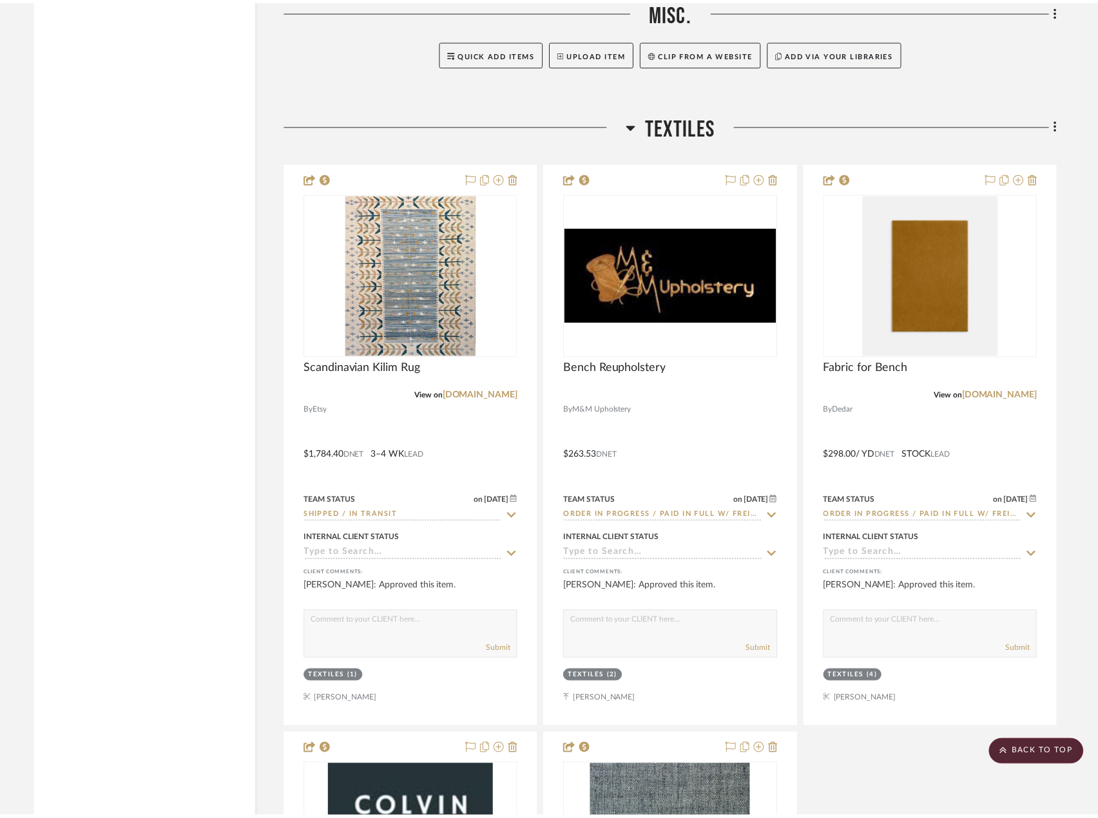
scroll to position [4644, 0]
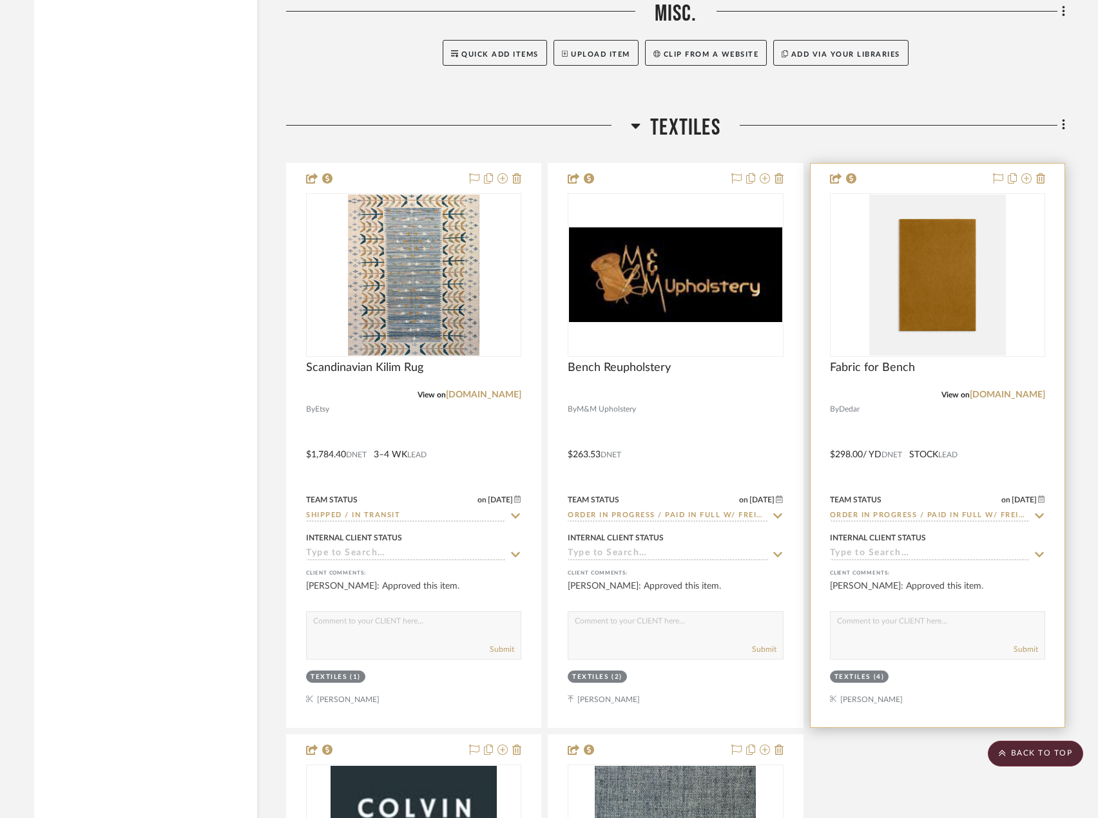
click at [1049, 404] on div at bounding box center [937, 446] width 254 height 564
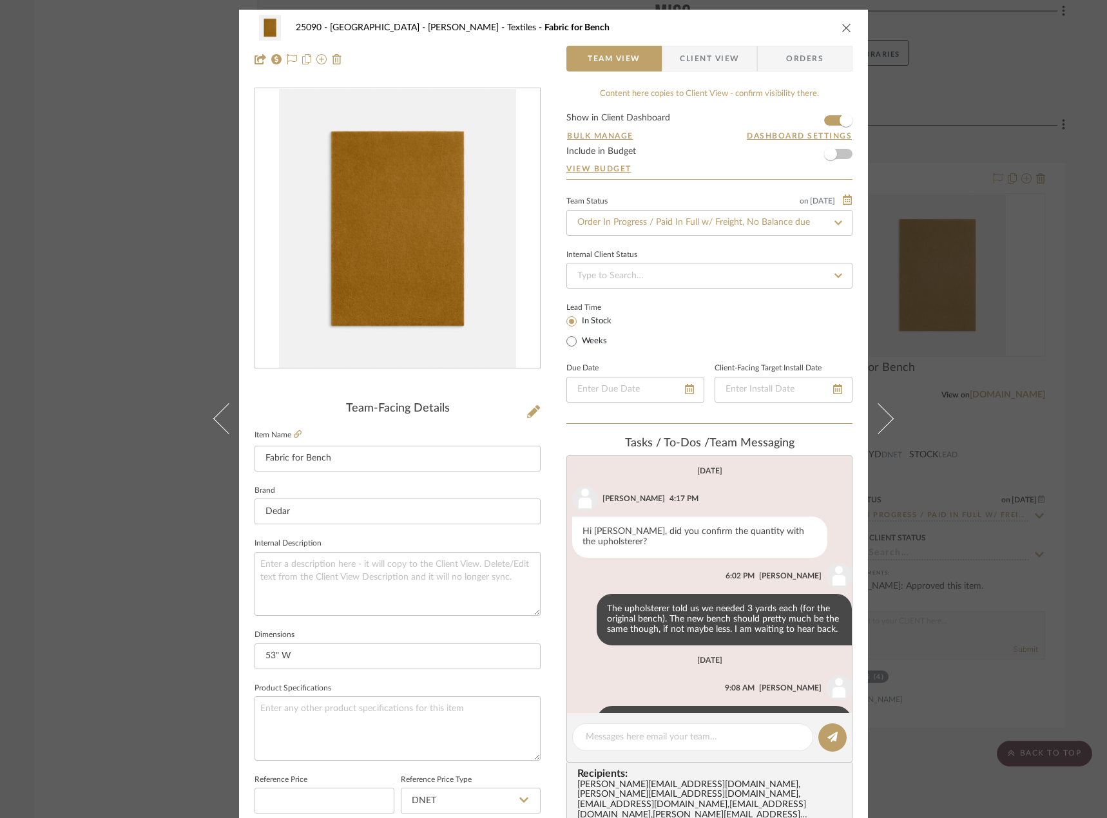
scroll to position [137, 0]
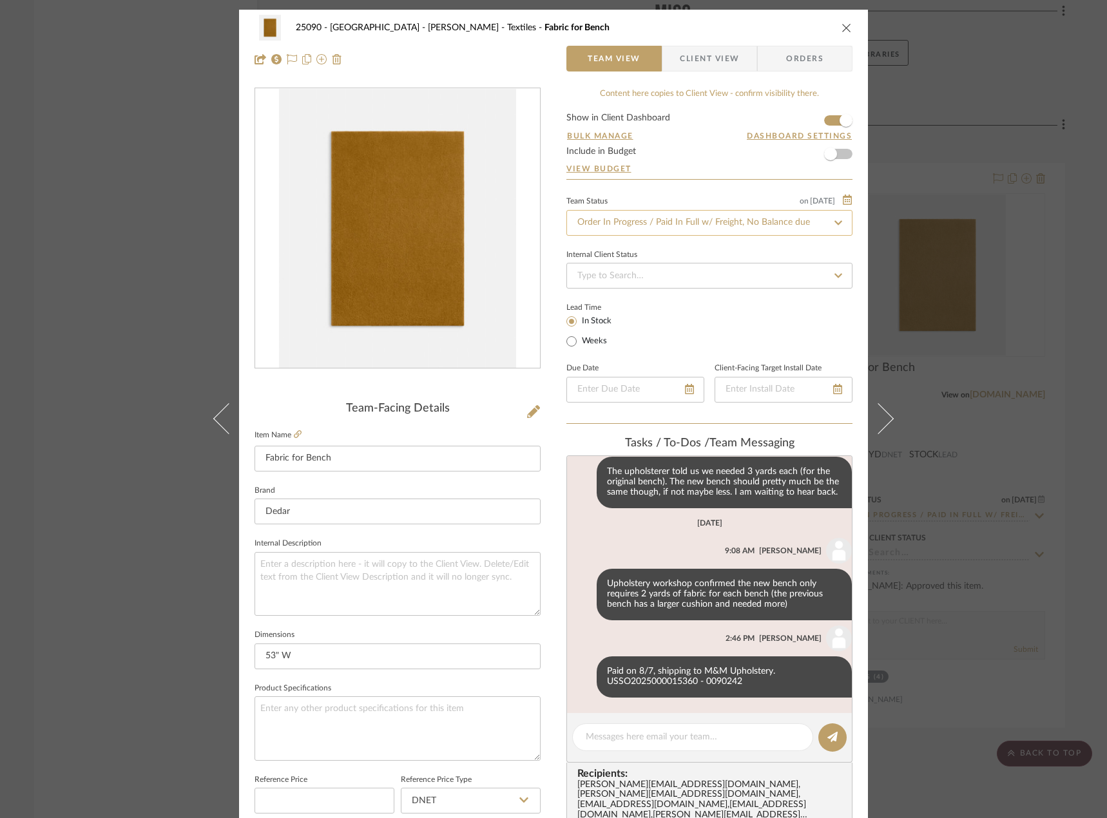
click at [640, 224] on input "Order In Progress / Paid In Full w/ Freight, No Balance due" at bounding box center [709, 223] width 286 height 26
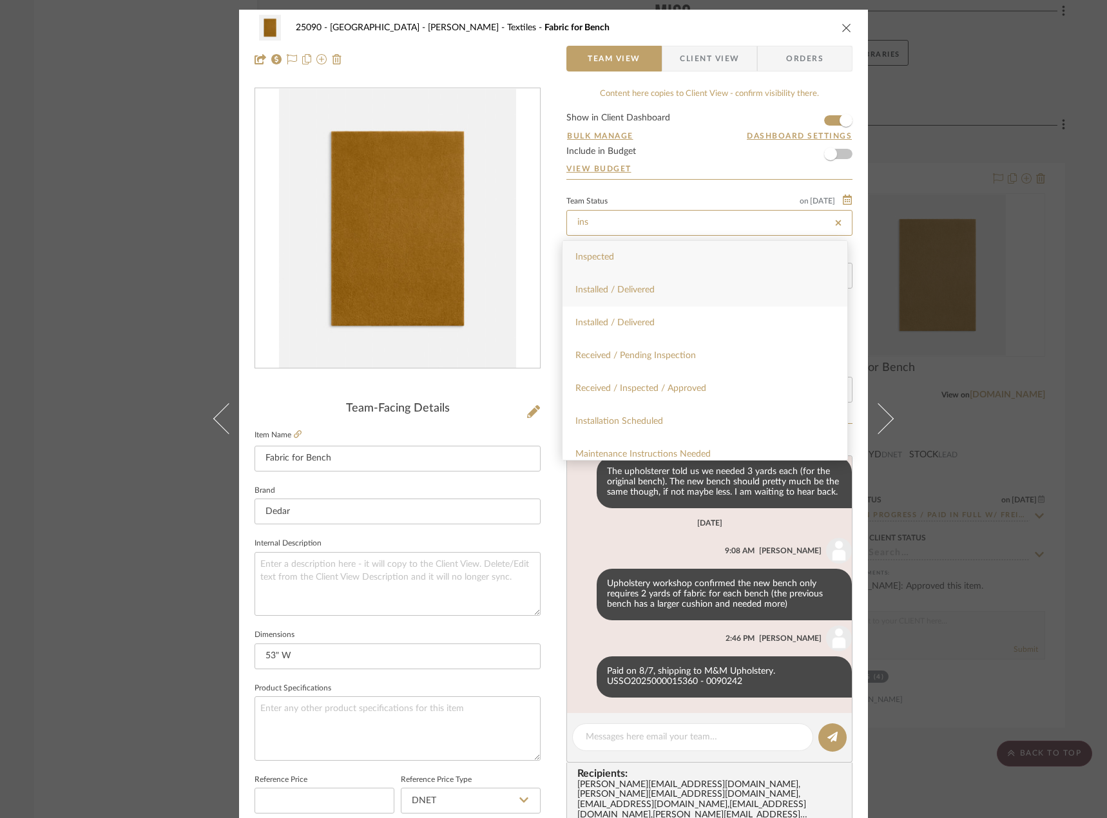
type input "ins"
click at [687, 287] on div "Installed / Delivered" at bounding box center [704, 290] width 285 height 33
type input "[DATE]"
type input "Installed / Delivered"
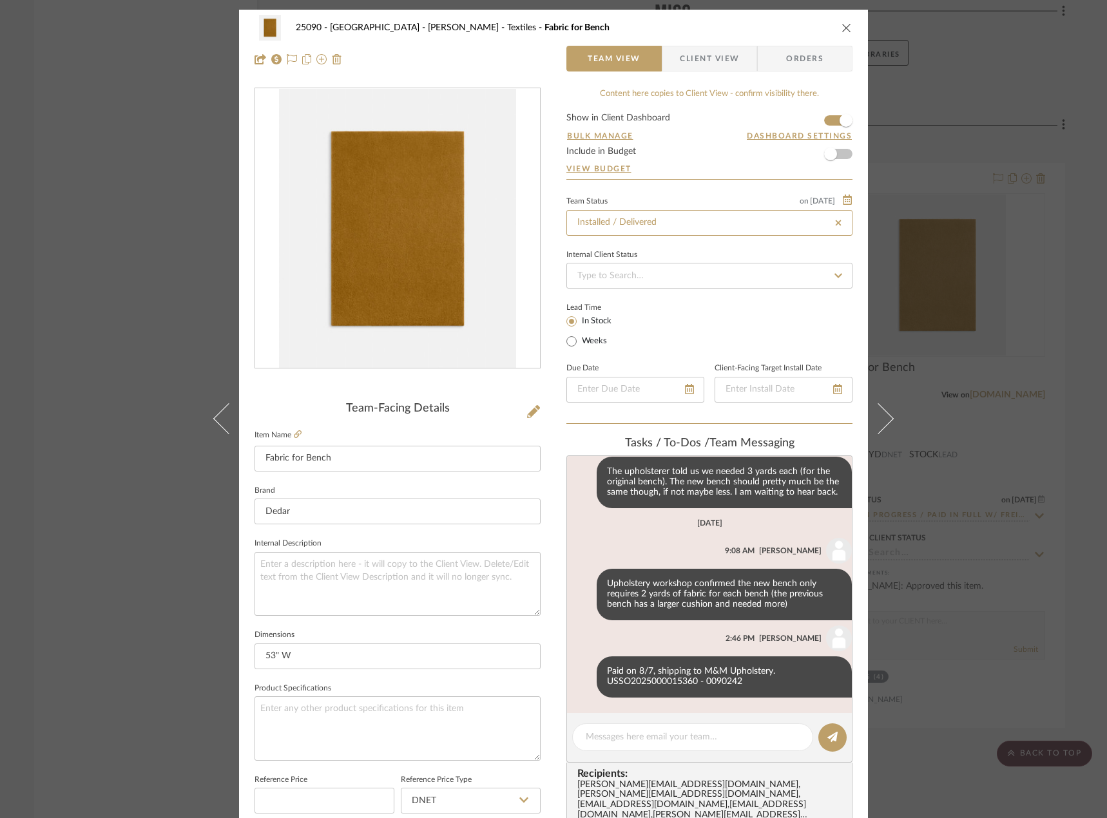
type input "[DATE]"
type input "Installed / Delivered"
click at [142, 211] on div "25090 - Bowie House - Lela Rose Textiles Fabric for Bench Team View Client View…" at bounding box center [553, 409] width 1107 height 818
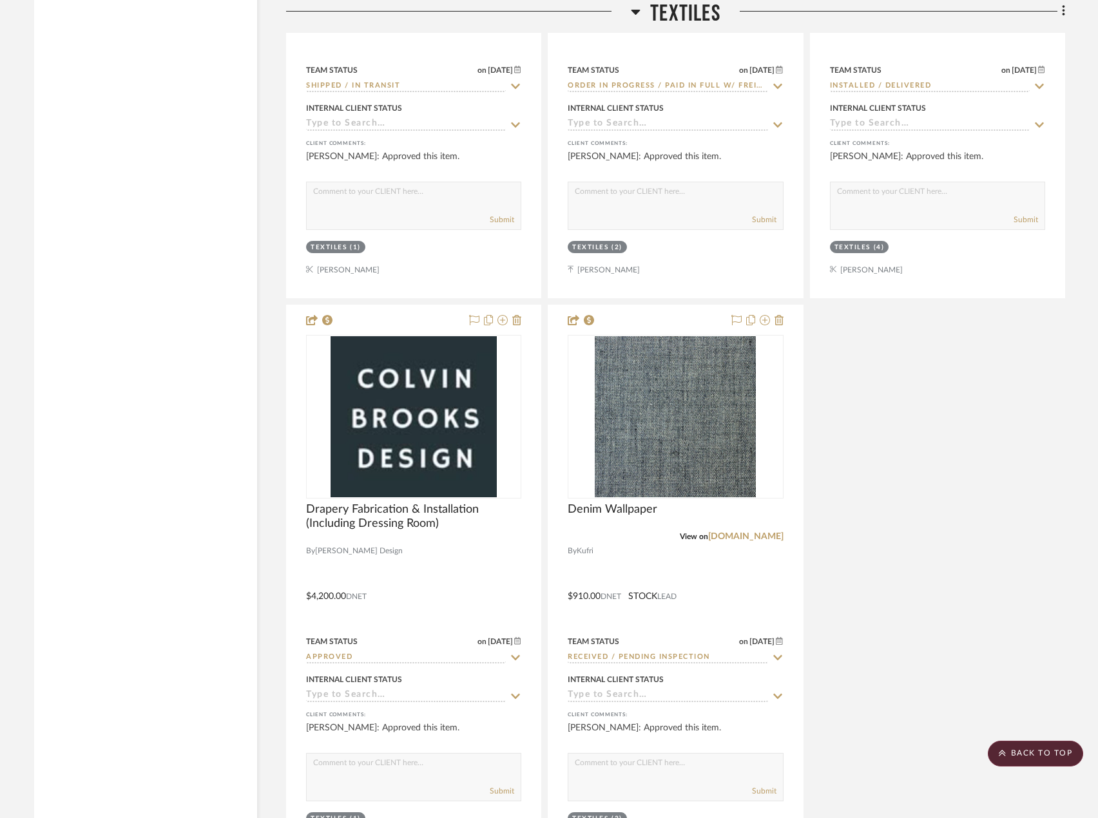
scroll to position [5094, 0]
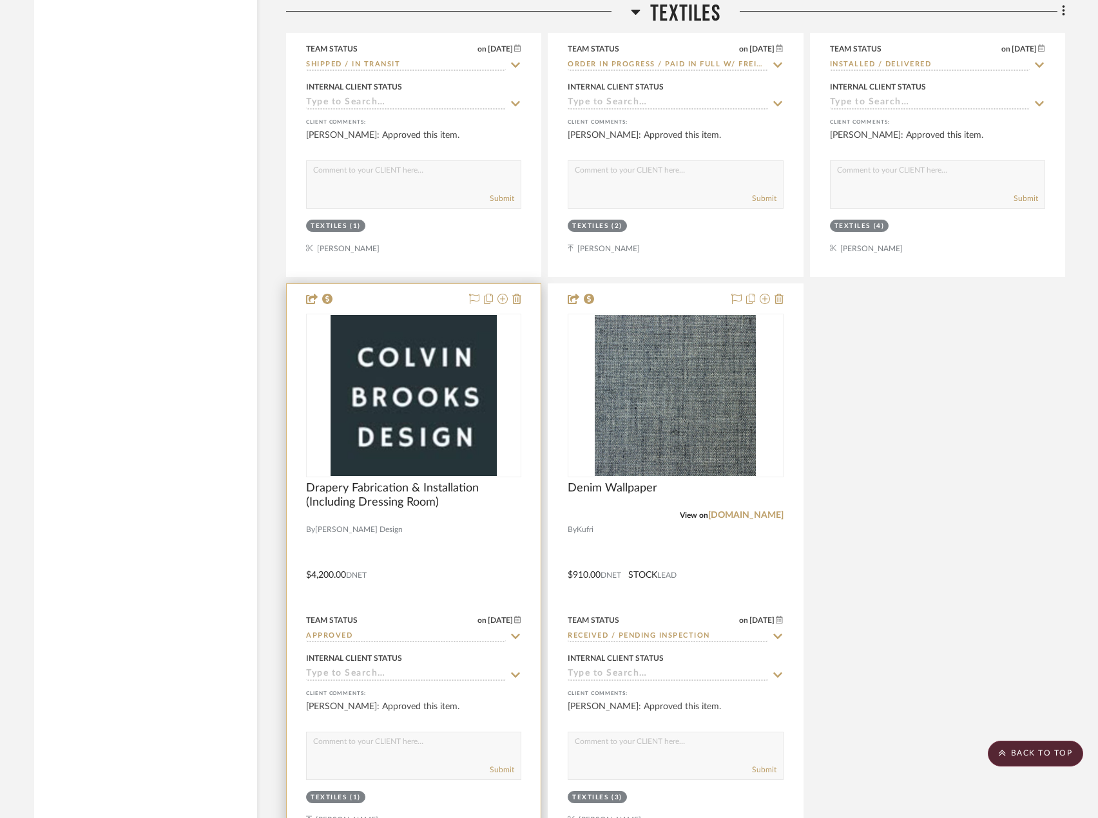
click at [461, 511] on div at bounding box center [414, 566] width 254 height 564
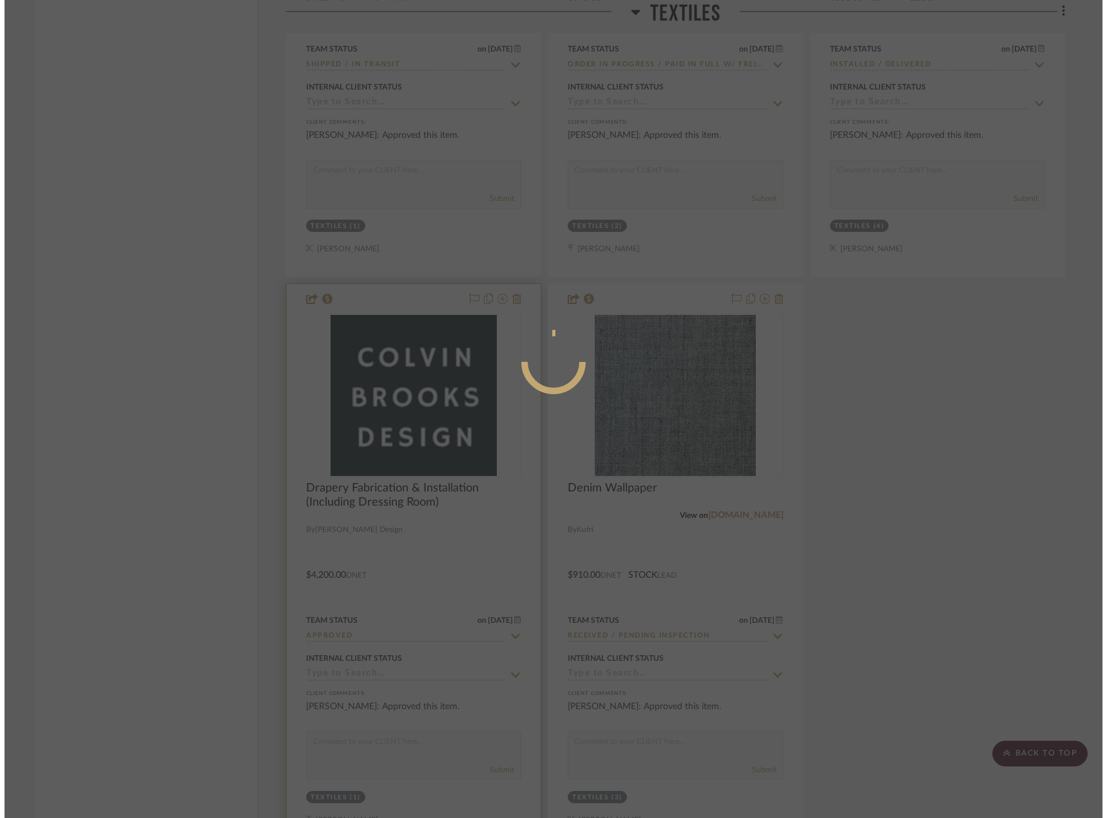
scroll to position [0, 0]
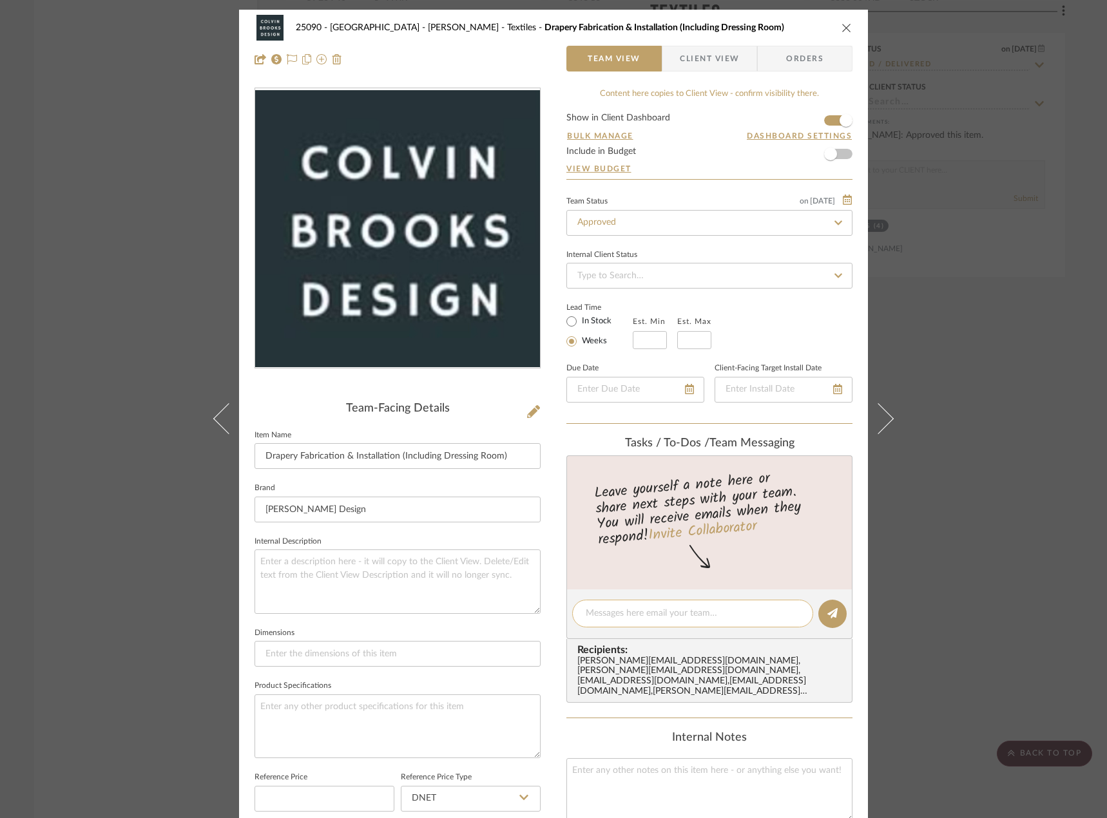
click at [630, 618] on textarea at bounding box center [693, 614] width 214 height 14
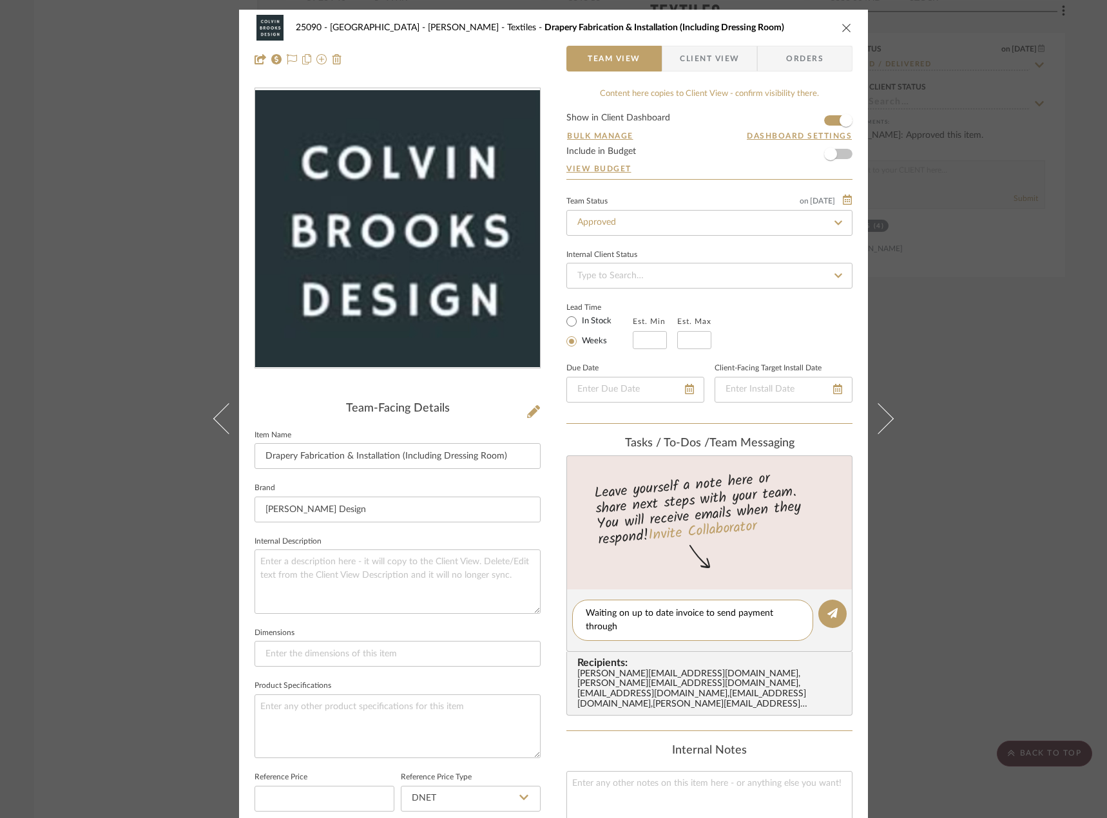
click at [814, 601] on editor-of-message "Waiting on up to date invoice to send payment through" at bounding box center [709, 620] width 286 height 62
click at [727, 622] on textarea "Waiting on up to date invoice to send payment through" at bounding box center [693, 620] width 214 height 27
type textarea "Waiting on up to date invoice to send payment through. Installation is schedule…"
click at [830, 605] on button at bounding box center [832, 614] width 28 height 28
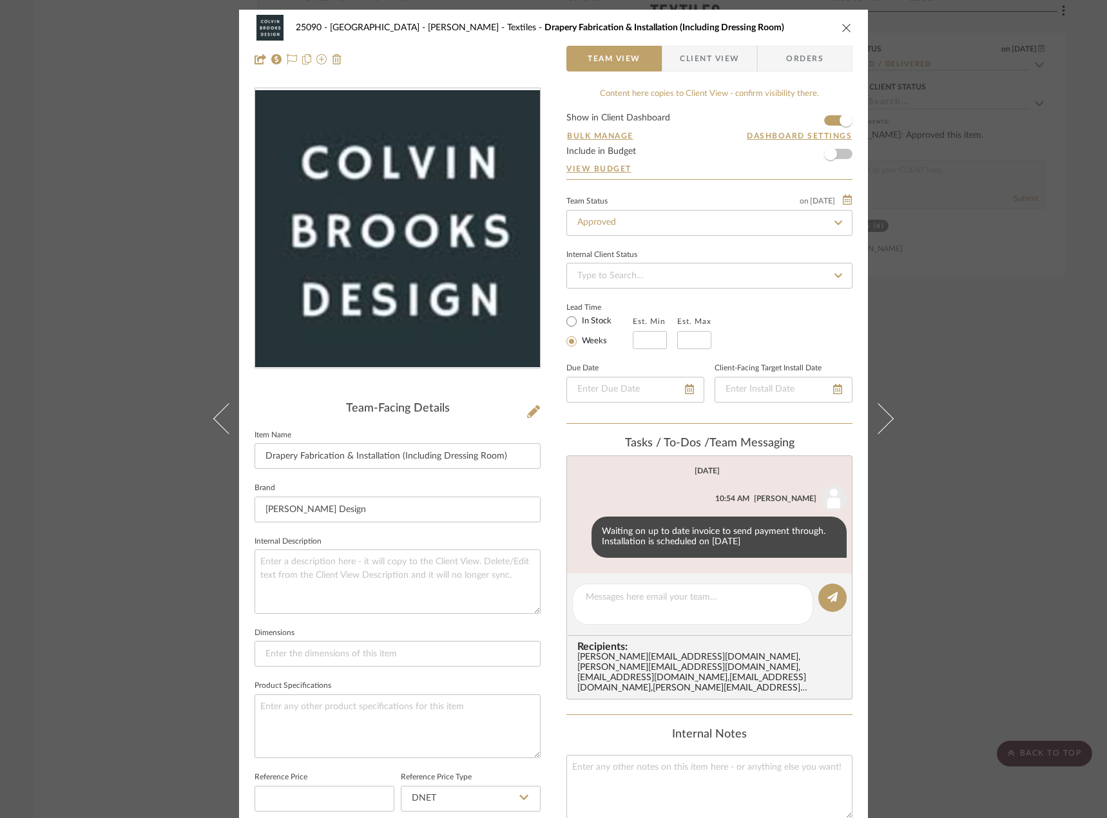
click at [11, 154] on div "25090 - Bowie House - Lela Rose Textiles Drapery Fabrication & Installation (In…" at bounding box center [553, 409] width 1107 height 818
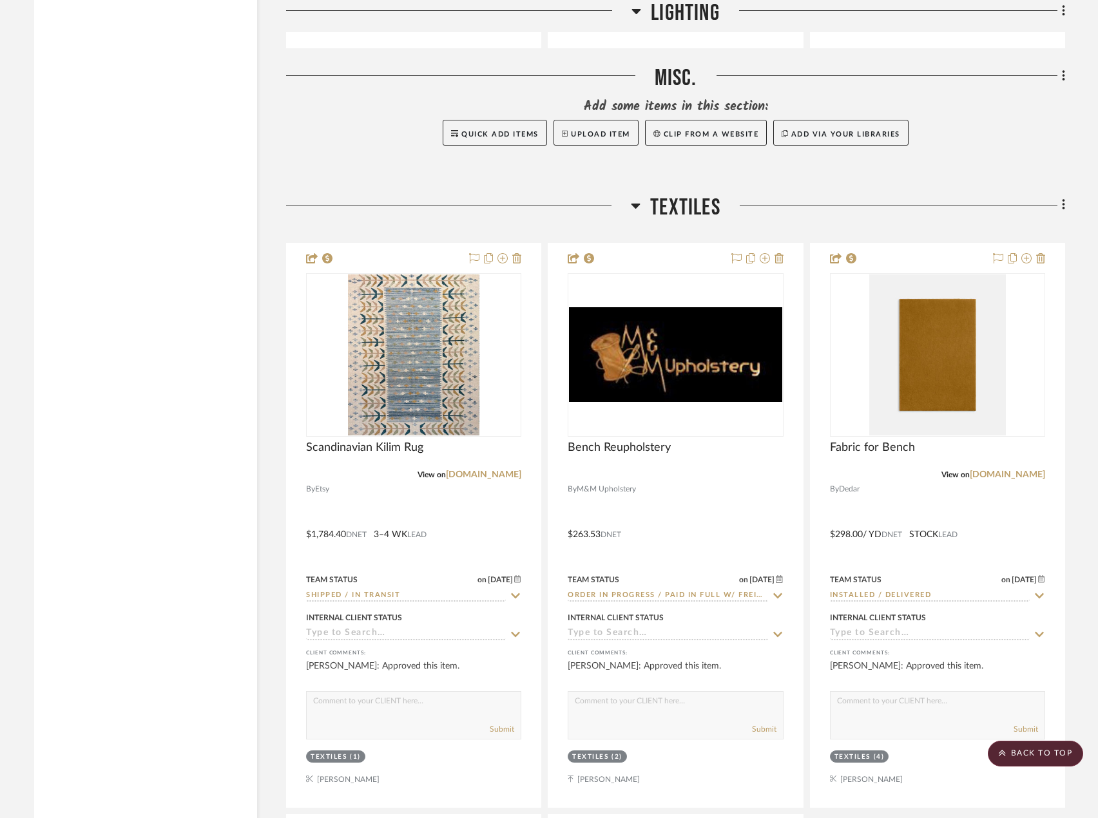
scroll to position [5177, 0]
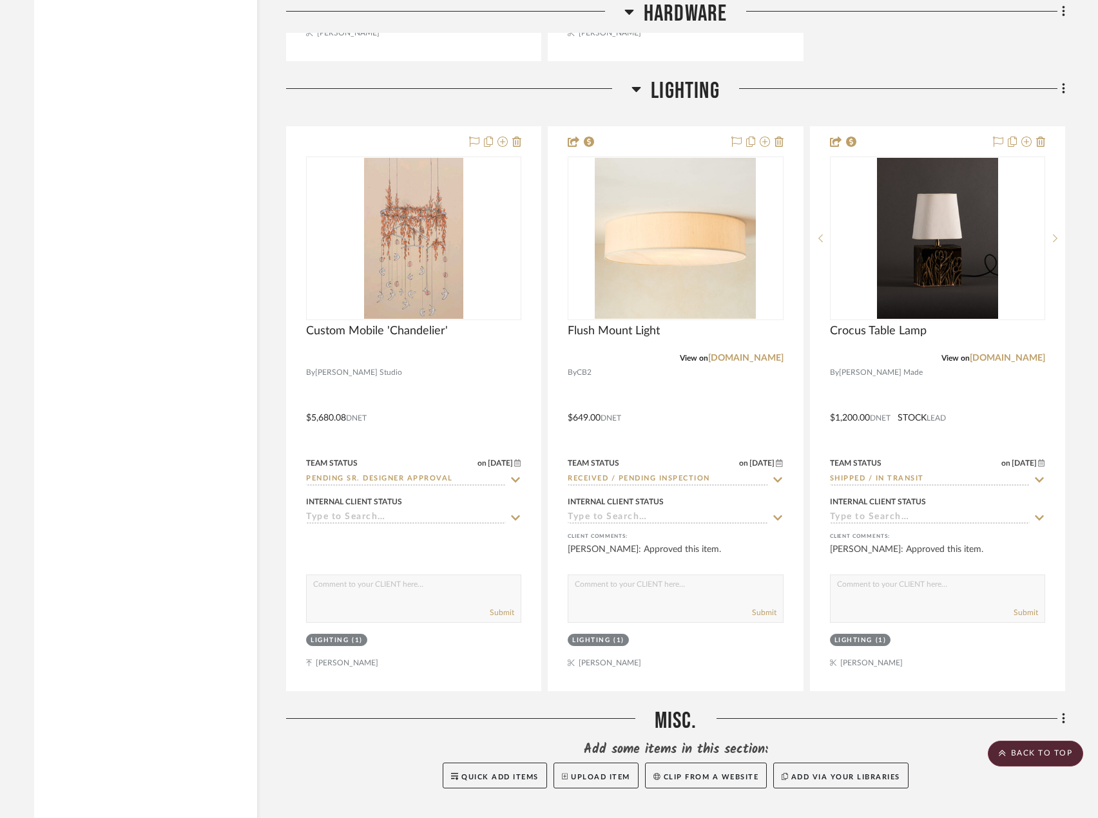
scroll to position [3954, 0]
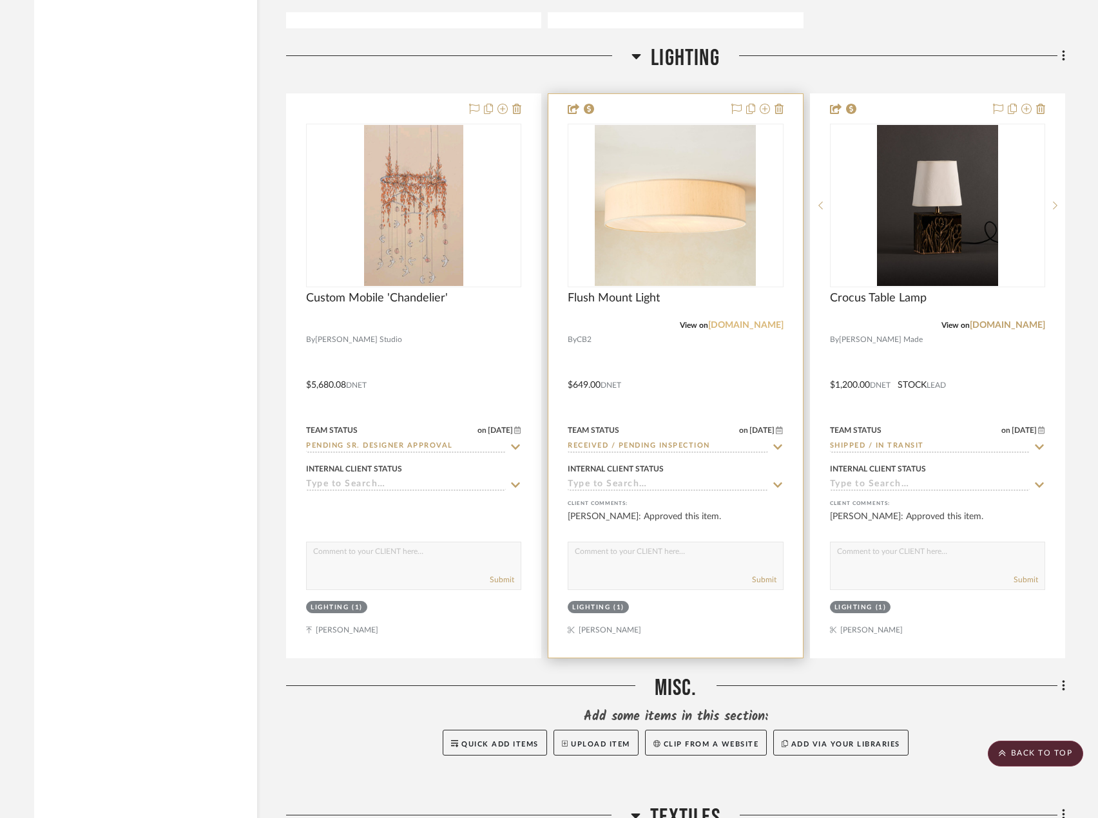
click at [762, 321] on link "[DOMAIN_NAME]" at bounding box center [745, 325] width 75 height 9
